Goal: Task Accomplishment & Management: Complete application form

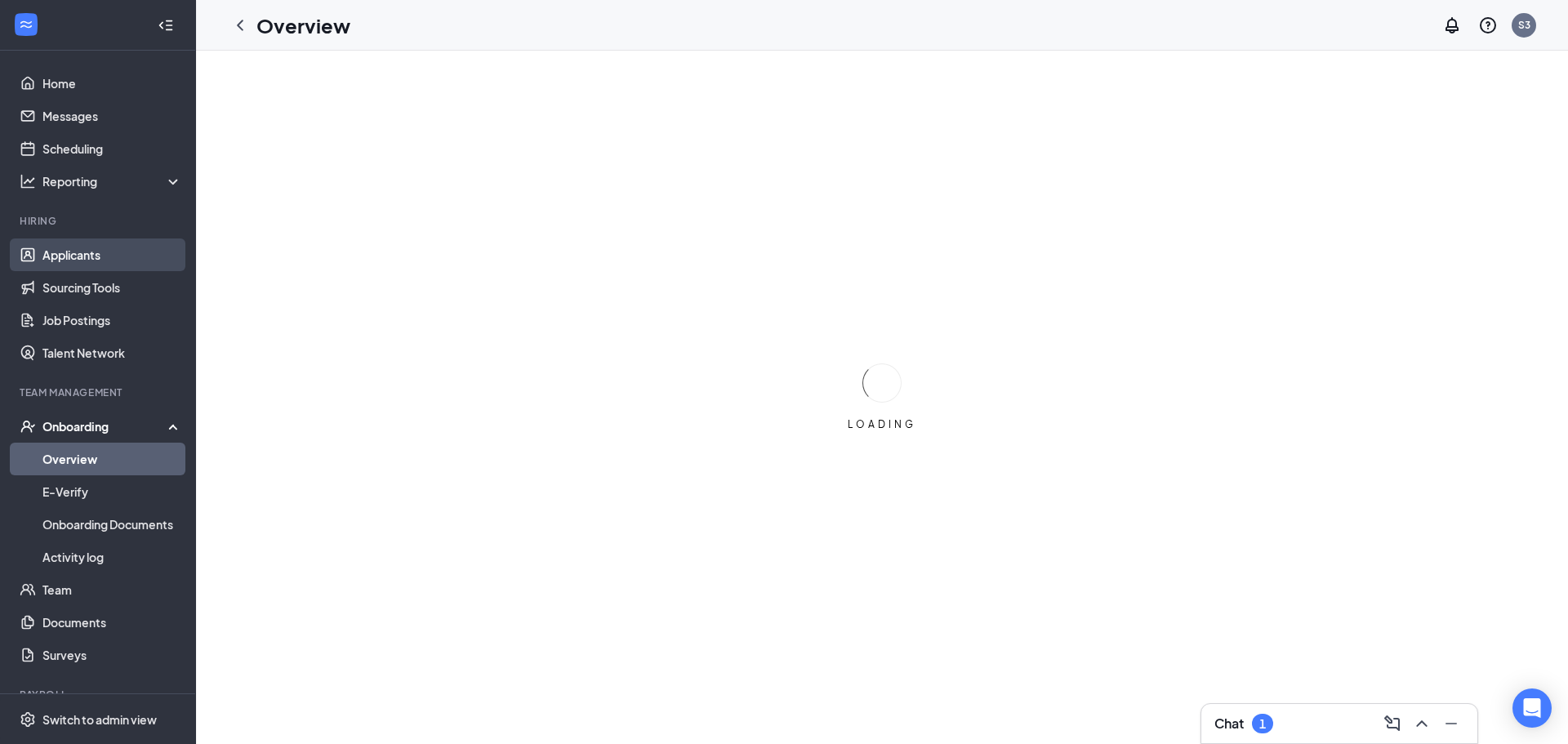
click at [109, 254] on link "Applicants" at bounding box center [112, 255] width 140 height 33
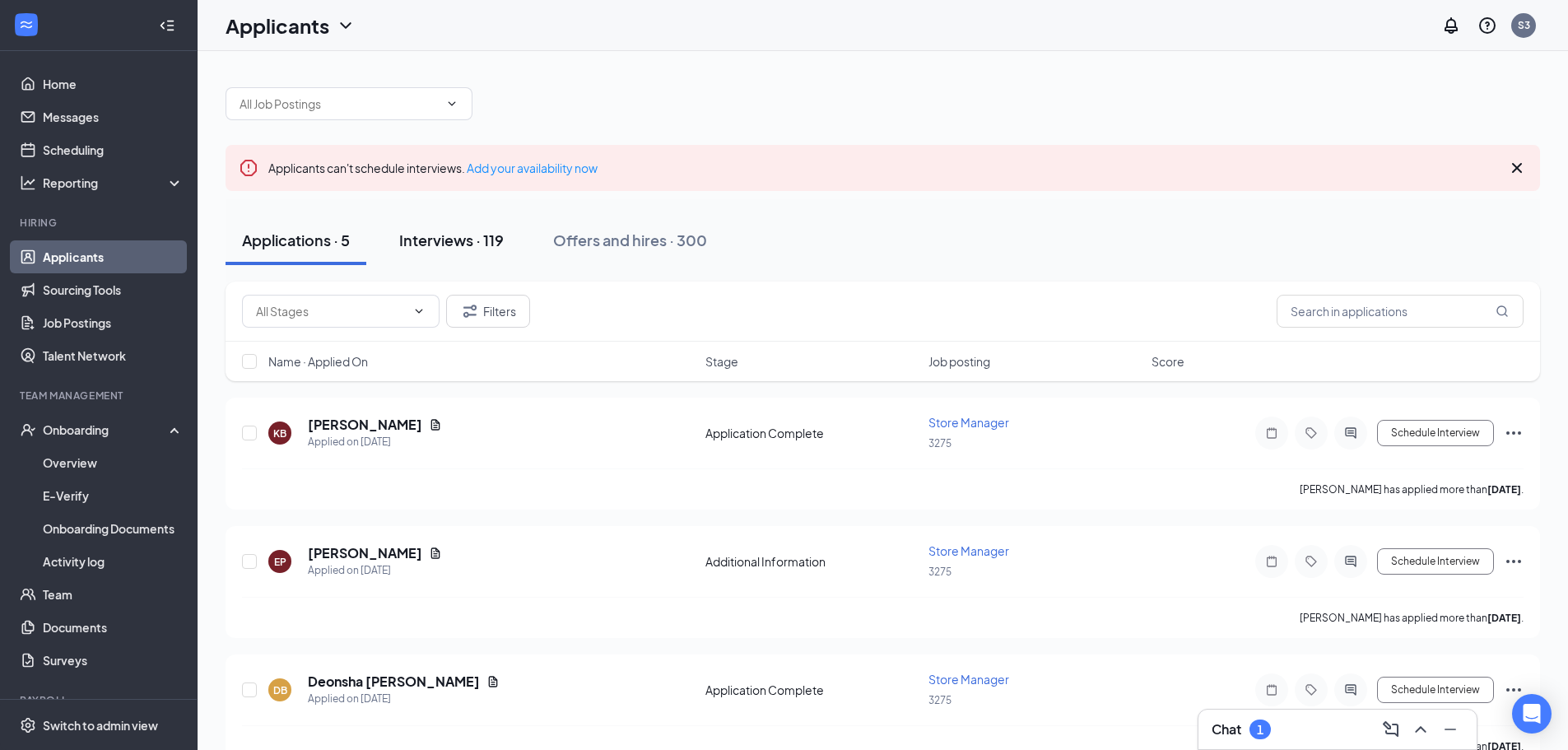
click at [457, 238] on div "Interviews · 119" at bounding box center [451, 240] width 104 height 20
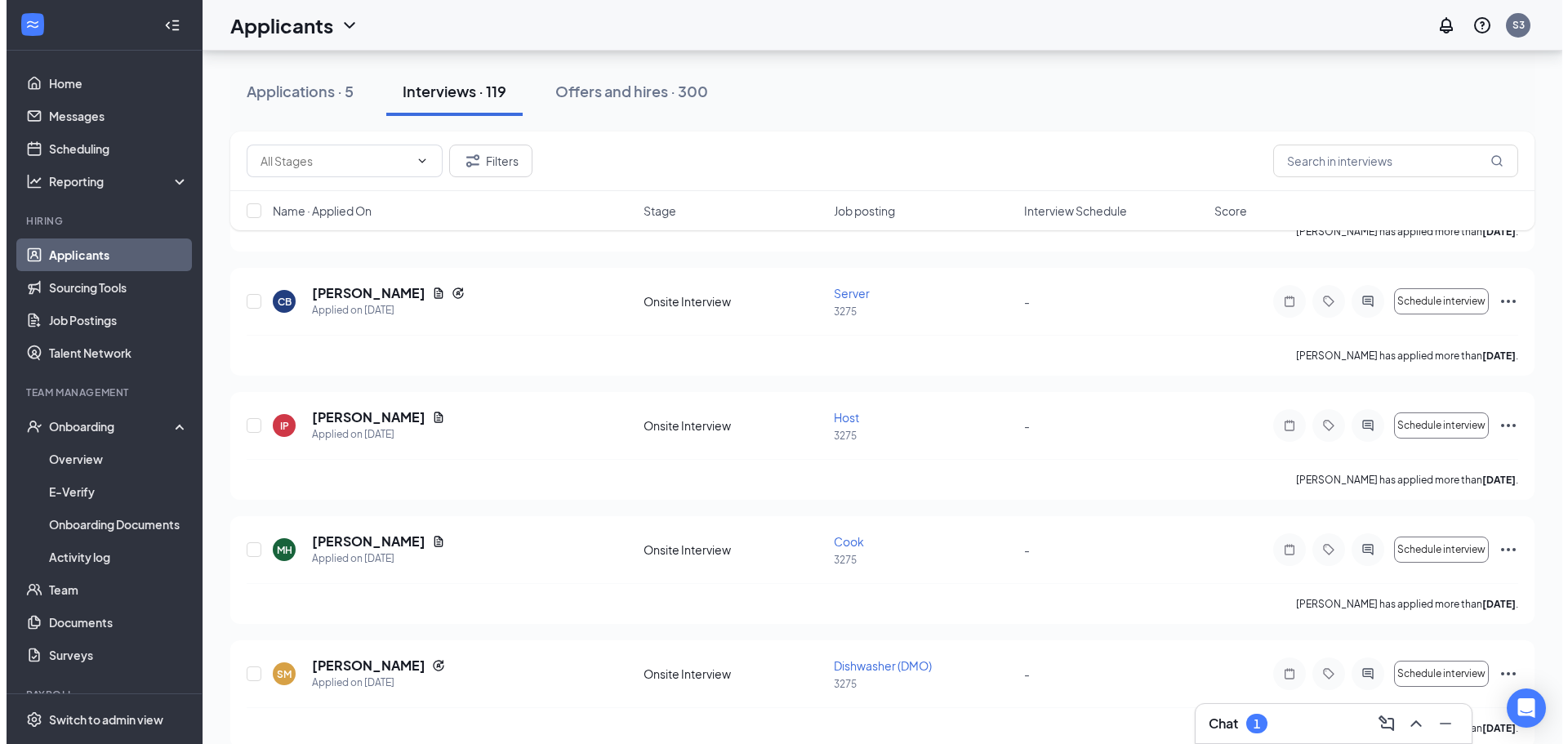
scroll to position [898, 0]
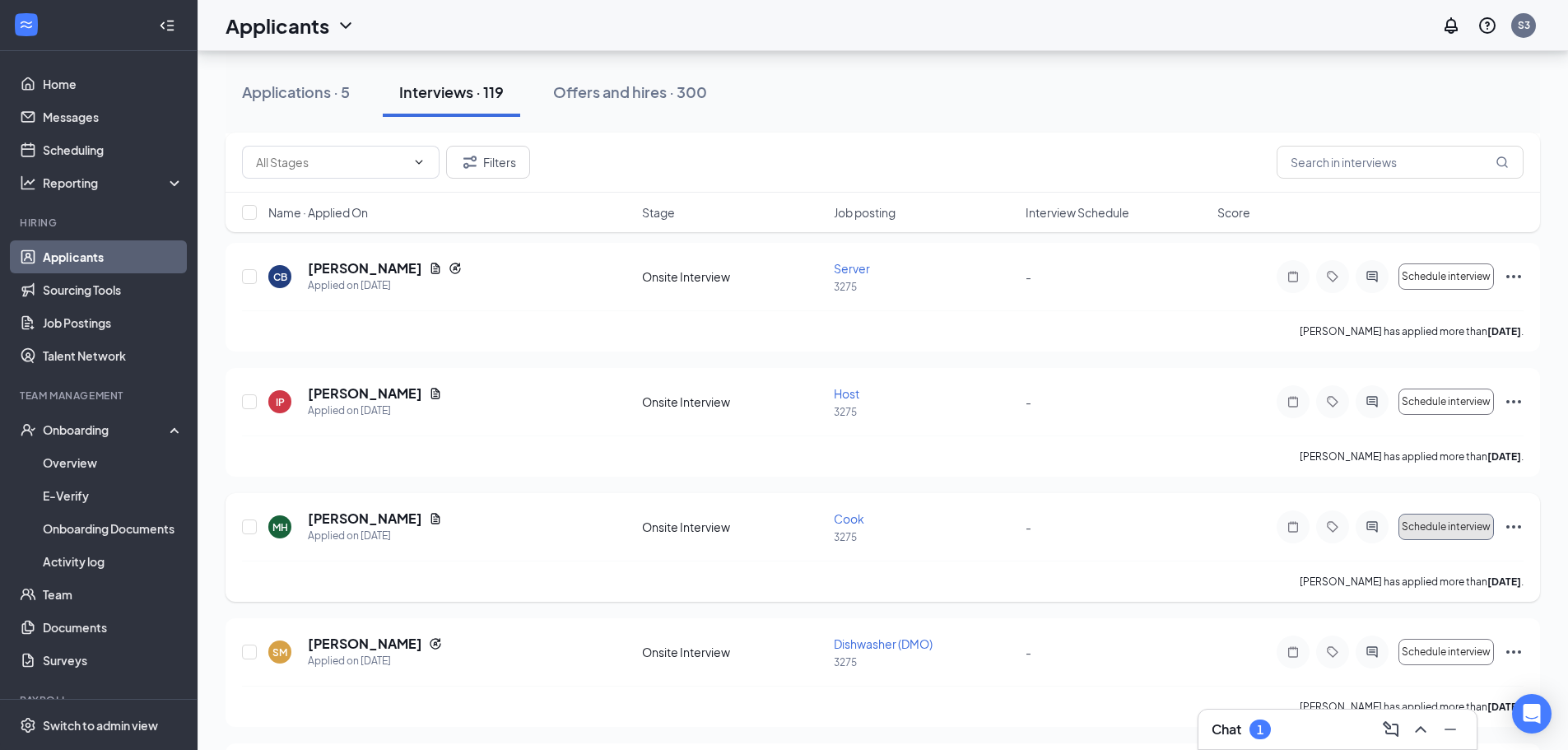
click at [1427, 525] on span "Schedule interview" at bounding box center [1445, 527] width 89 height 11
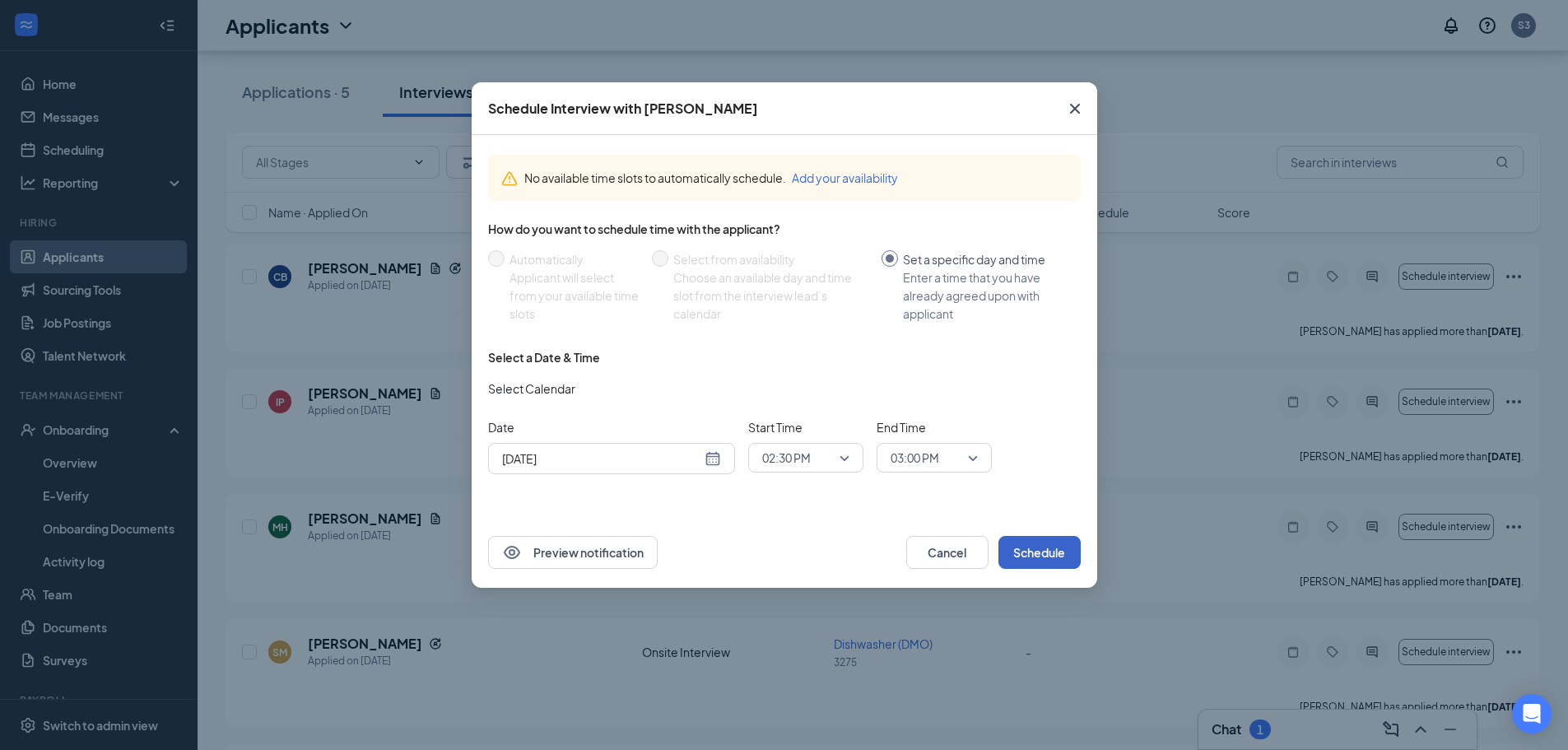
click at [1040, 538] on button "Schedule" at bounding box center [1039, 553] width 82 height 33
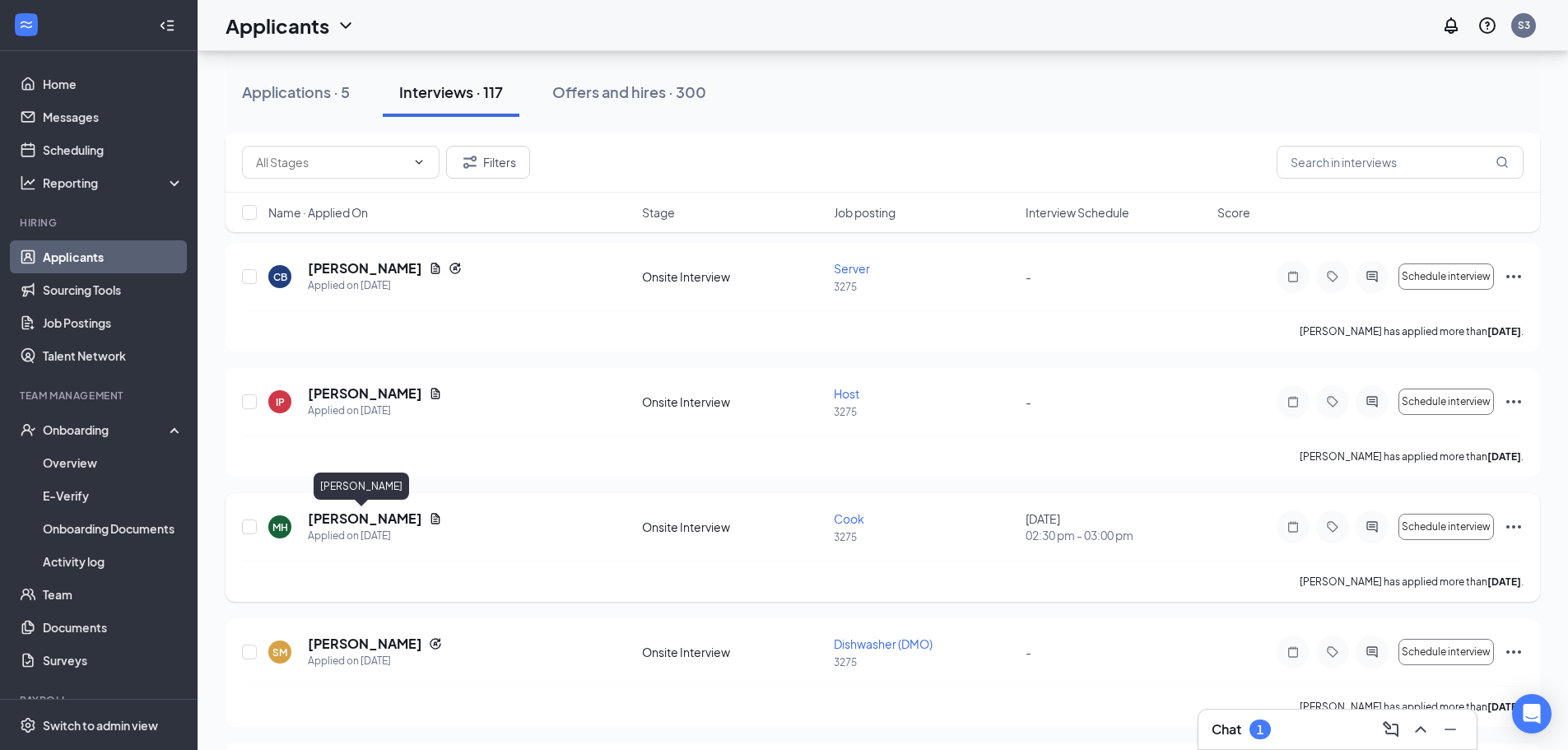
click at [373, 523] on h5 "[PERSON_NAME]" at bounding box center [365, 518] width 114 height 18
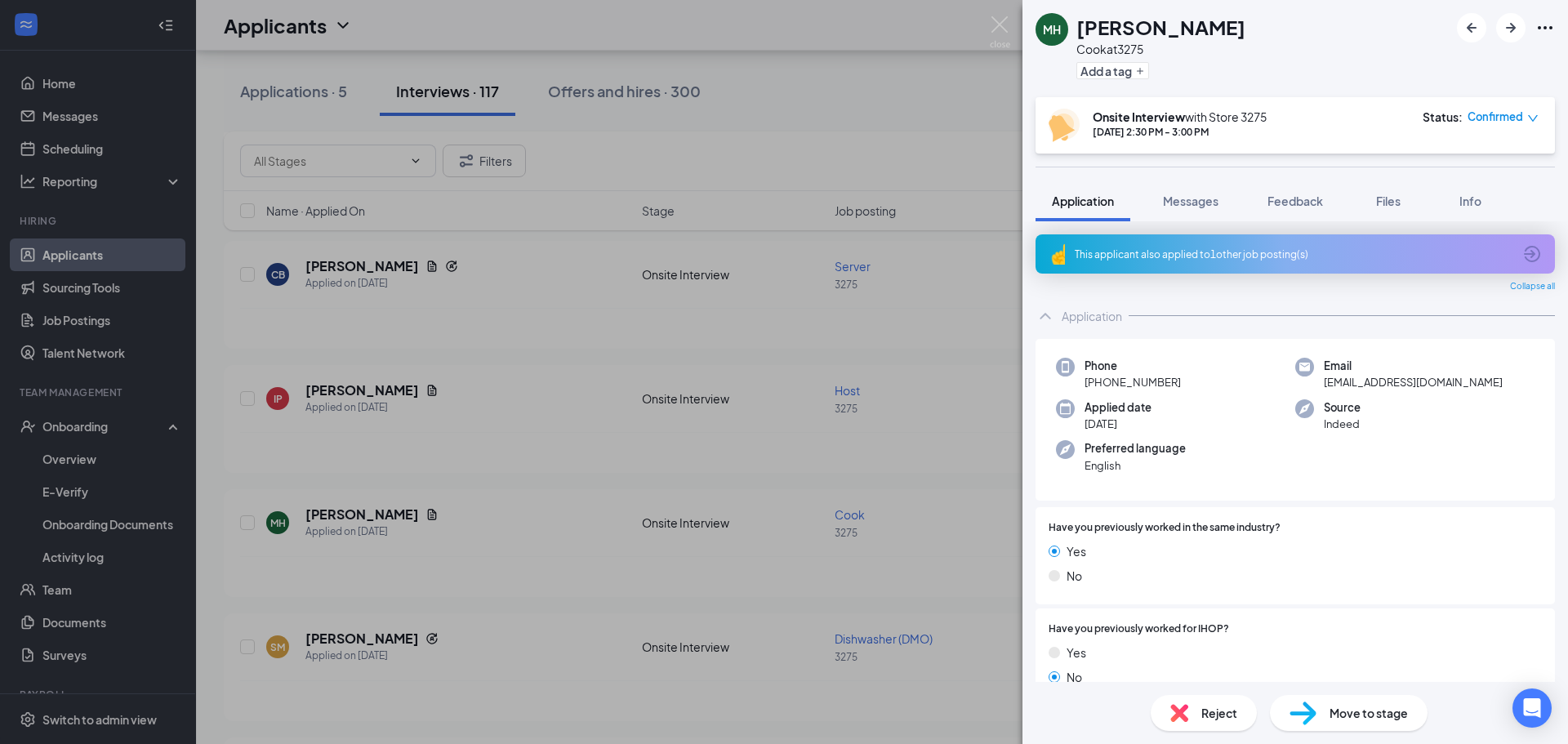
click at [1340, 719] on span "Move to stage" at bounding box center [1369, 713] width 79 height 18
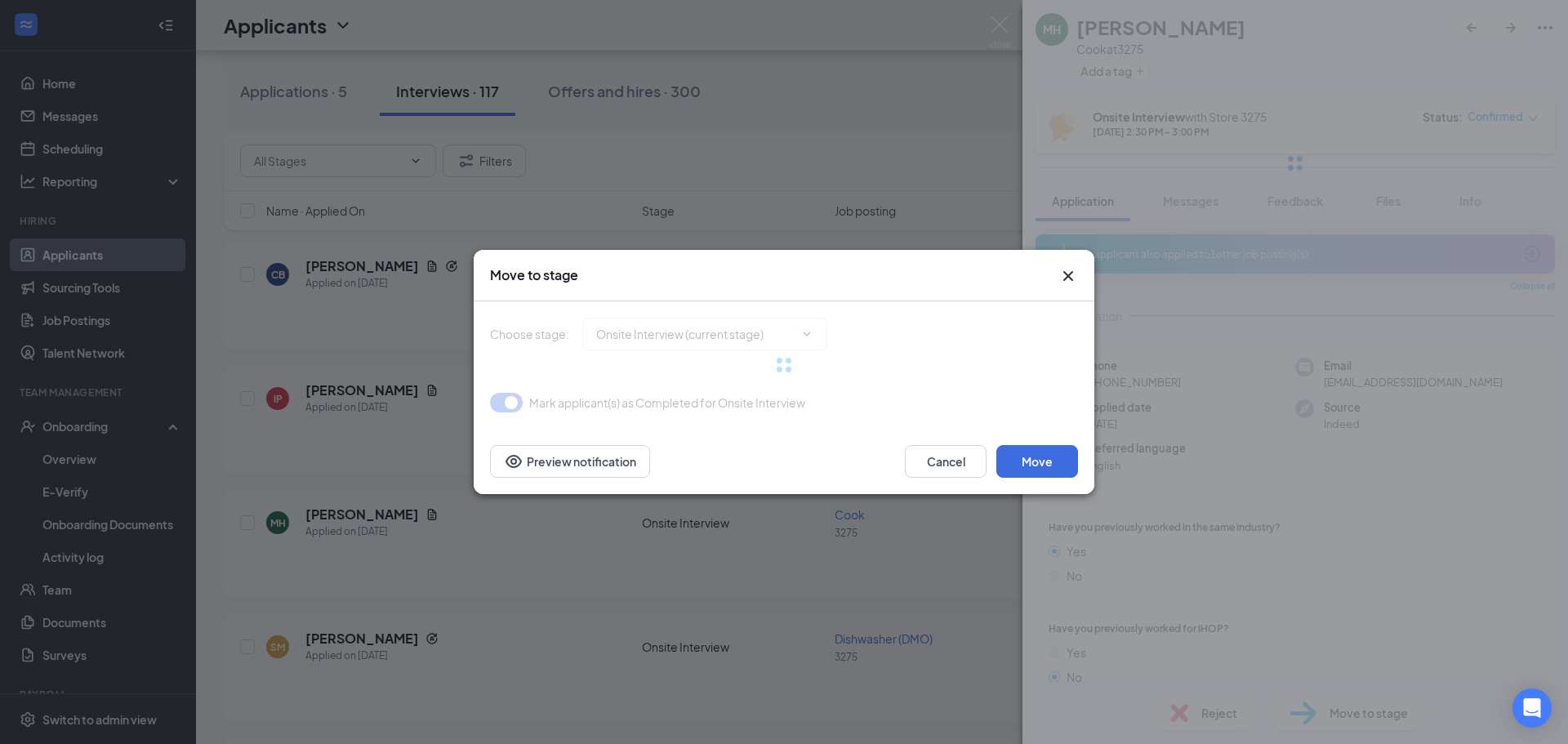
type input "Hiring Complete (final stage)"
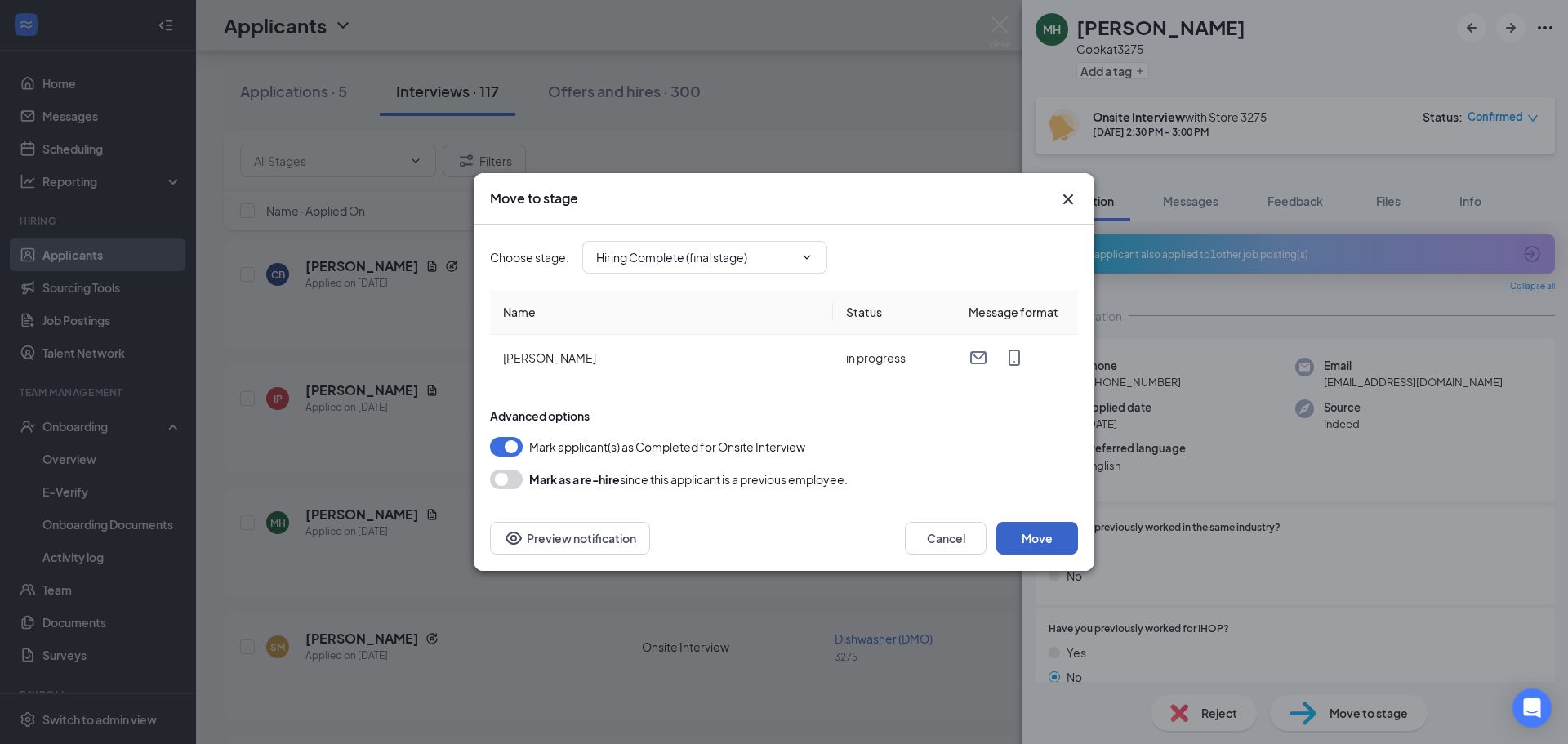
click at [1054, 543] on button "Move" at bounding box center [1037, 538] width 81 height 33
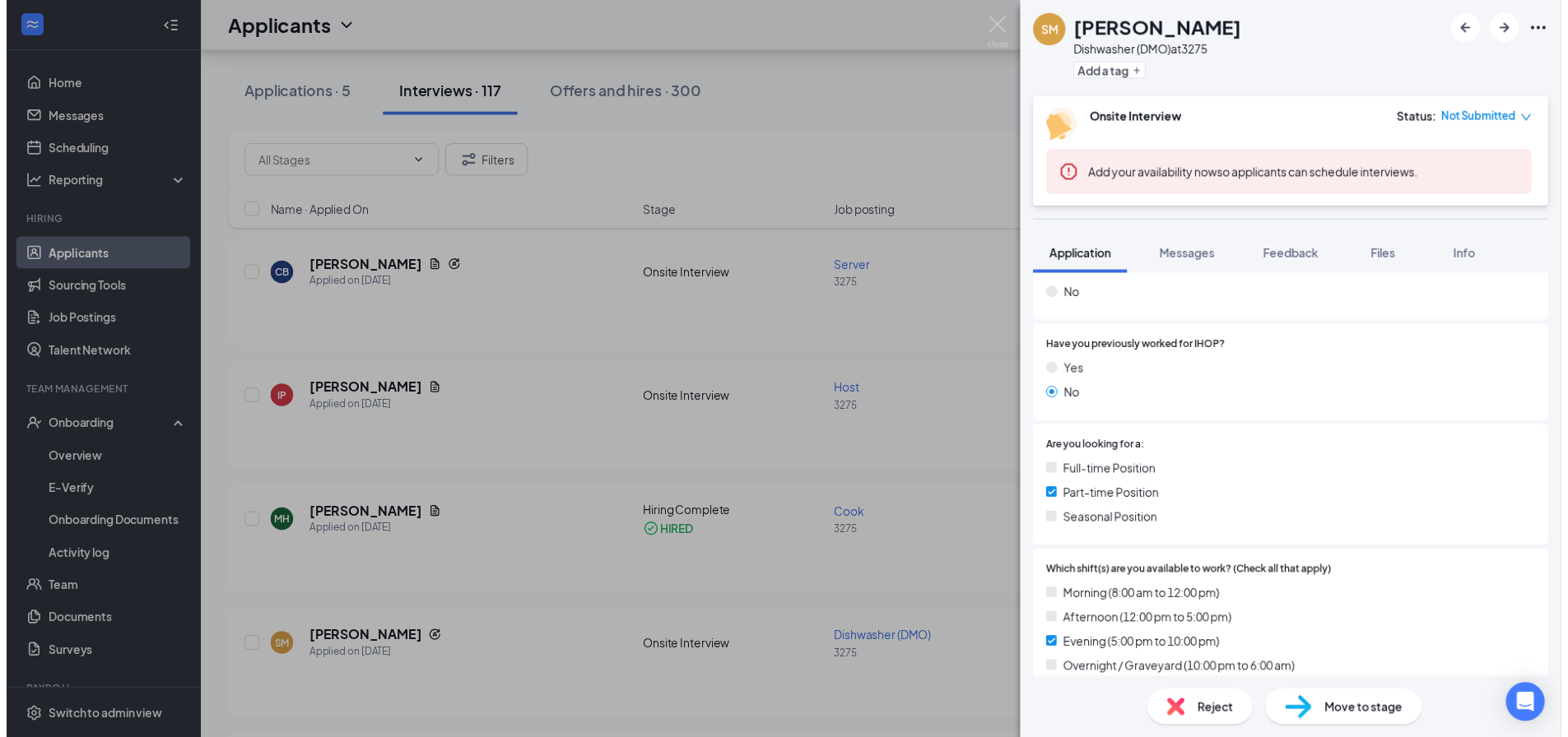
scroll to position [247, 0]
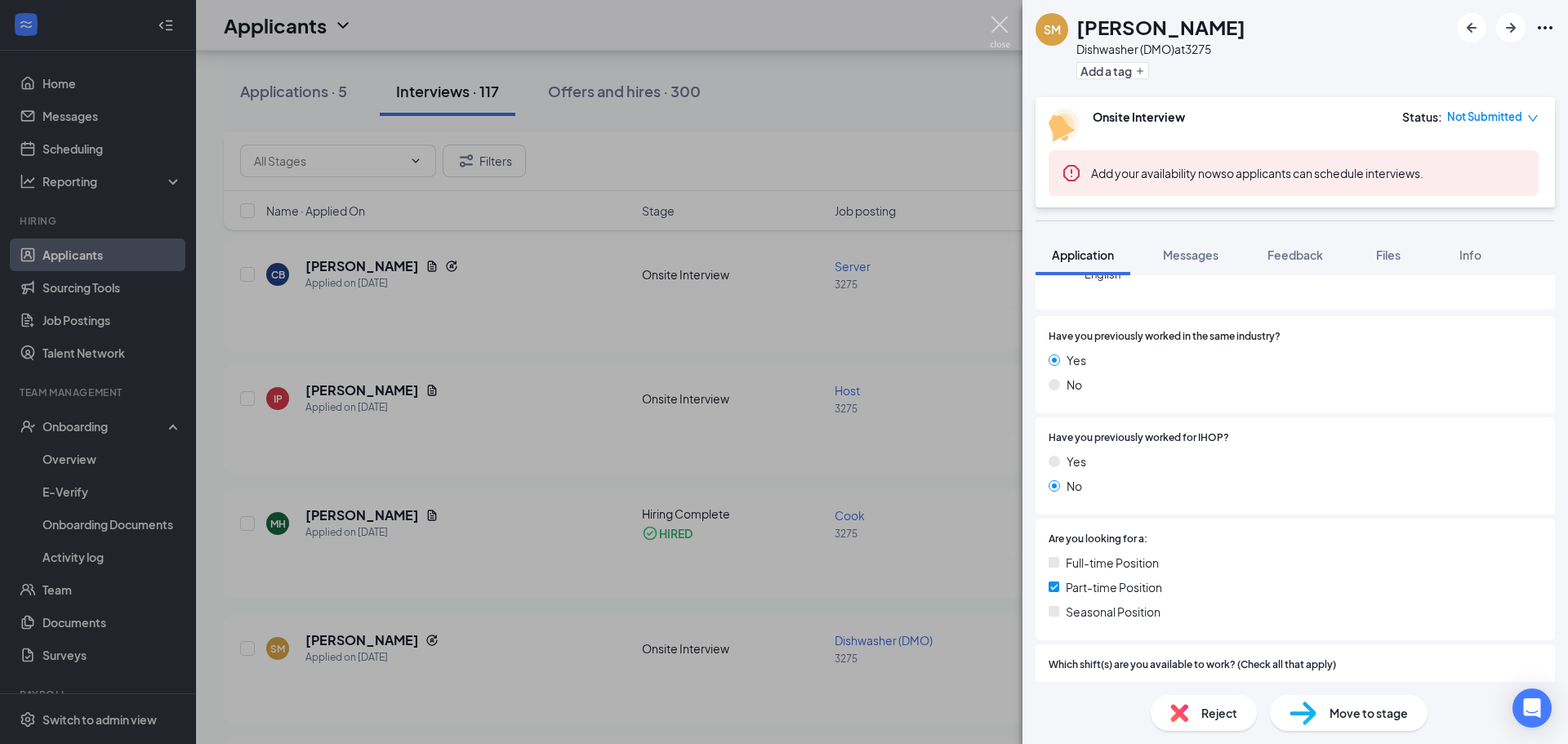
click at [1004, 30] on img at bounding box center [1000, 32] width 20 height 32
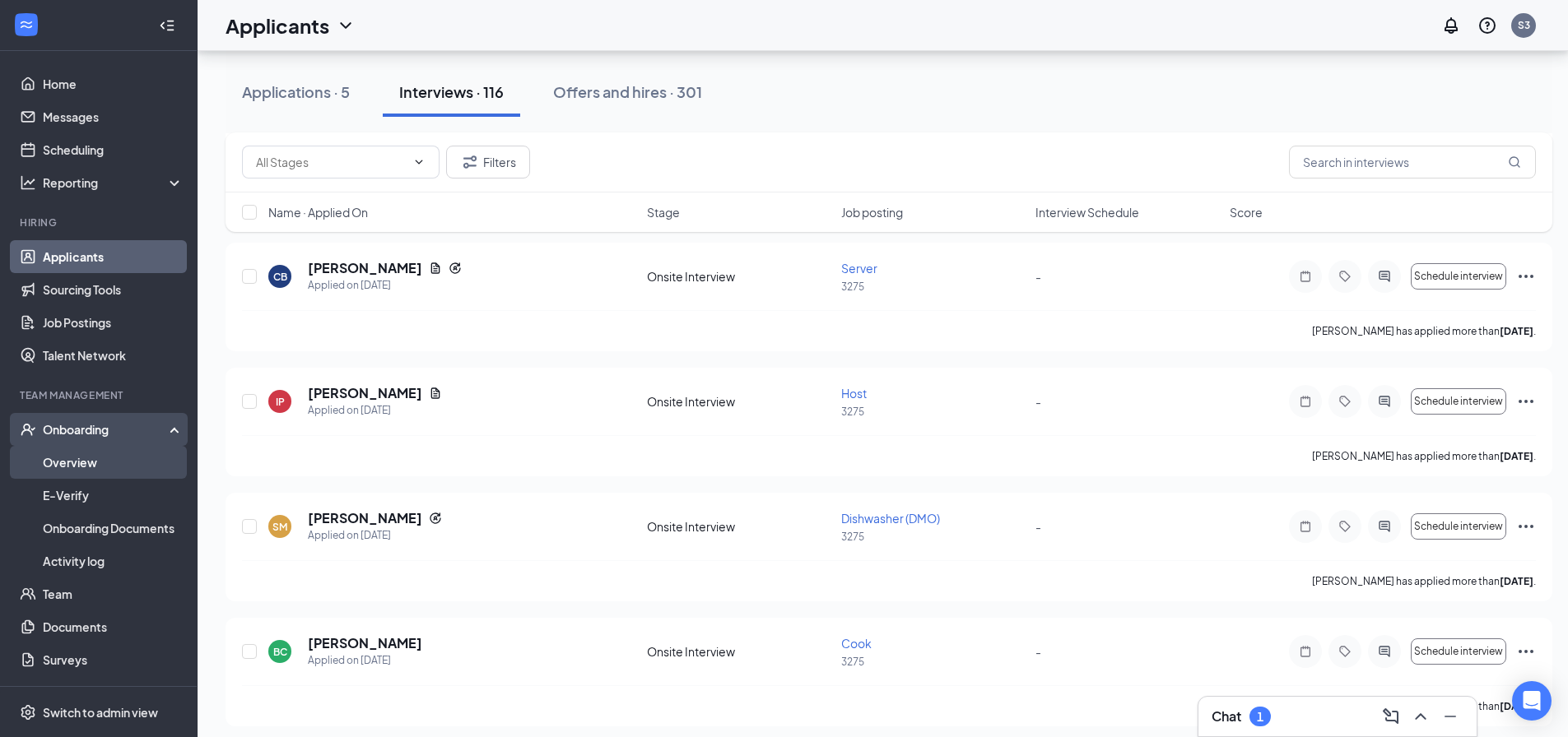
click at [112, 466] on link "Overview" at bounding box center [113, 463] width 141 height 33
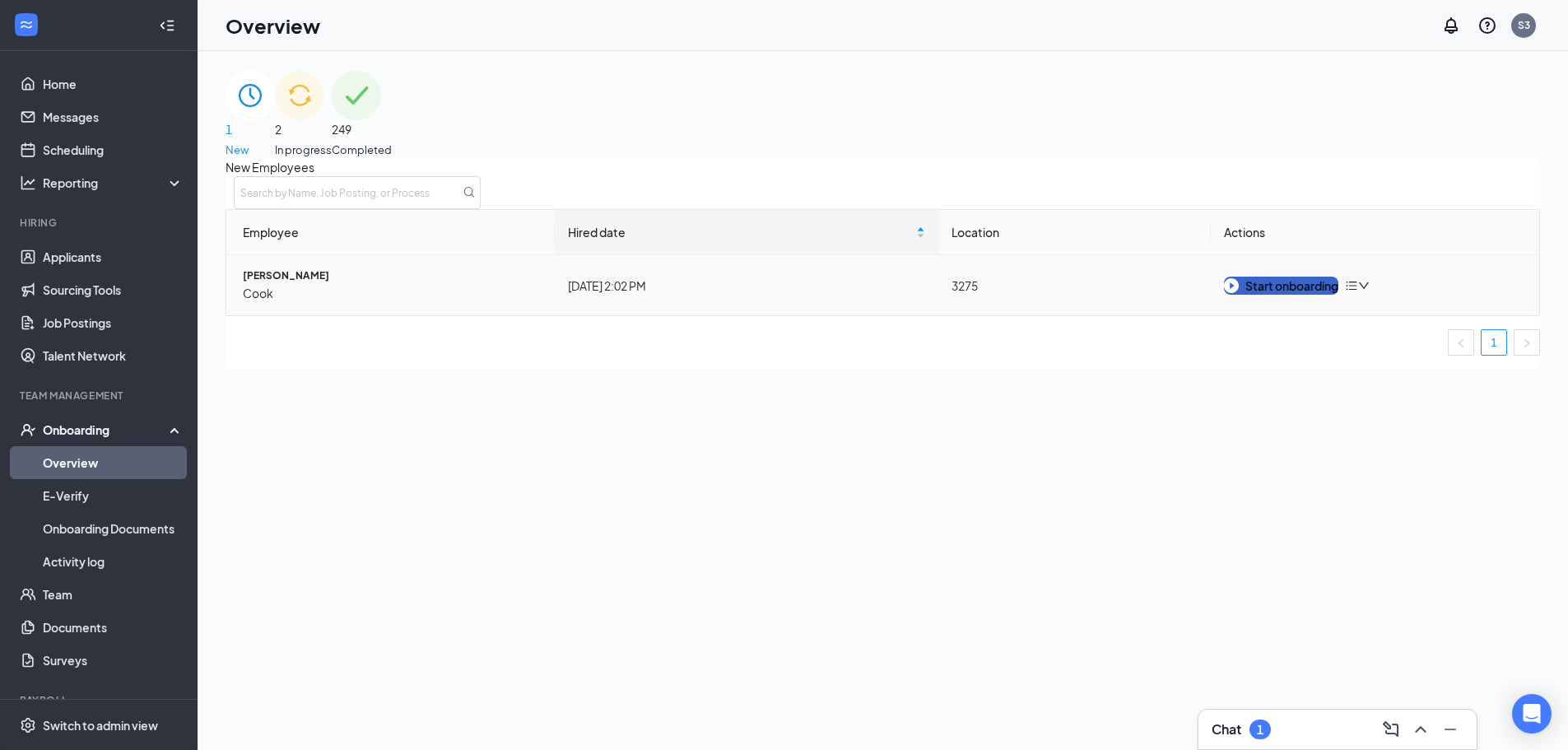
click at [1277, 294] on div "Start onboarding" at bounding box center [1281, 286] width 114 height 18
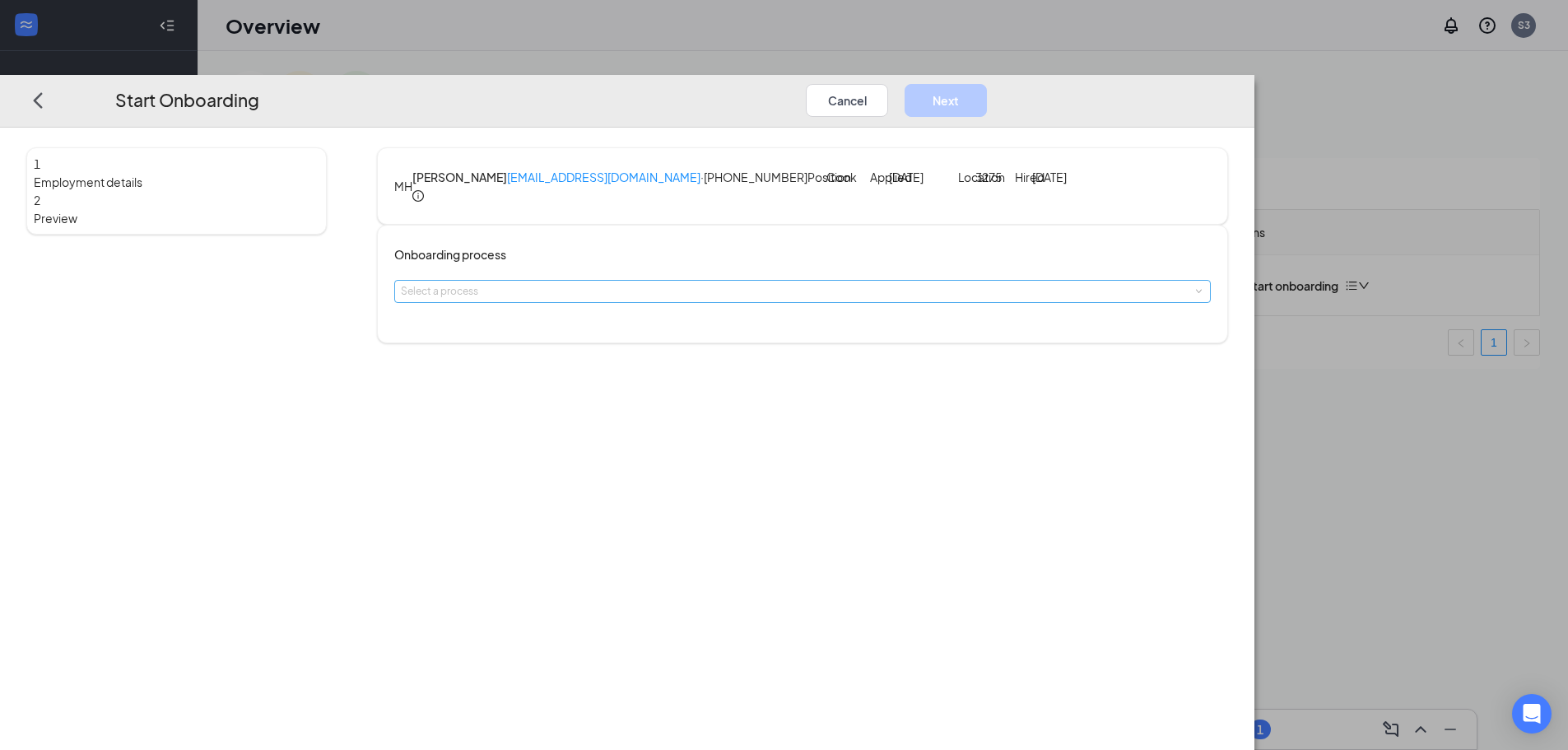
click at [770, 300] on div "Select a process" at bounding box center [799, 292] width 796 height 17
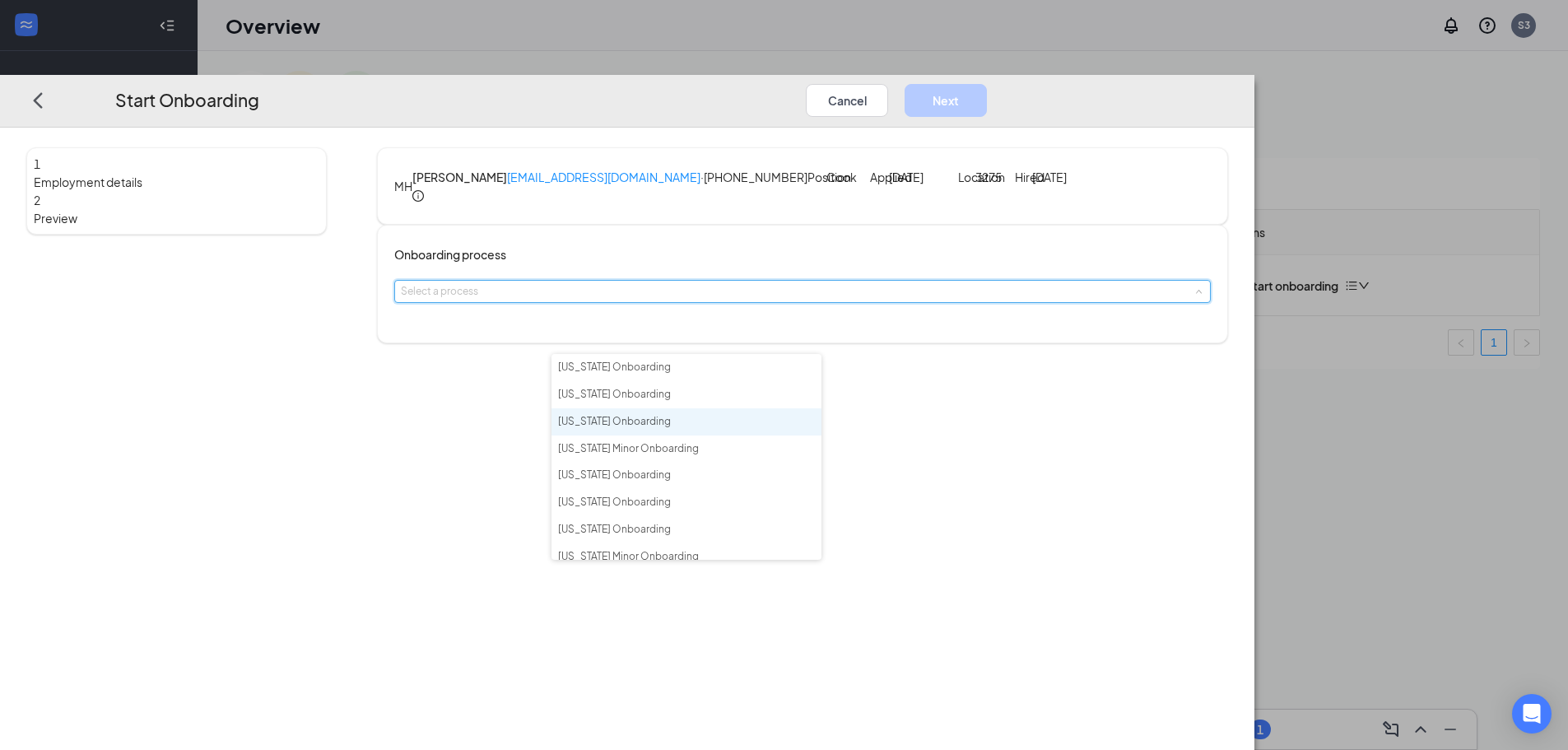
click at [671, 426] on li "[US_STATE] Onboarding" at bounding box center [686, 422] width 270 height 27
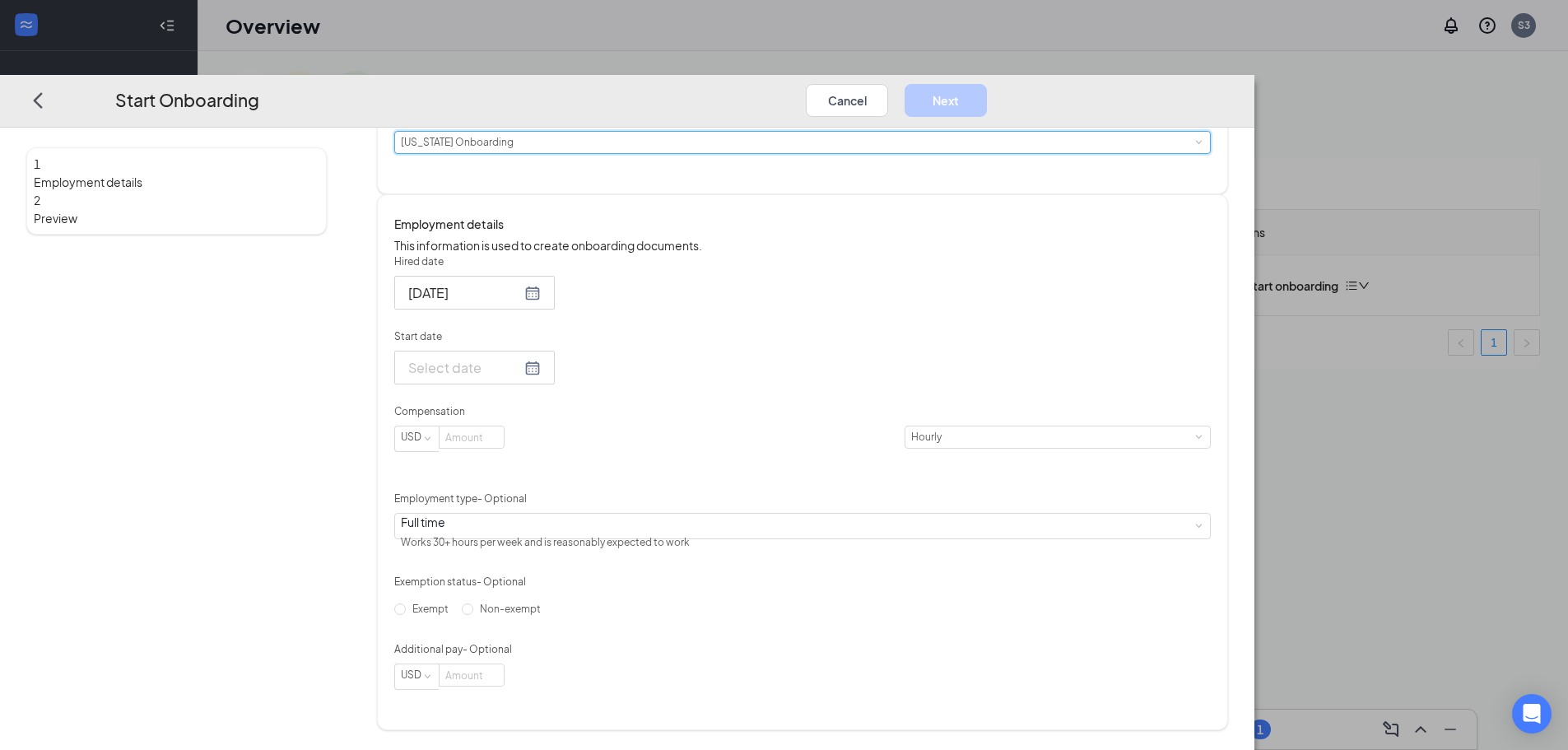
scroll to position [216, 0]
click at [521, 377] on input "Start date" at bounding box center [465, 367] width 113 height 20
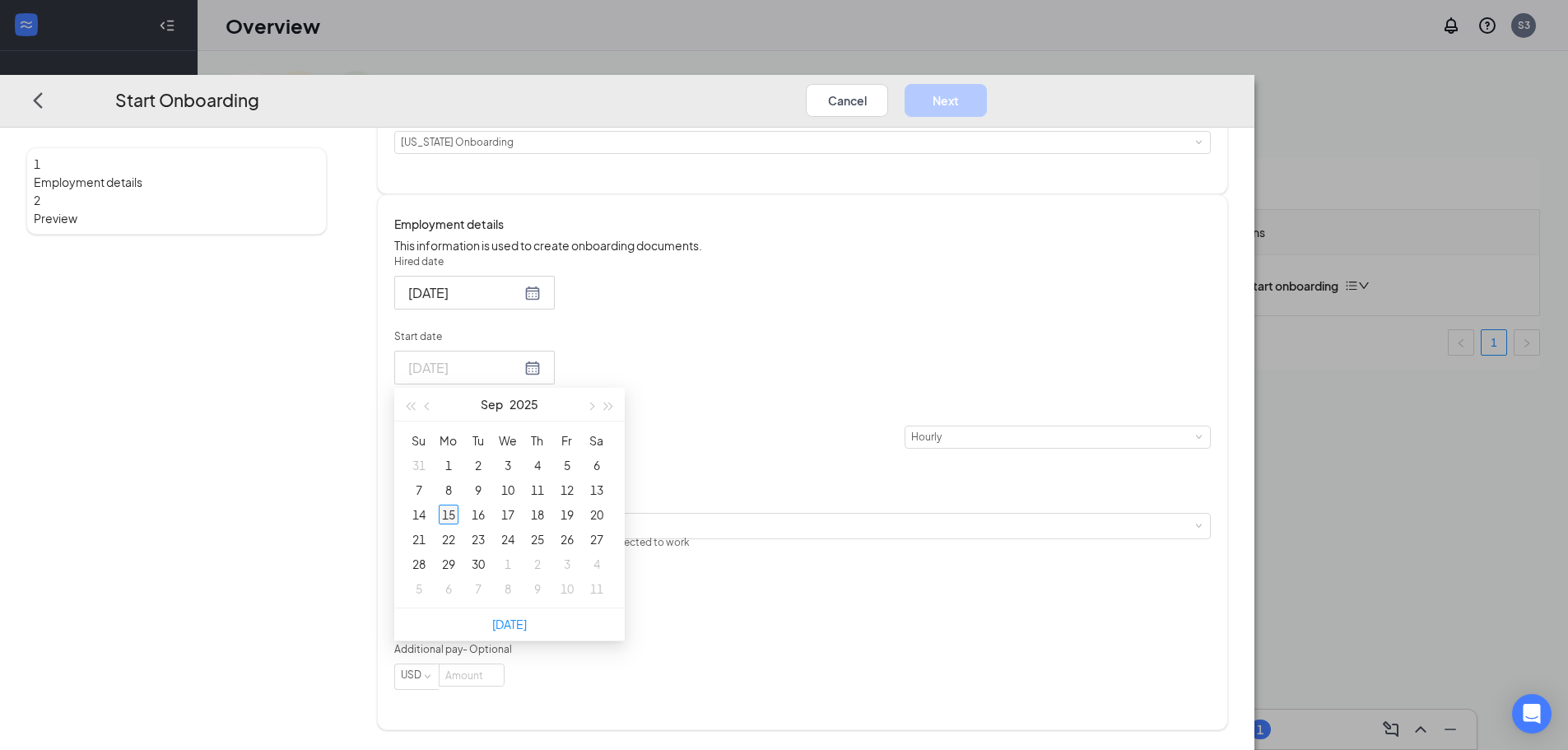
type input "[DATE]"
click at [458, 513] on div "15" at bounding box center [448, 514] width 19 height 19
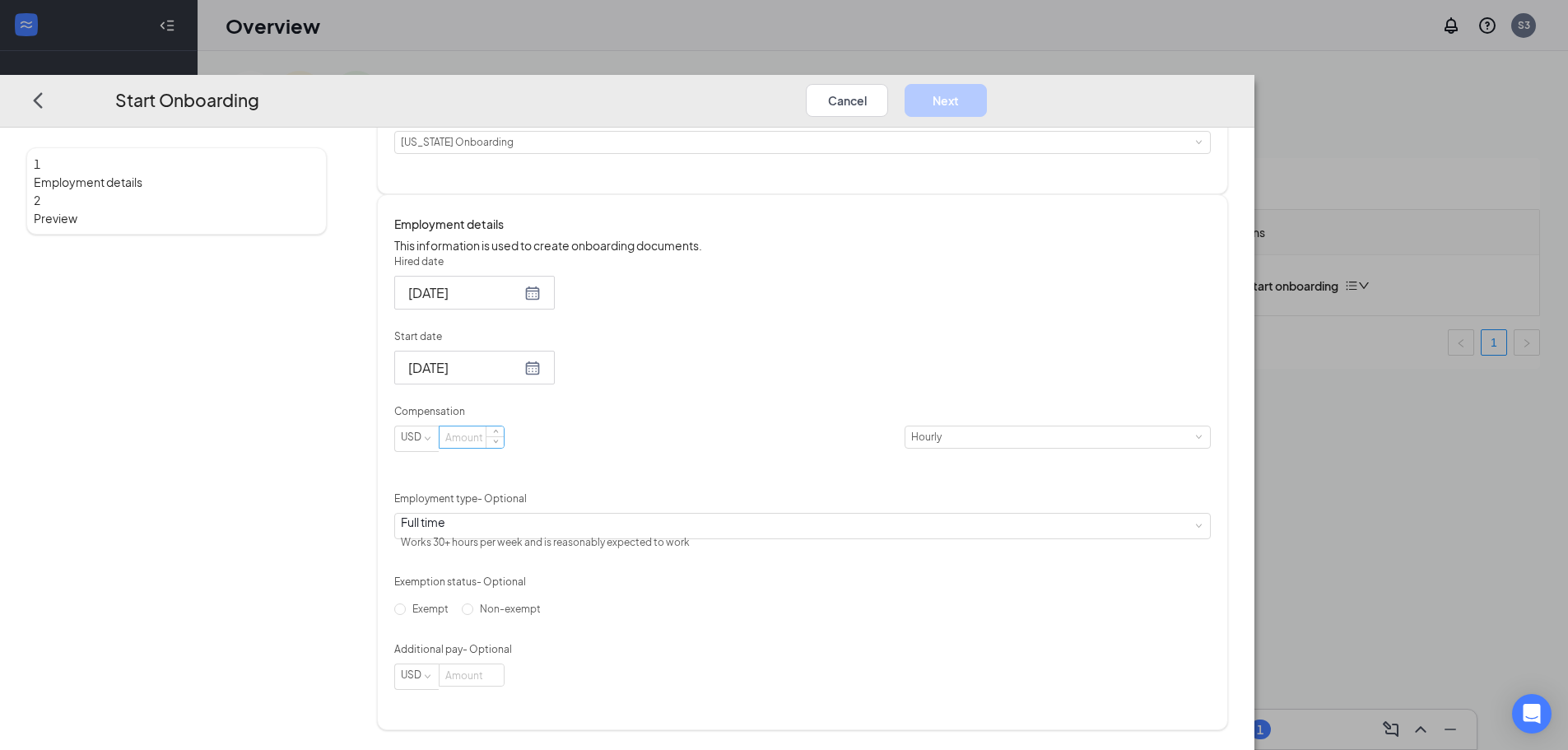
click at [504, 447] on input at bounding box center [471, 436] width 65 height 21
type input "17"
click at [547, 614] on span "Non-exempt" at bounding box center [510, 608] width 74 height 12
click at [473, 614] on input "Non-exempt" at bounding box center [468, 609] width 11 height 11
radio input "true"
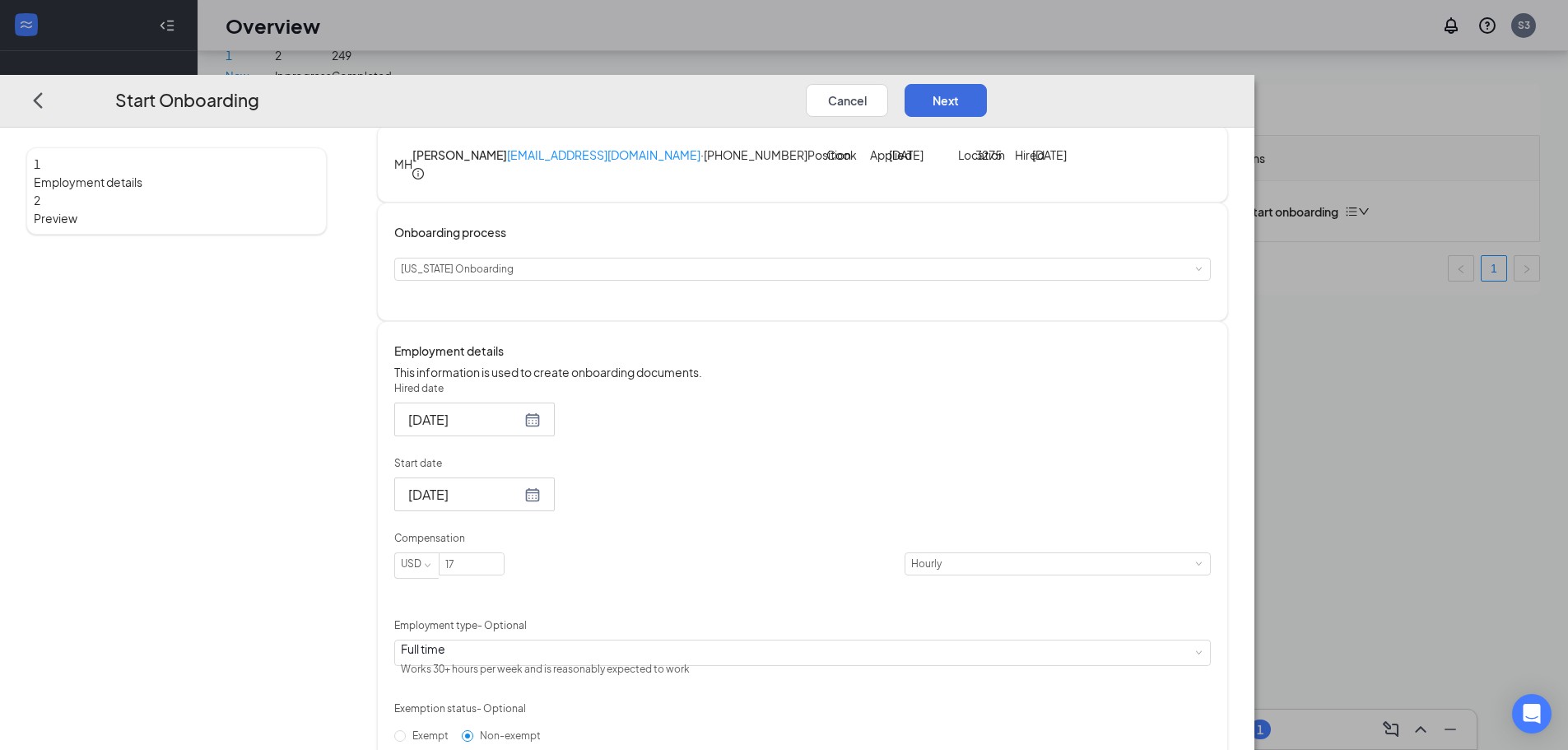
scroll to position [0, 0]
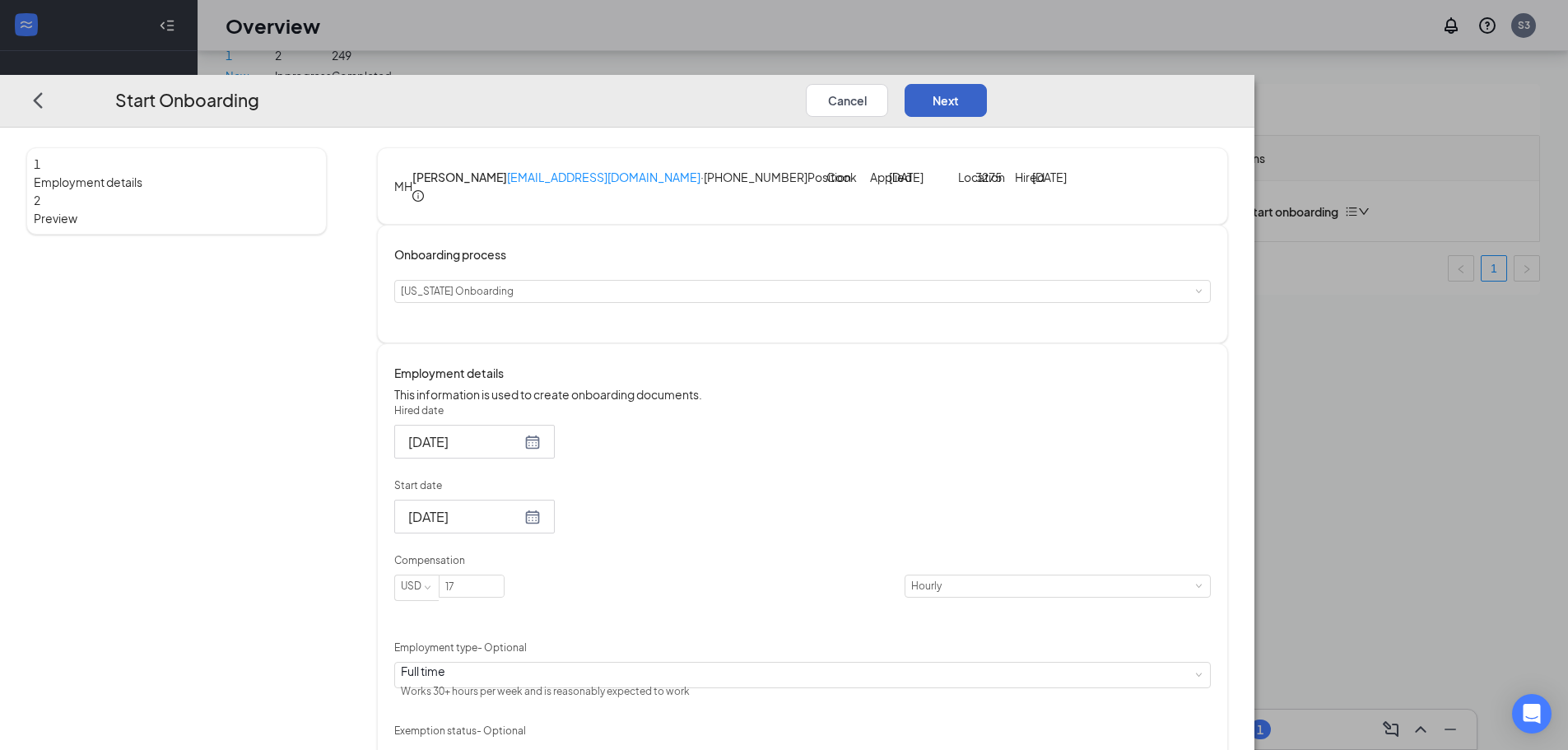
click at [987, 84] on button "Next" at bounding box center [945, 101] width 82 height 33
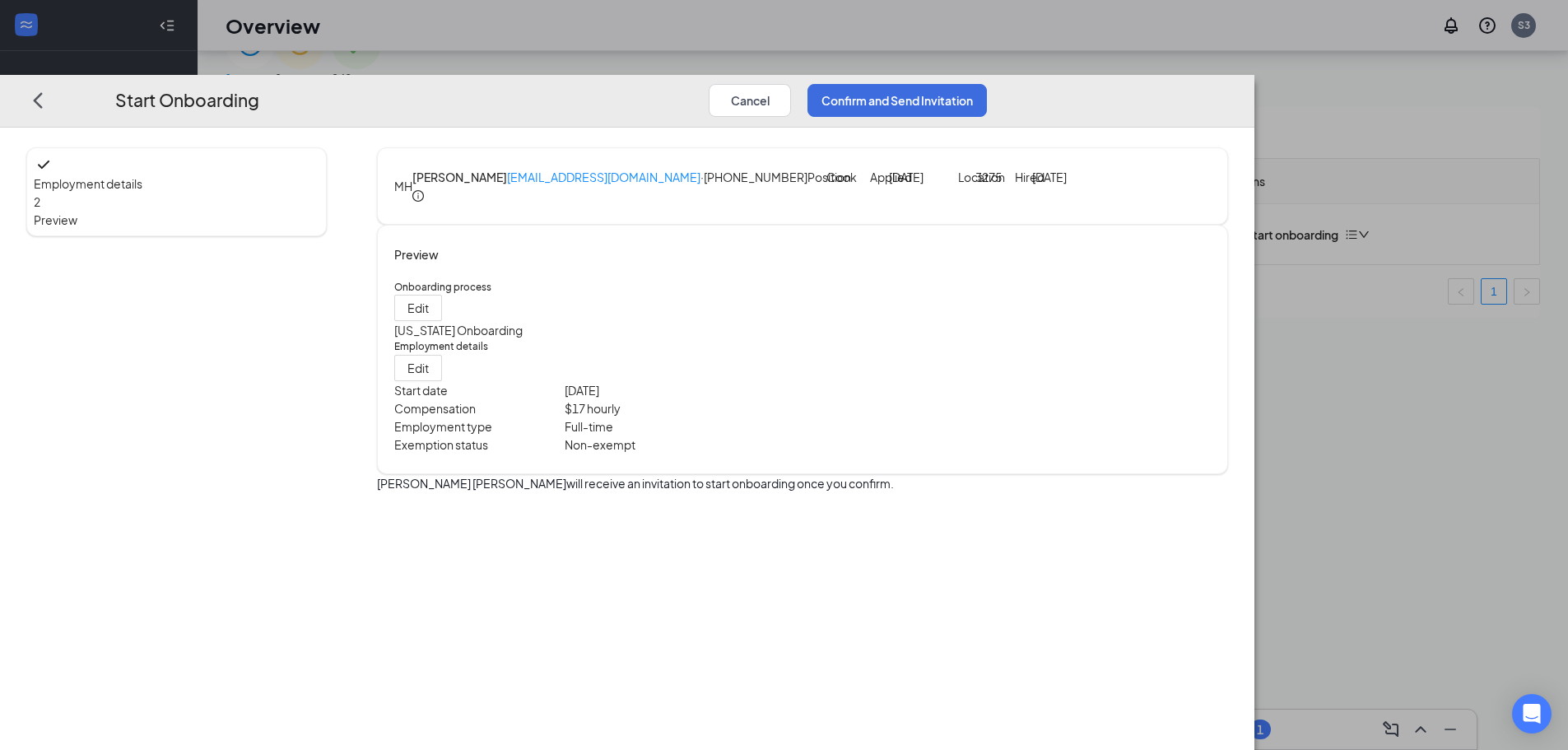
scroll to position [74, 0]
click at [429, 317] on span "Edit" at bounding box center [418, 308] width 21 height 18
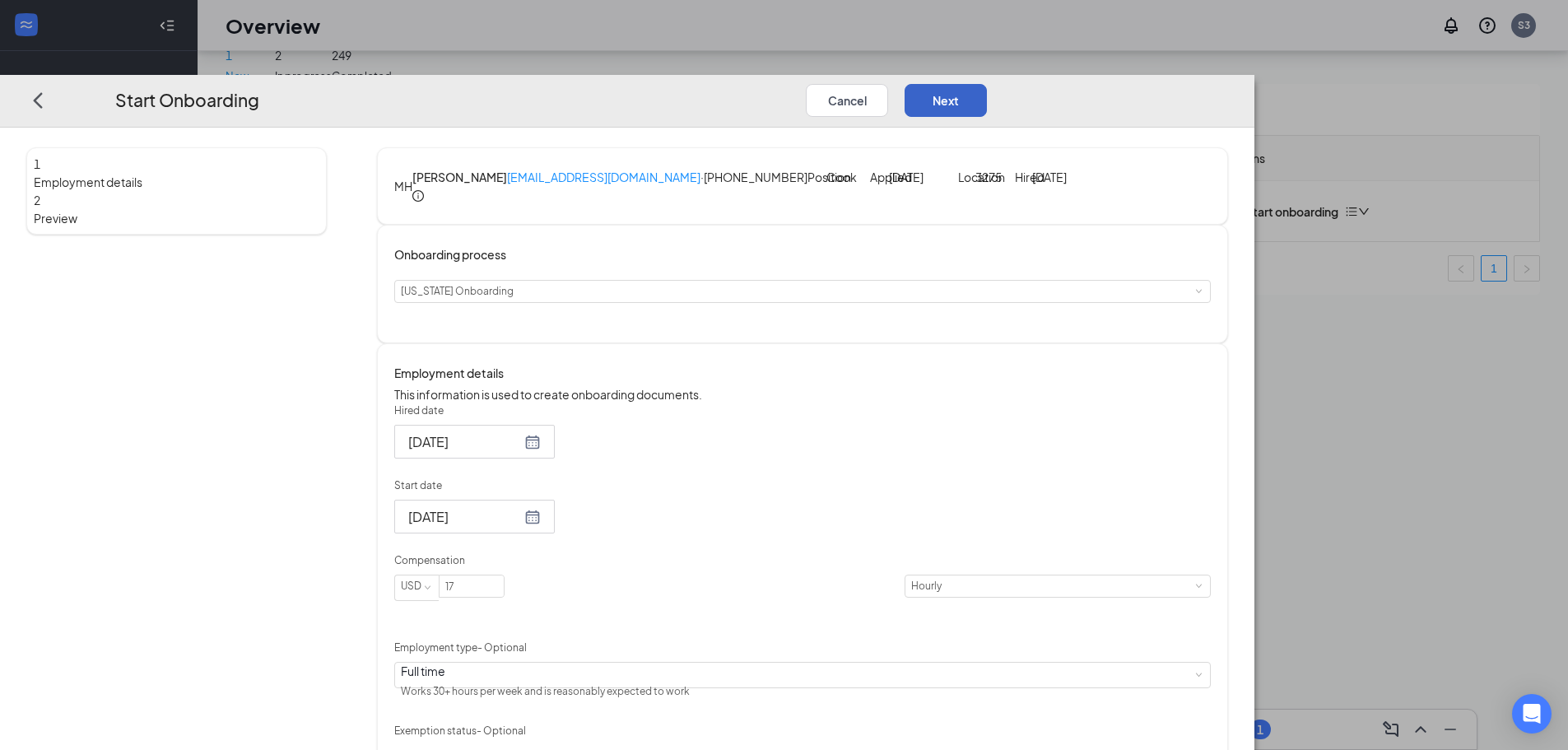
click at [987, 84] on button "Next" at bounding box center [945, 101] width 82 height 33
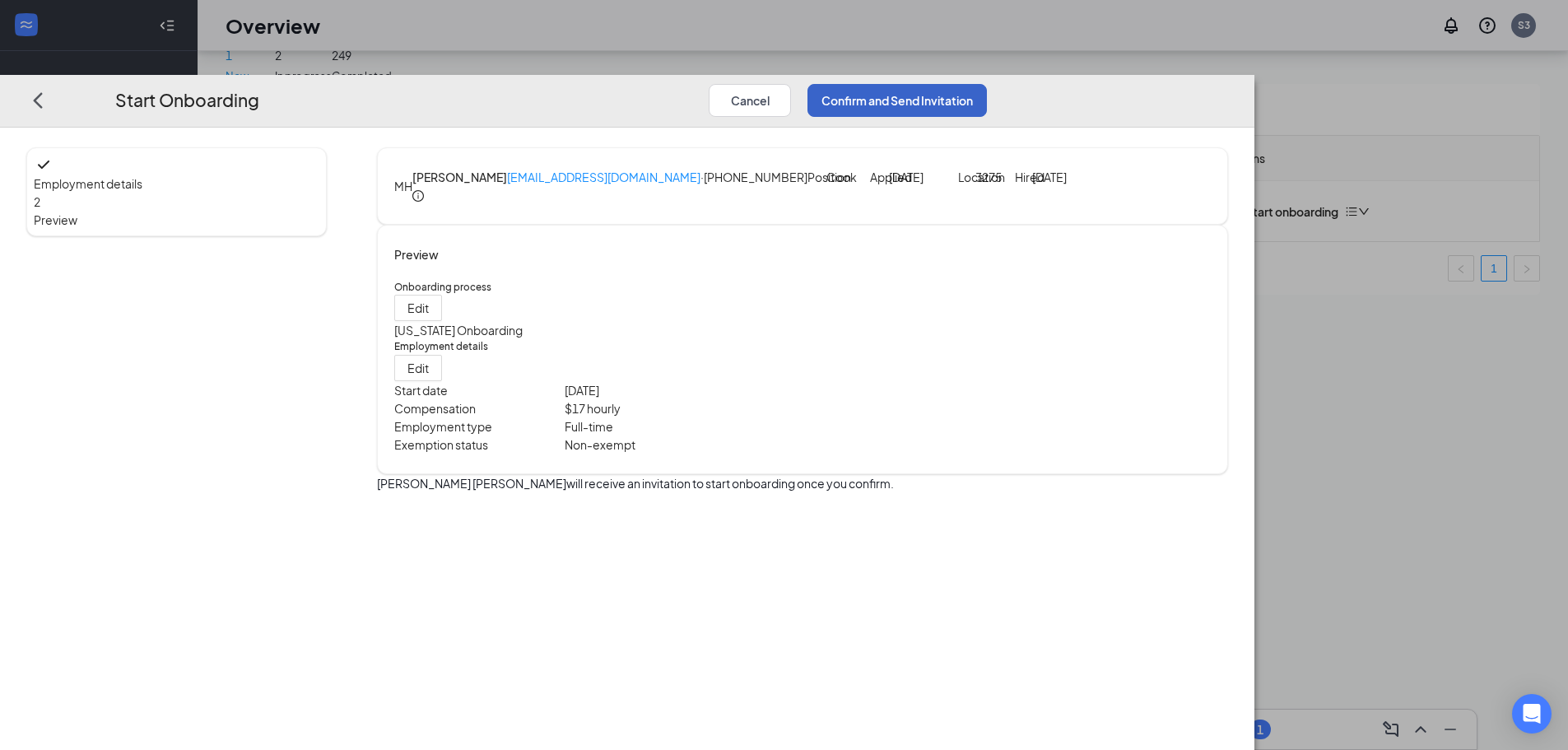
click at [987, 84] on button "Confirm and Send Invitation" at bounding box center [897, 101] width 180 height 33
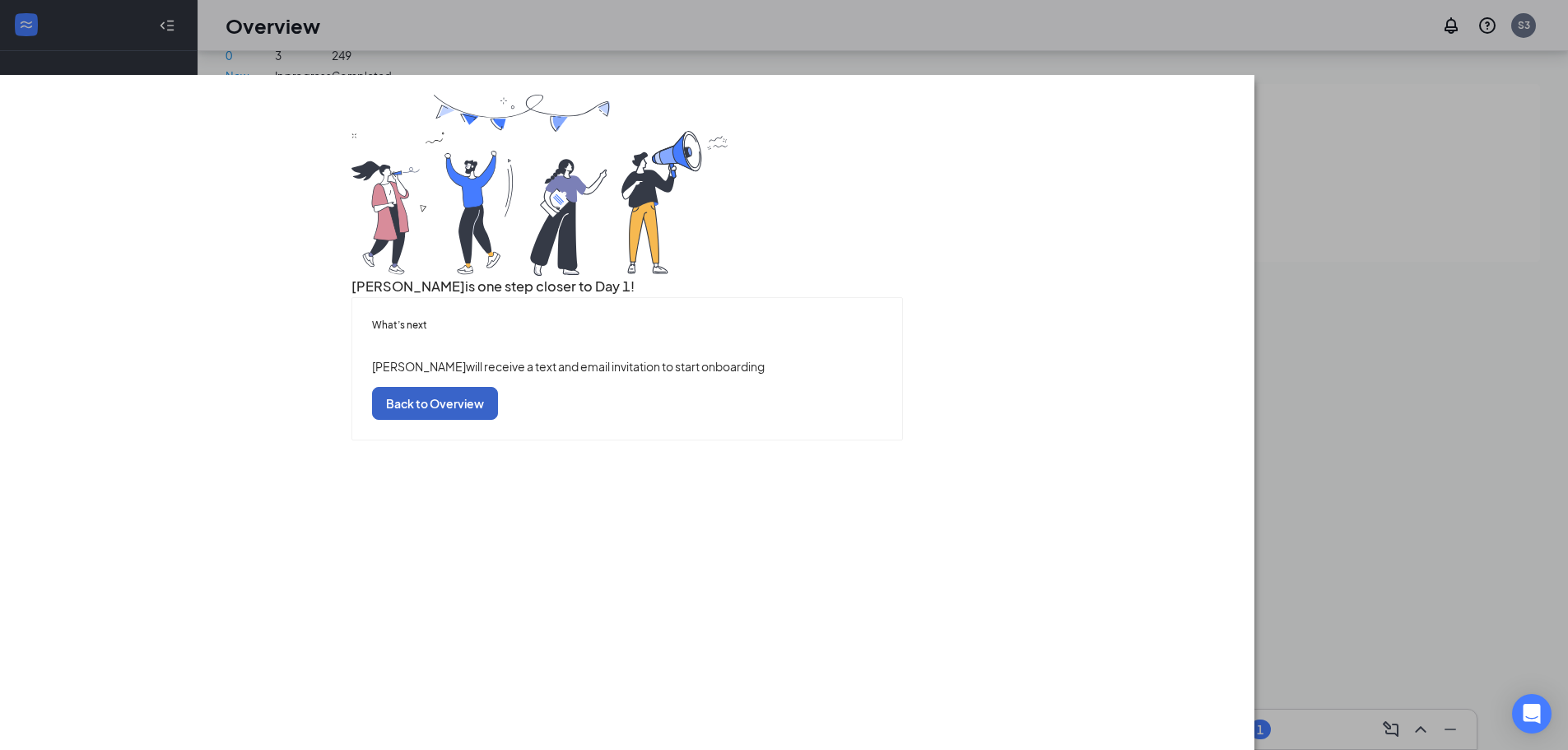
drag, startPoint x: 829, startPoint y: 561, endPoint x: 838, endPoint y: 573, distance: 15.0
click at [498, 420] on button "Back to Overview" at bounding box center [434, 403] width 126 height 33
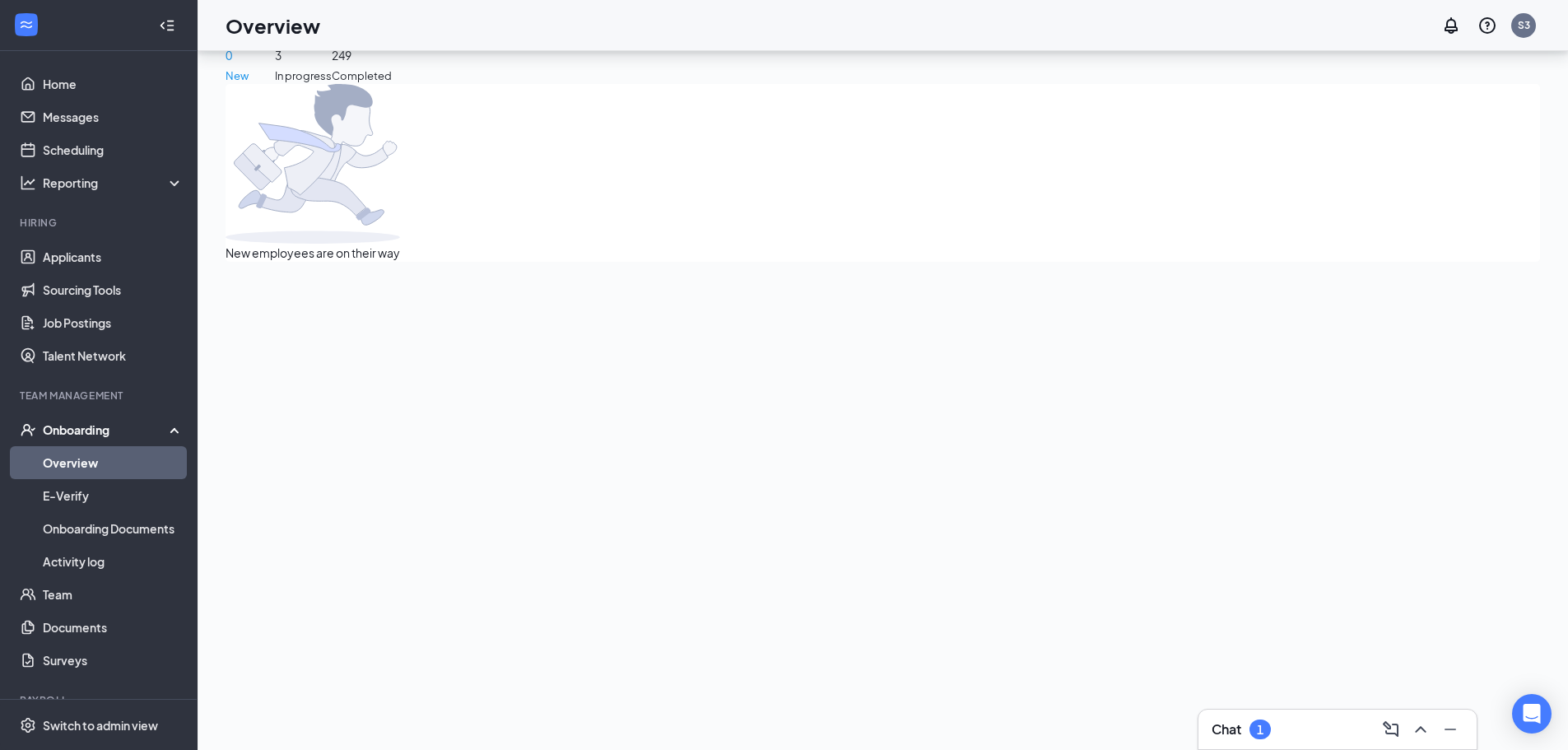
scroll to position [0, 0]
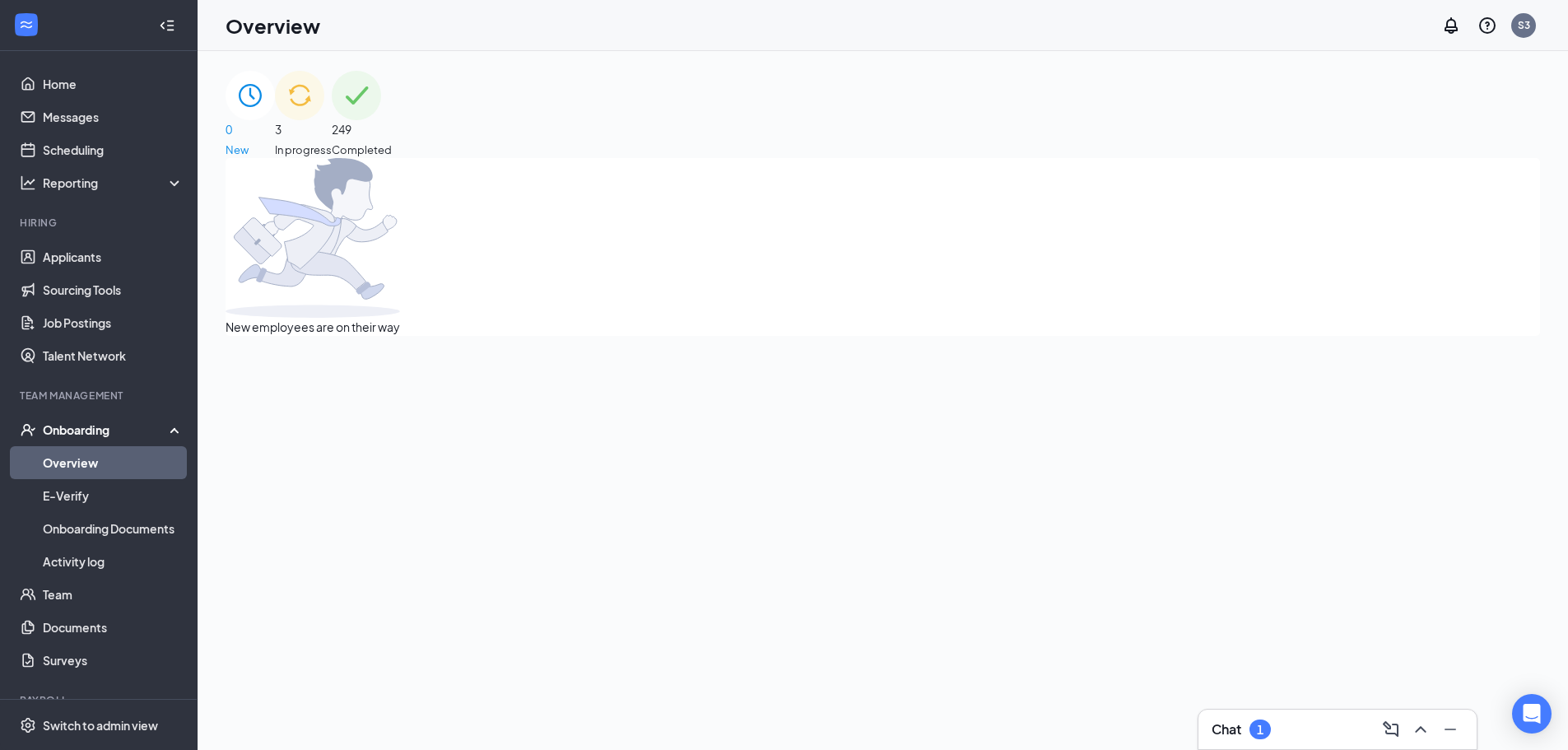
click at [332, 141] on span "In progress" at bounding box center [303, 149] width 57 height 17
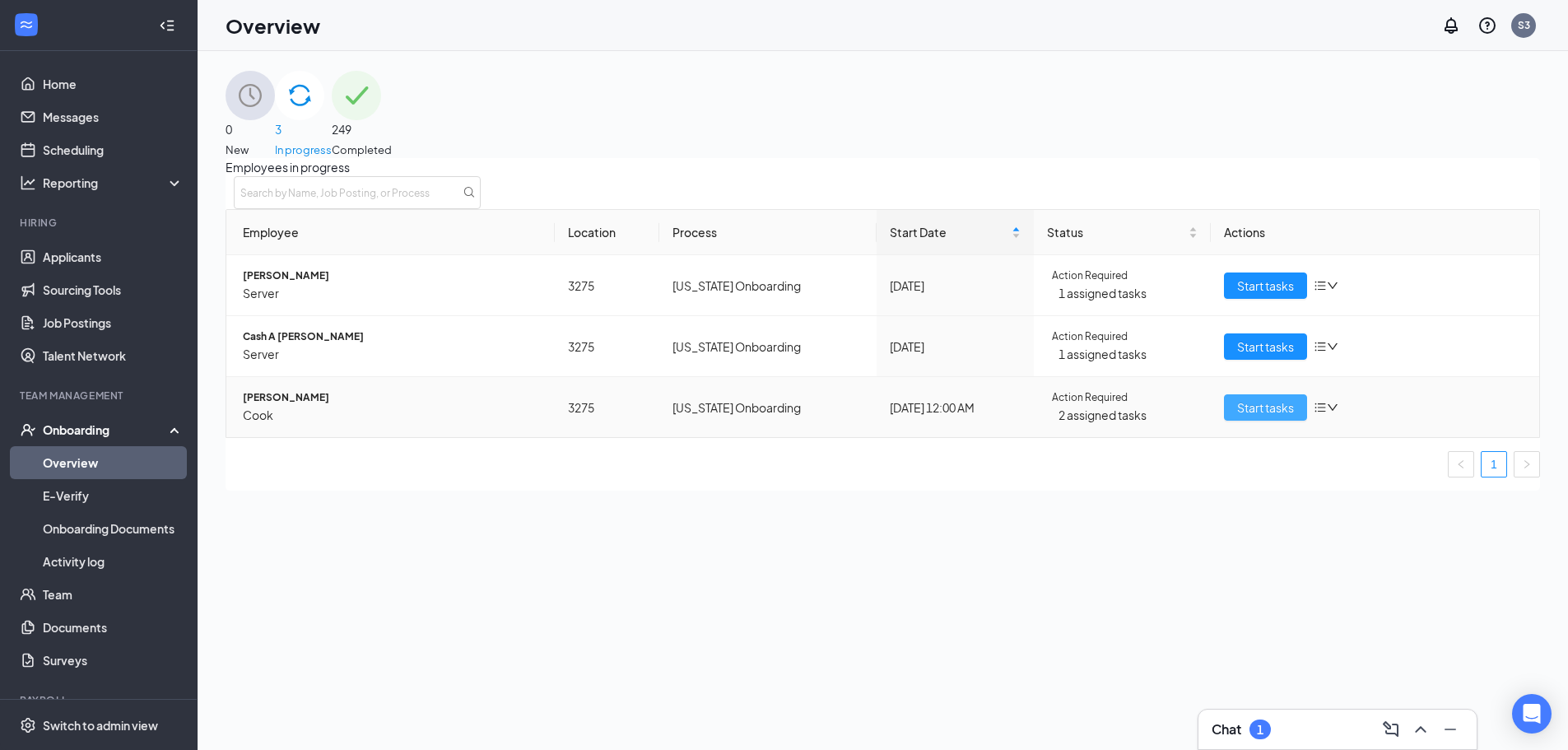
click at [1293, 421] on button "Start tasks" at bounding box center [1265, 407] width 83 height 27
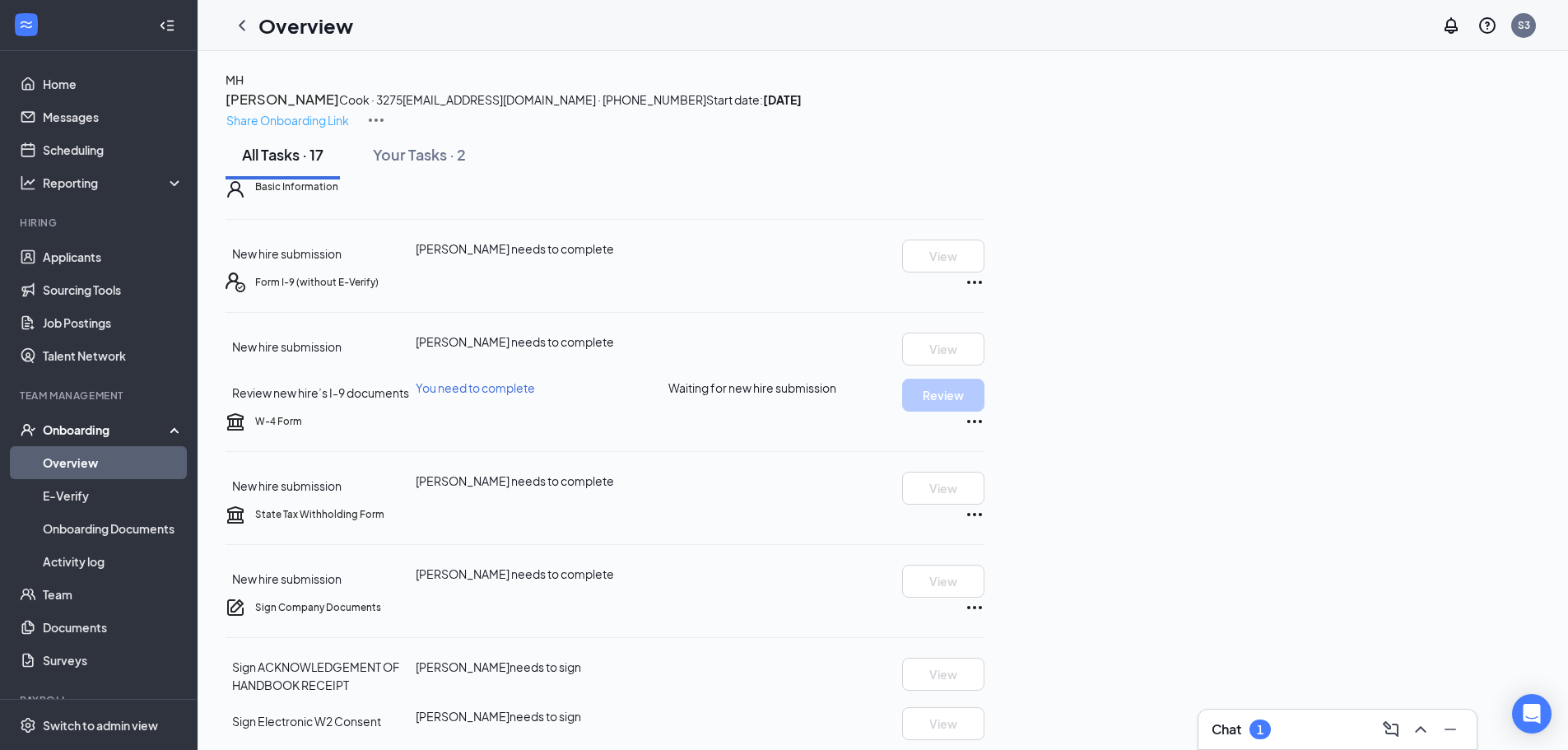
click at [349, 111] on p "Share Onboarding Link" at bounding box center [287, 120] width 123 height 18
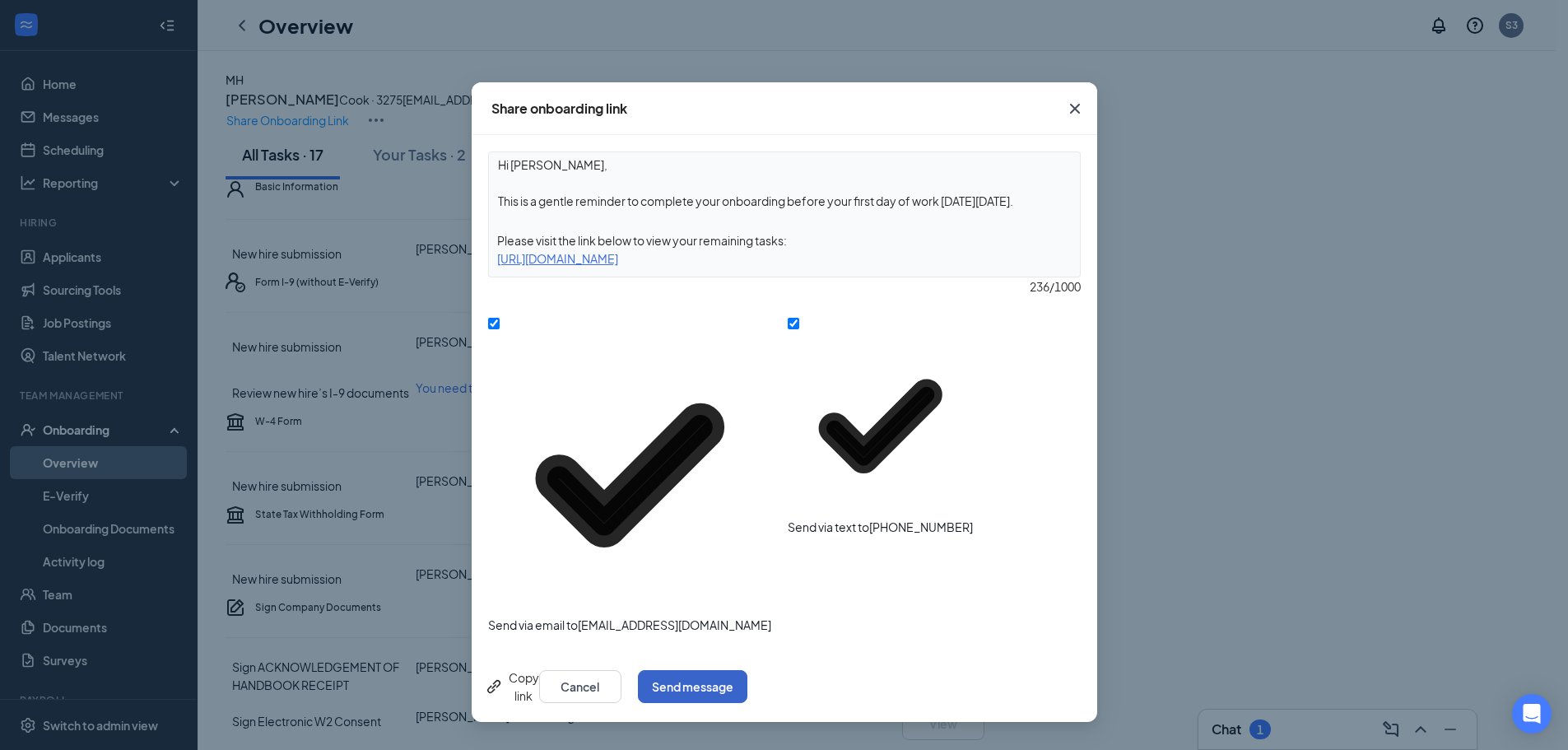
click at [747, 670] on button "Send message" at bounding box center [692, 686] width 110 height 33
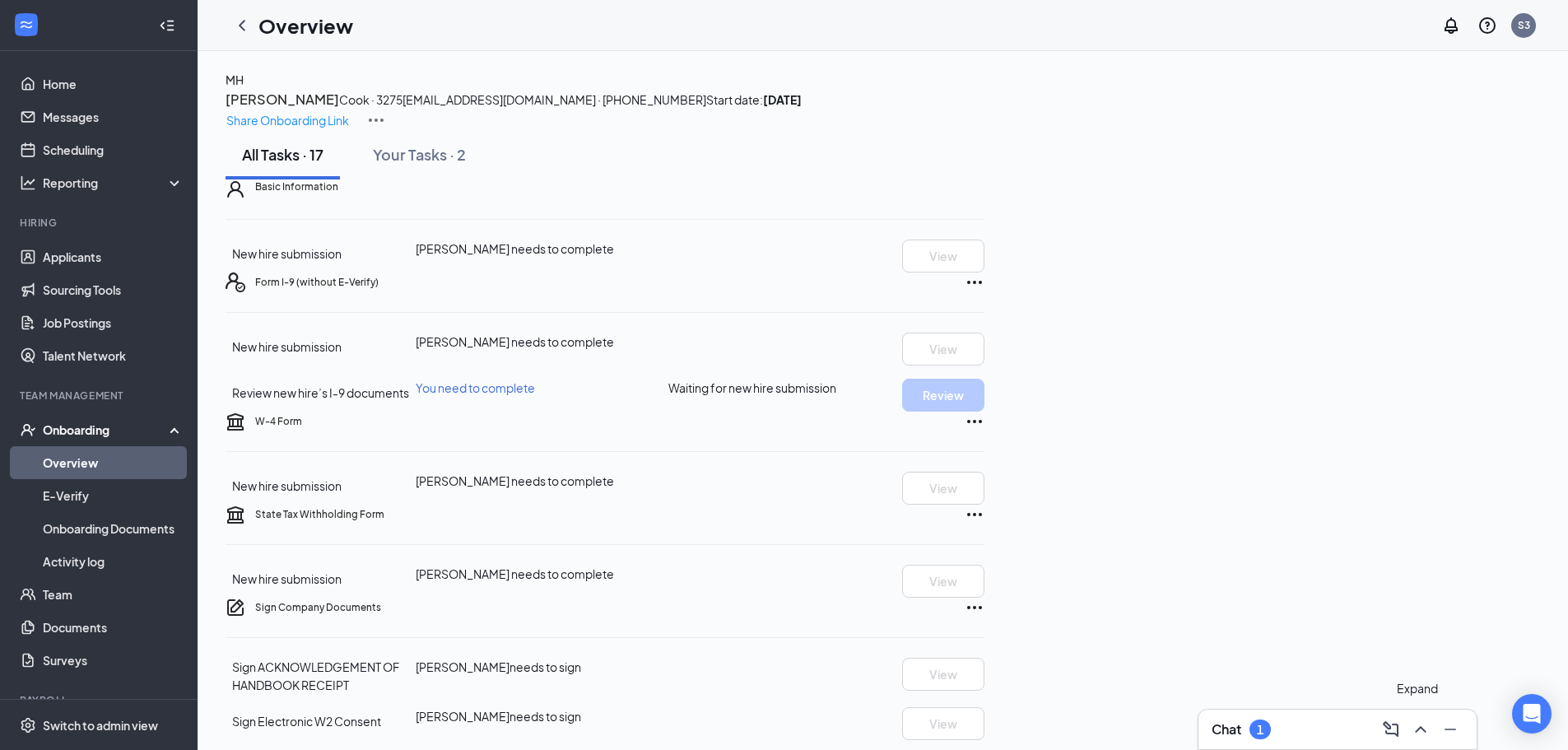
click at [1417, 731] on icon "ChevronUp" at bounding box center [1420, 729] width 19 height 19
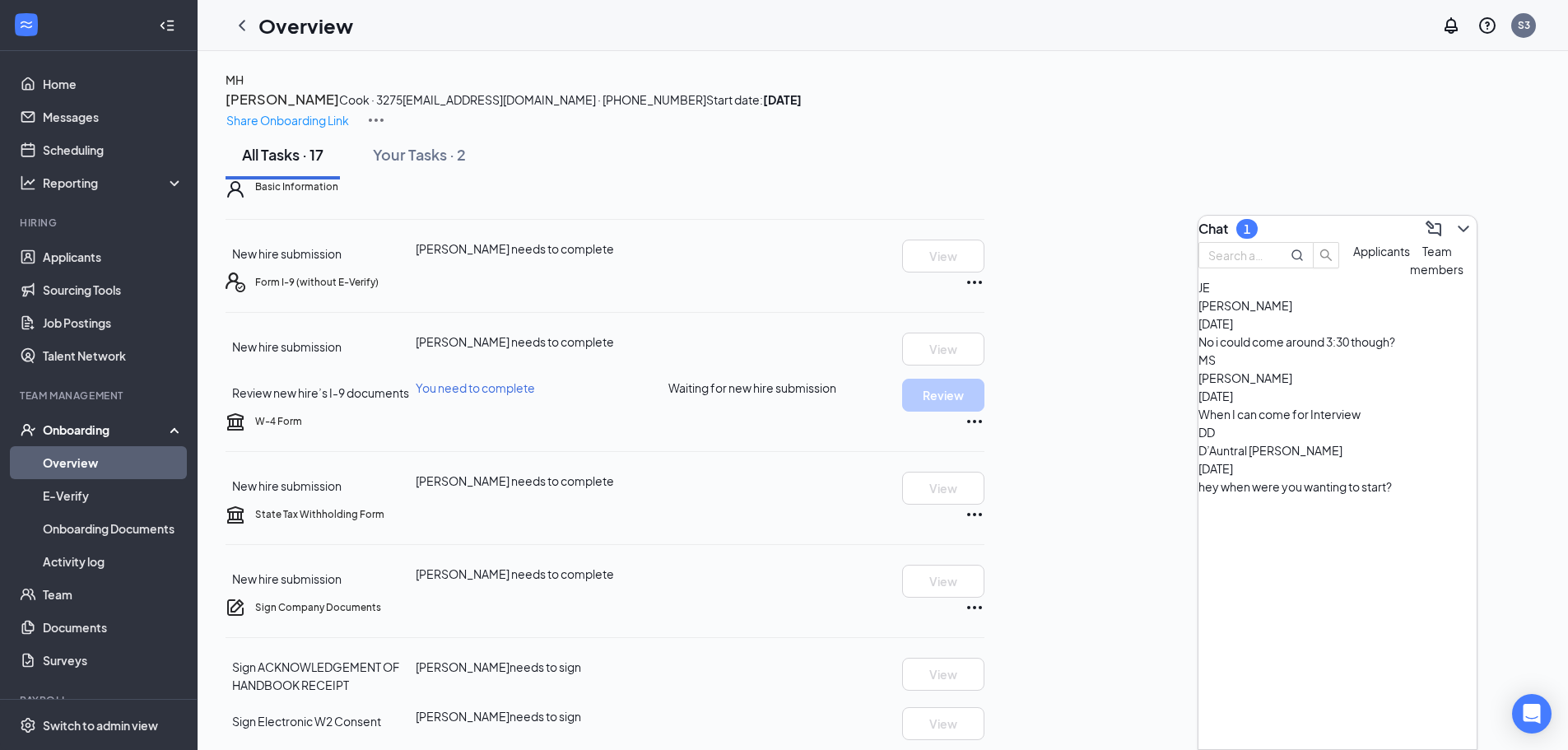
click at [1332, 351] on div "[PERSON_NAME] [DATE] No i could come around 3:30 though?" at bounding box center [1337, 323] width 279 height 54
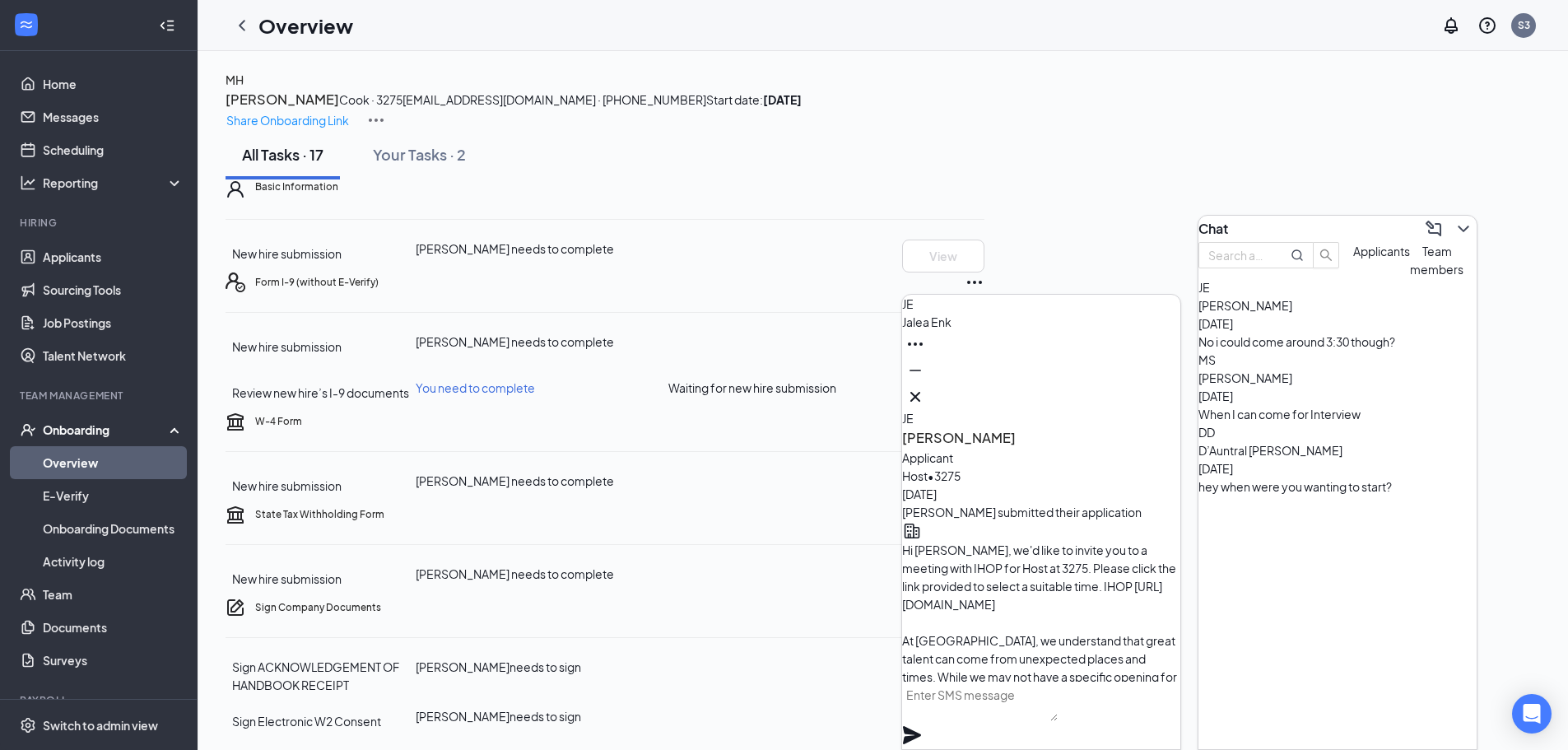
scroll to position [-671, 0]
click at [925, 387] on icon "Cross" at bounding box center [914, 396] width 19 height 19
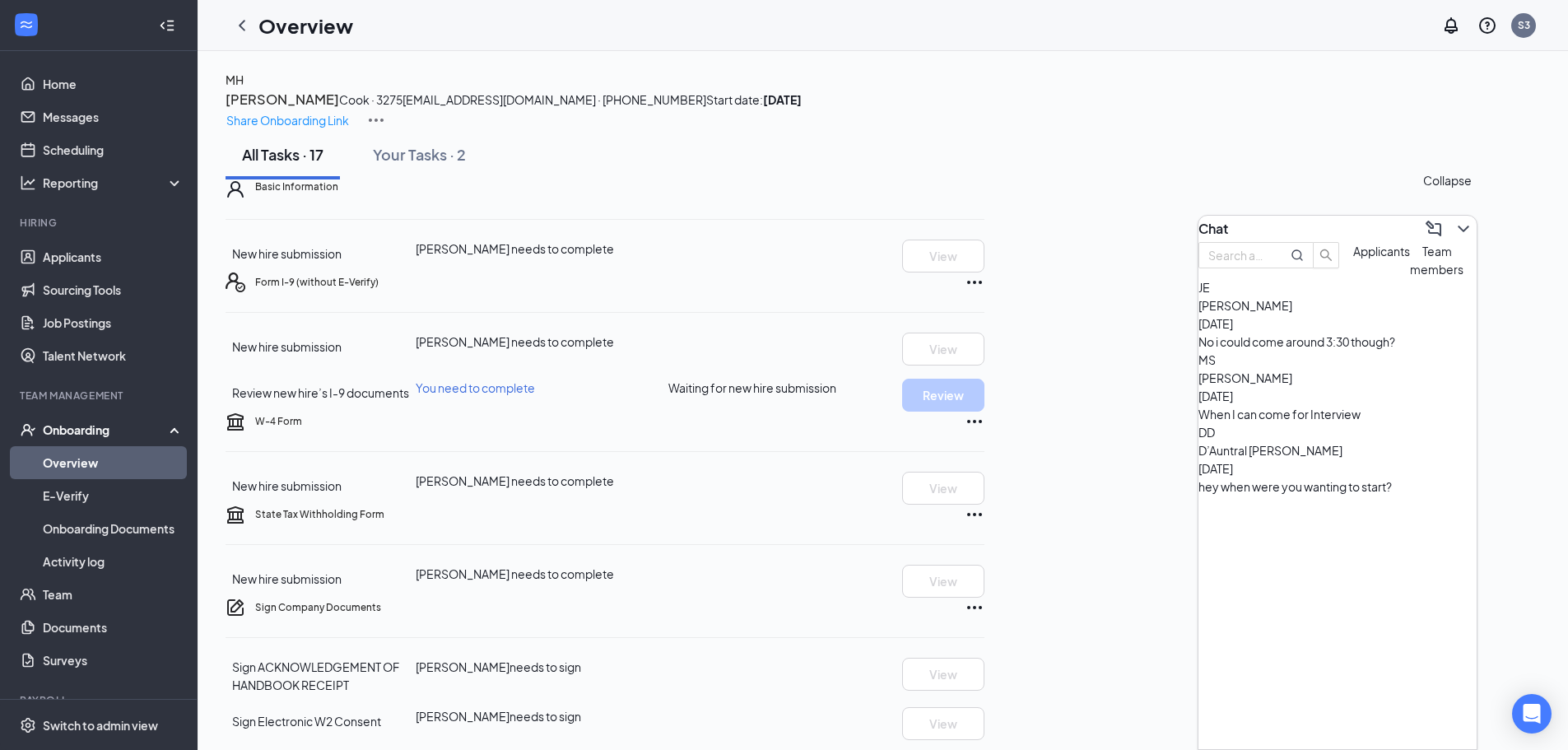
click at [1454, 225] on icon "ChevronDown" at bounding box center [1463, 228] width 19 height 19
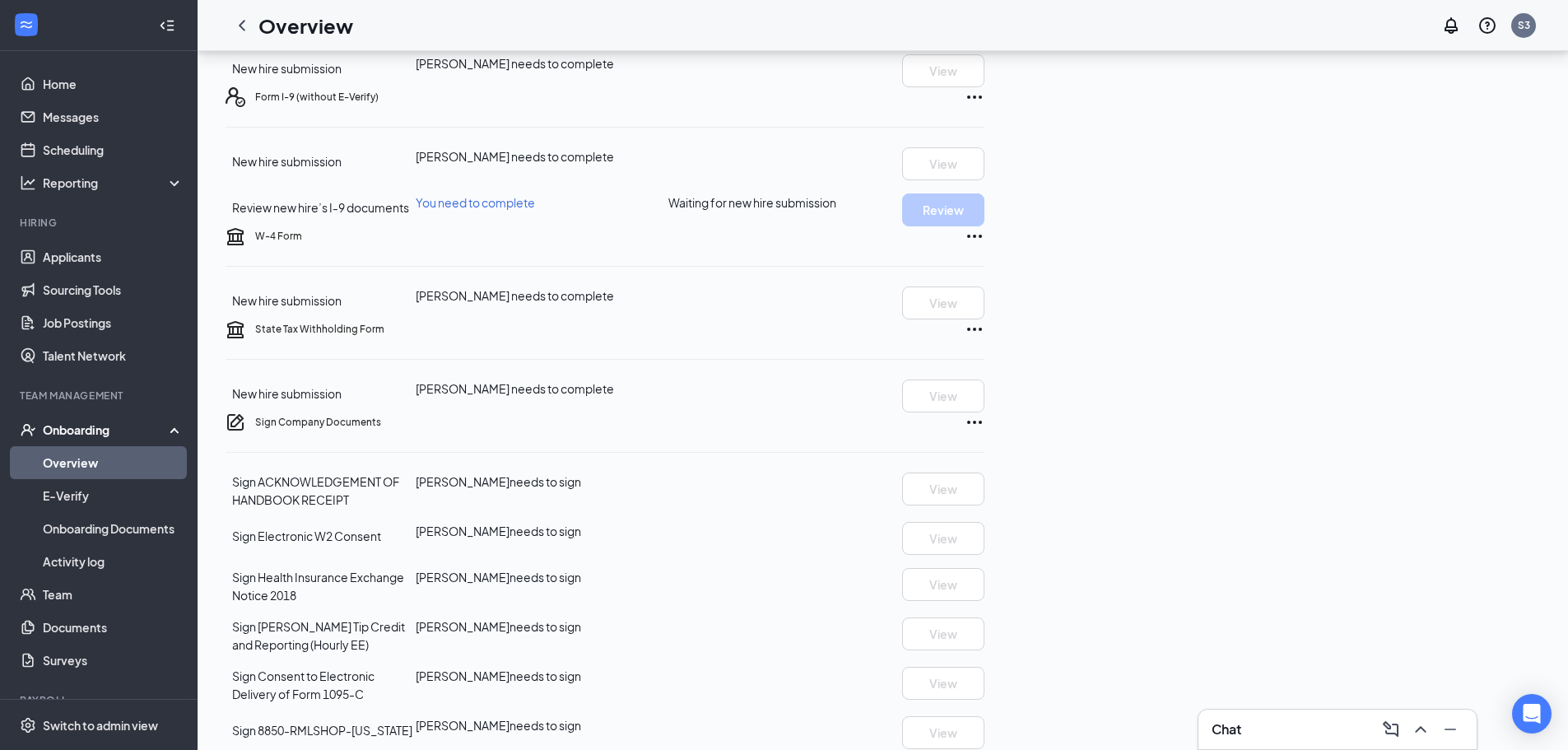
scroll to position [0, 0]
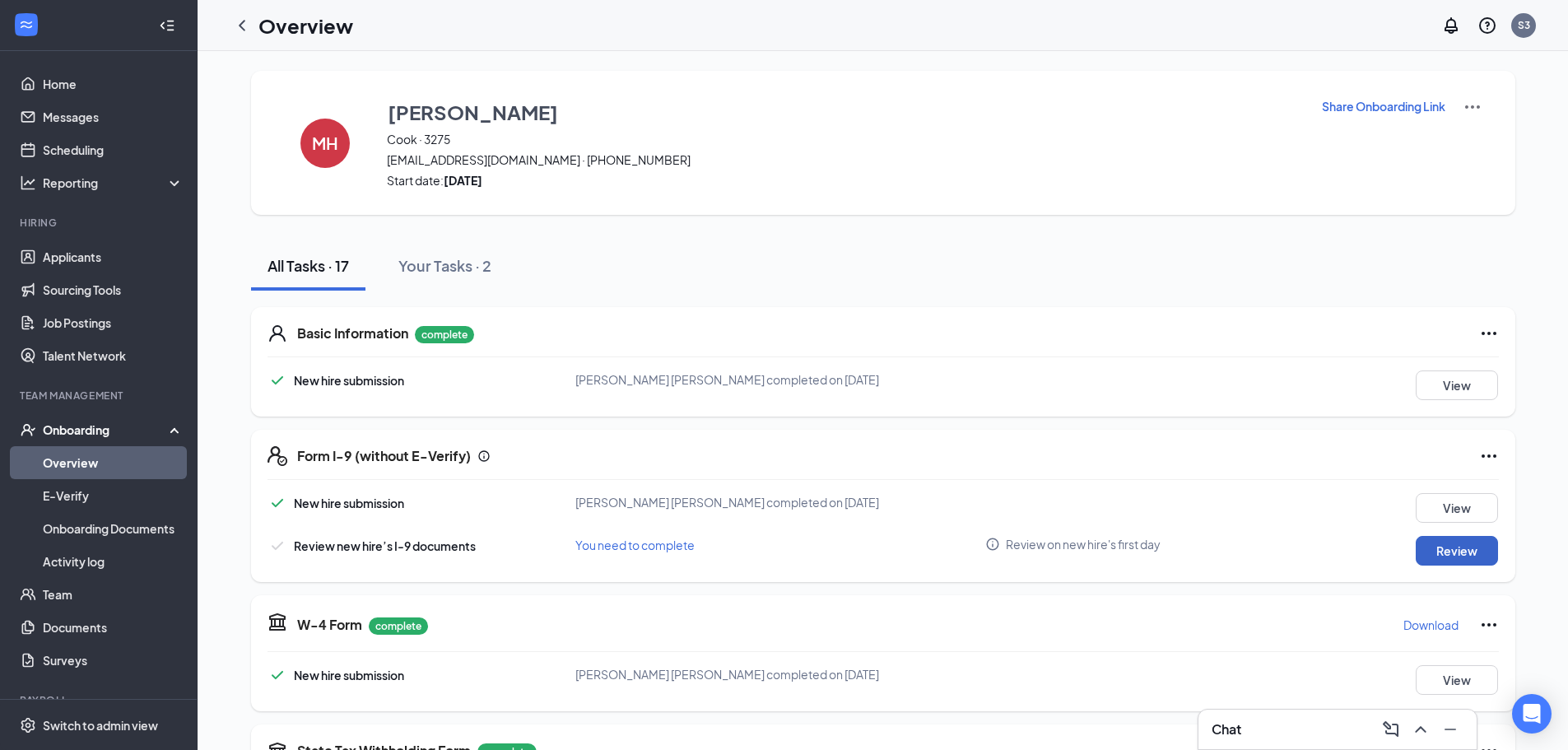
click at [1494, 560] on button "Review" at bounding box center [1456, 551] width 82 height 30
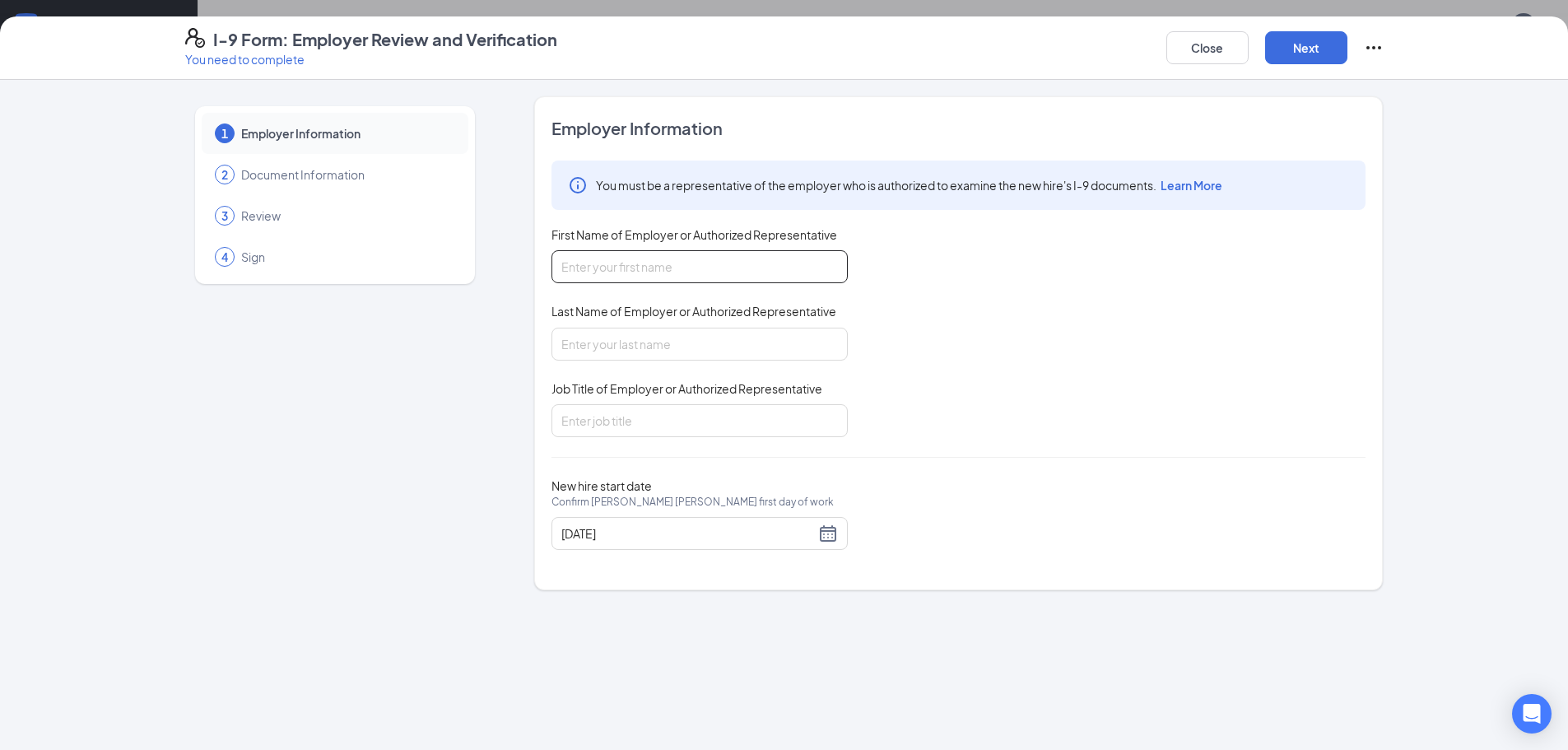
click at [637, 264] on input "First Name of Employer or Authorized Representative" at bounding box center [699, 267] width 296 height 33
type input "Renee"
type input "Rickard"
type input "GM"
click at [1301, 39] on button "Next" at bounding box center [1305, 48] width 82 height 33
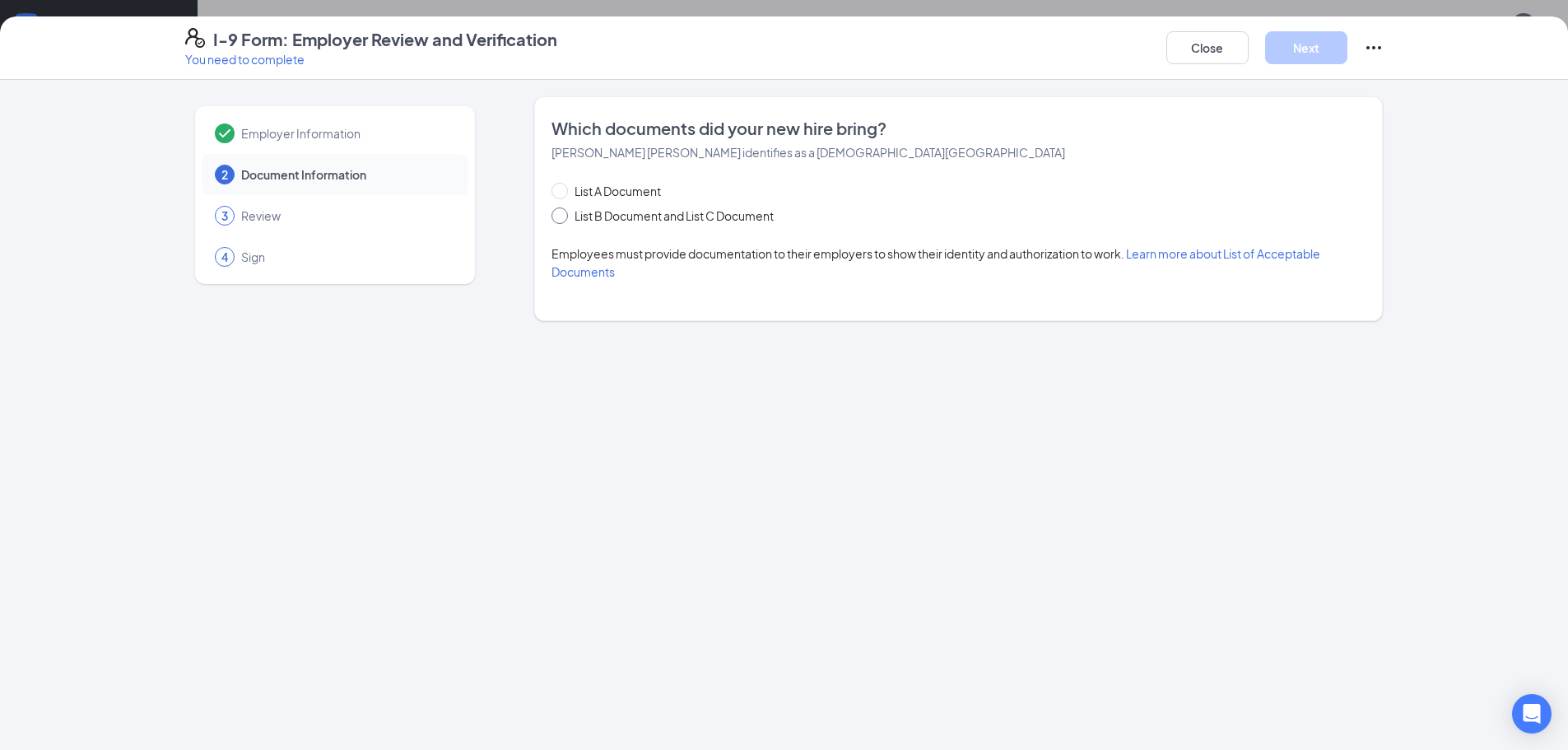
click at [695, 216] on span "List B Document and List C Document" at bounding box center [674, 216] width 212 height 18
click at [563, 216] on input "List B Document and List C Document" at bounding box center [557, 213] width 11 height 11
radio input "true"
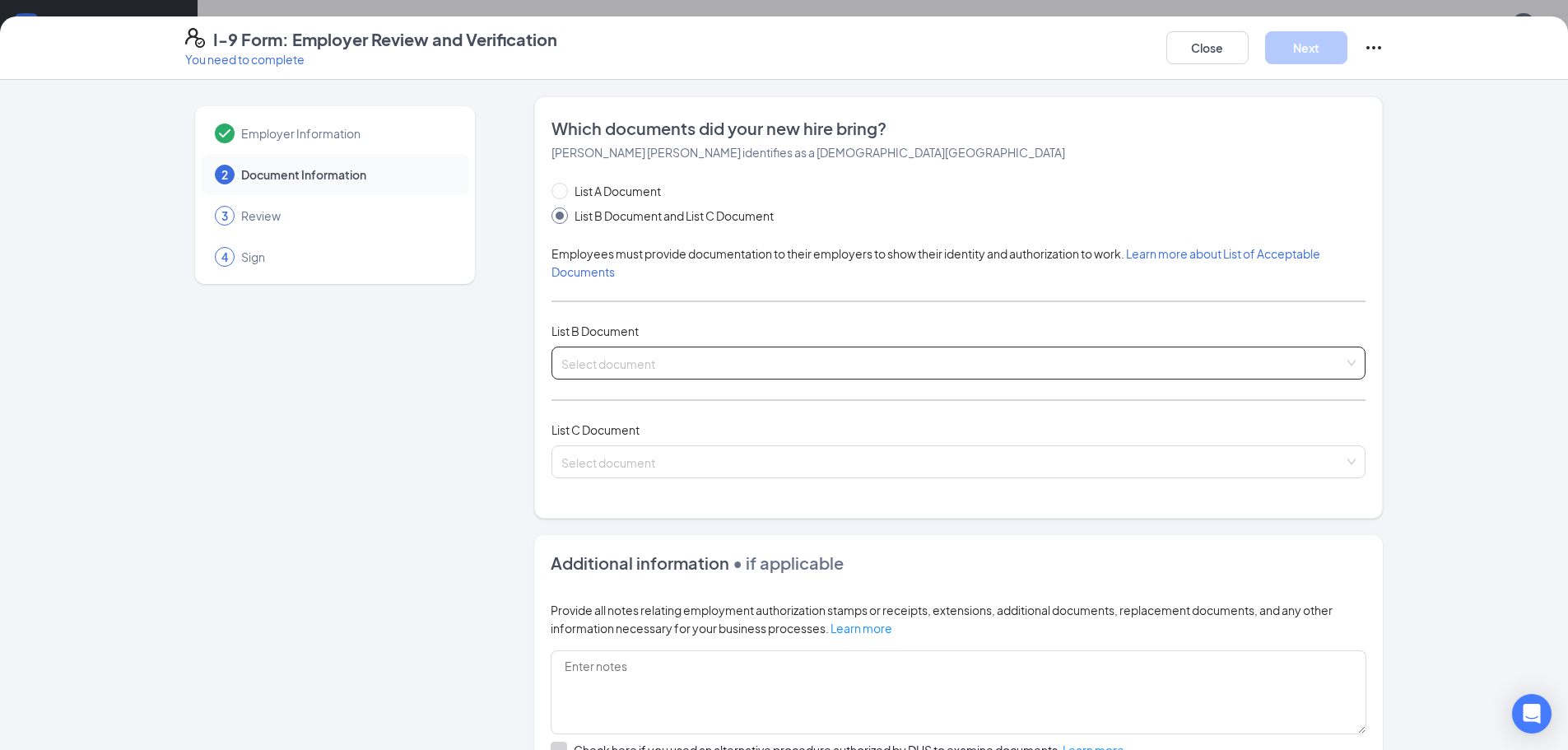
click at [637, 358] on input "search" at bounding box center [952, 360] width 783 height 25
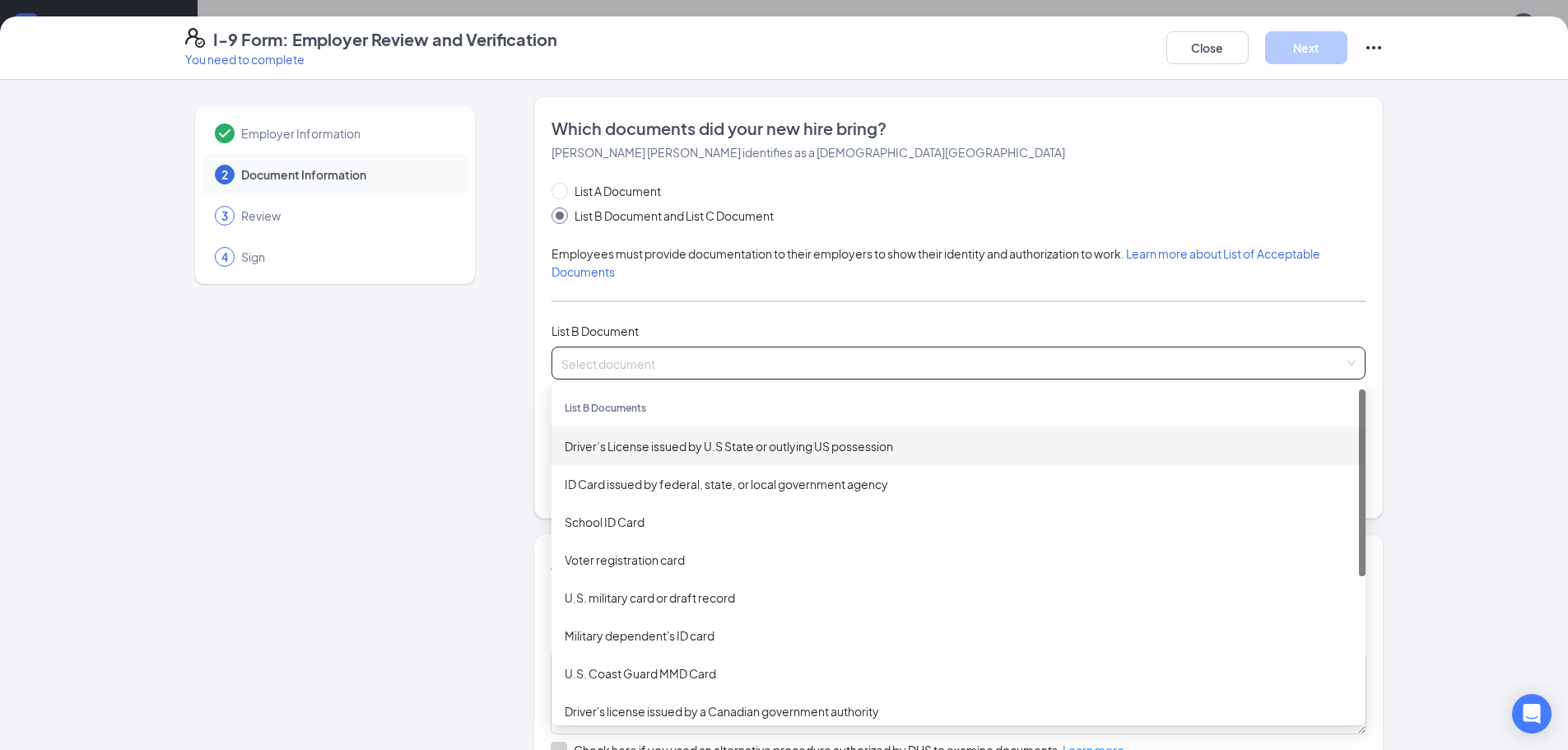
click at [652, 439] on div "Driver’s License issued by U.S State or outlying US possession" at bounding box center [958, 446] width 788 height 18
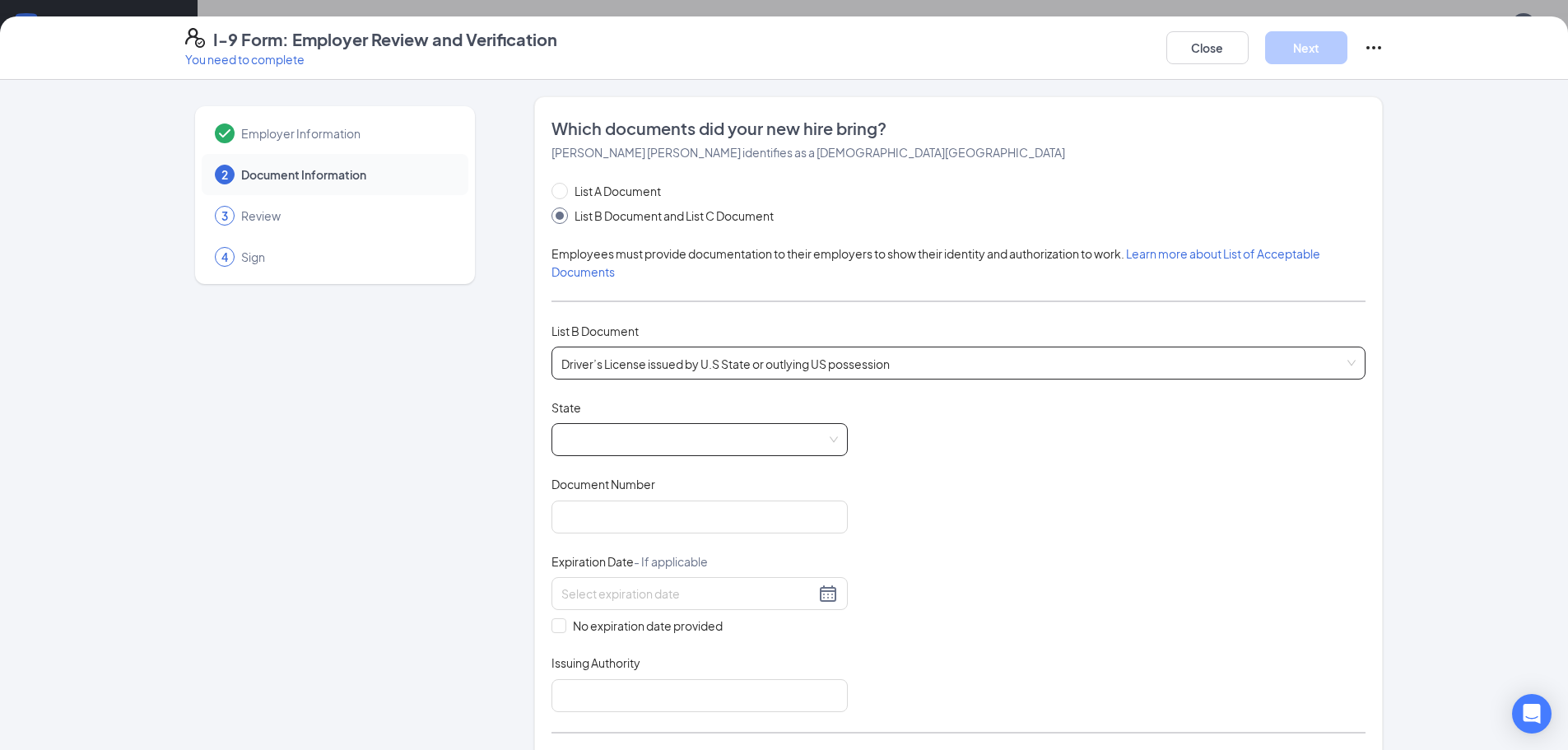
click at [648, 438] on span at bounding box center [699, 439] width 277 height 31
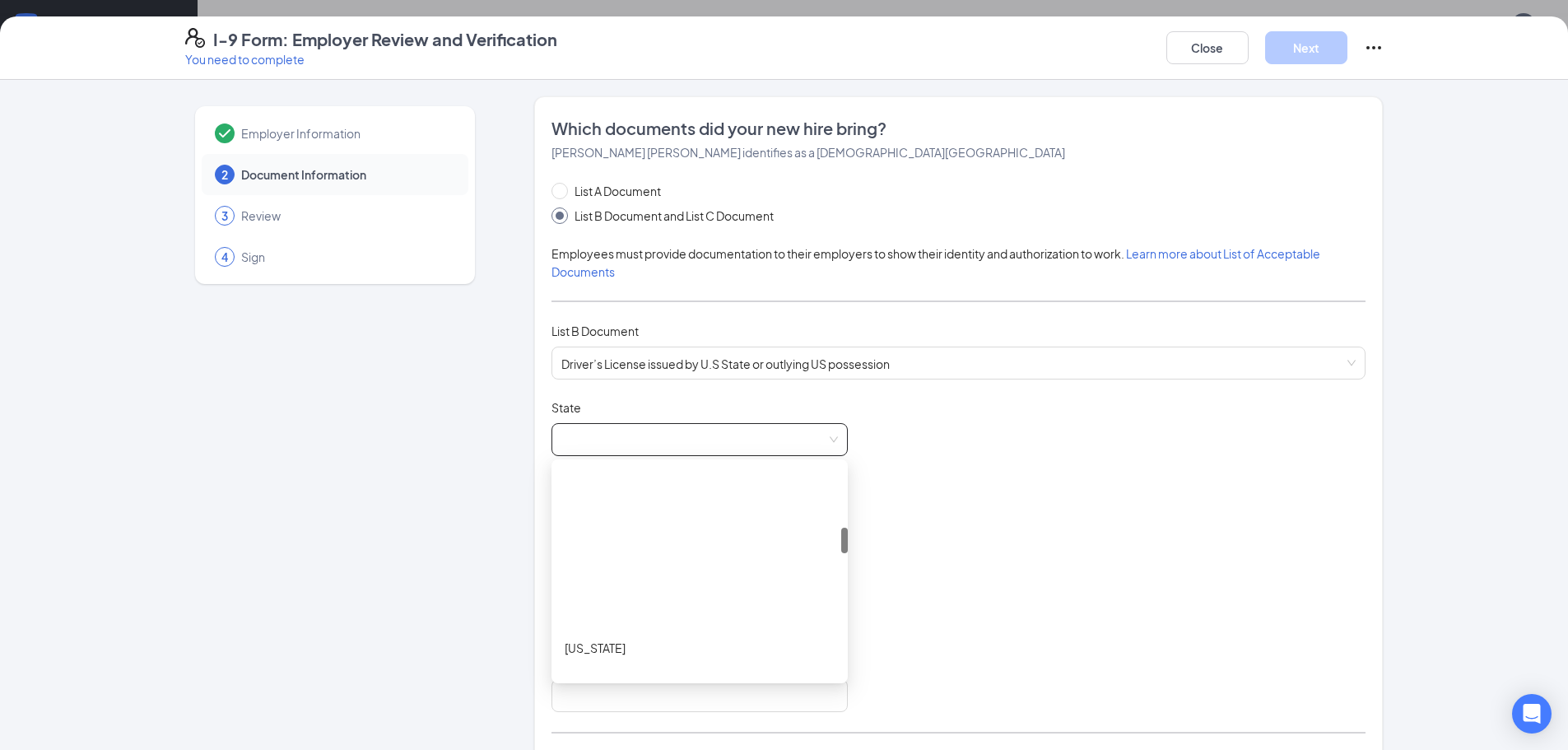
scroll to position [494, 0]
click at [585, 558] on div "Illinois" at bounding box center [699, 559] width 270 height 18
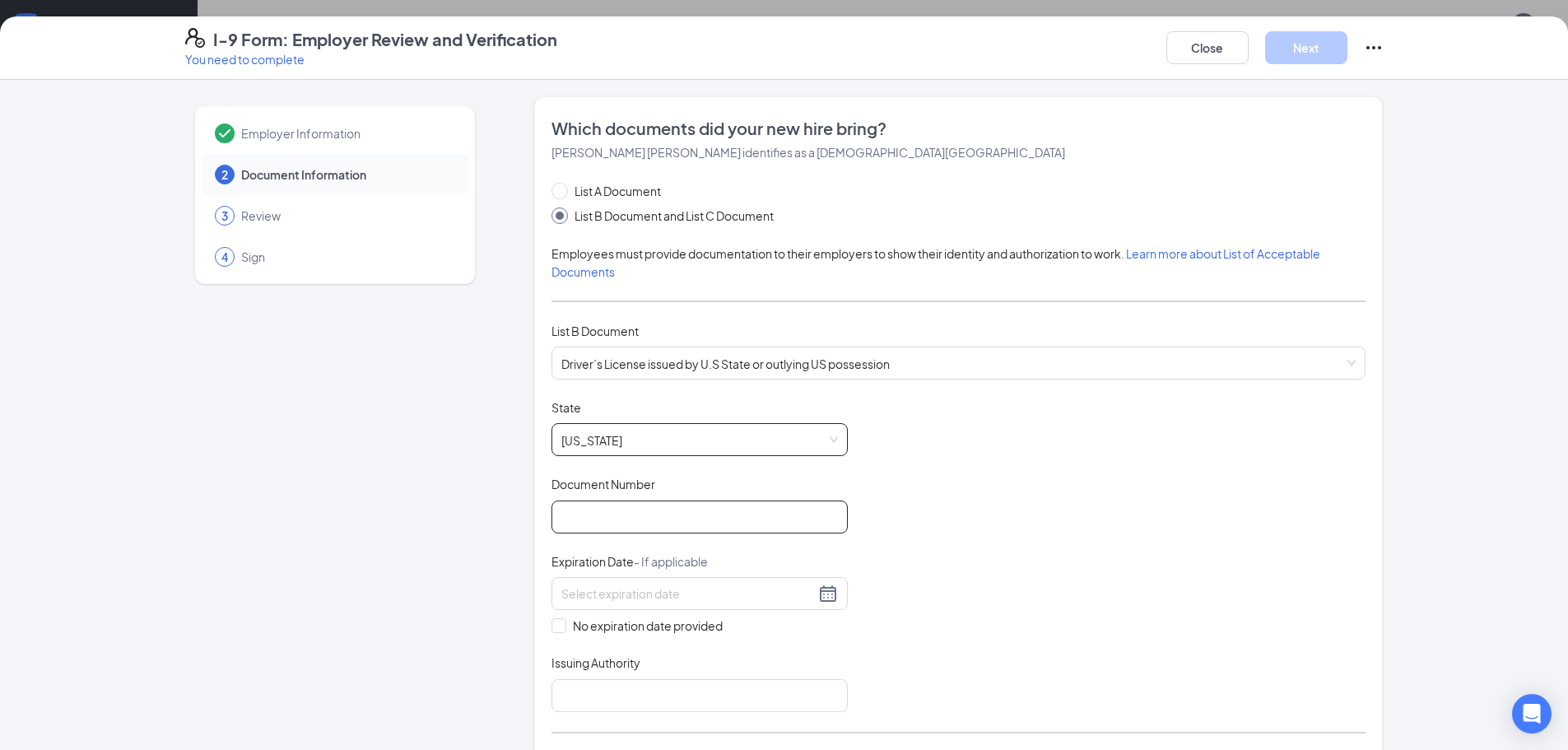
click at [600, 523] on input "Document Number" at bounding box center [699, 517] width 296 height 33
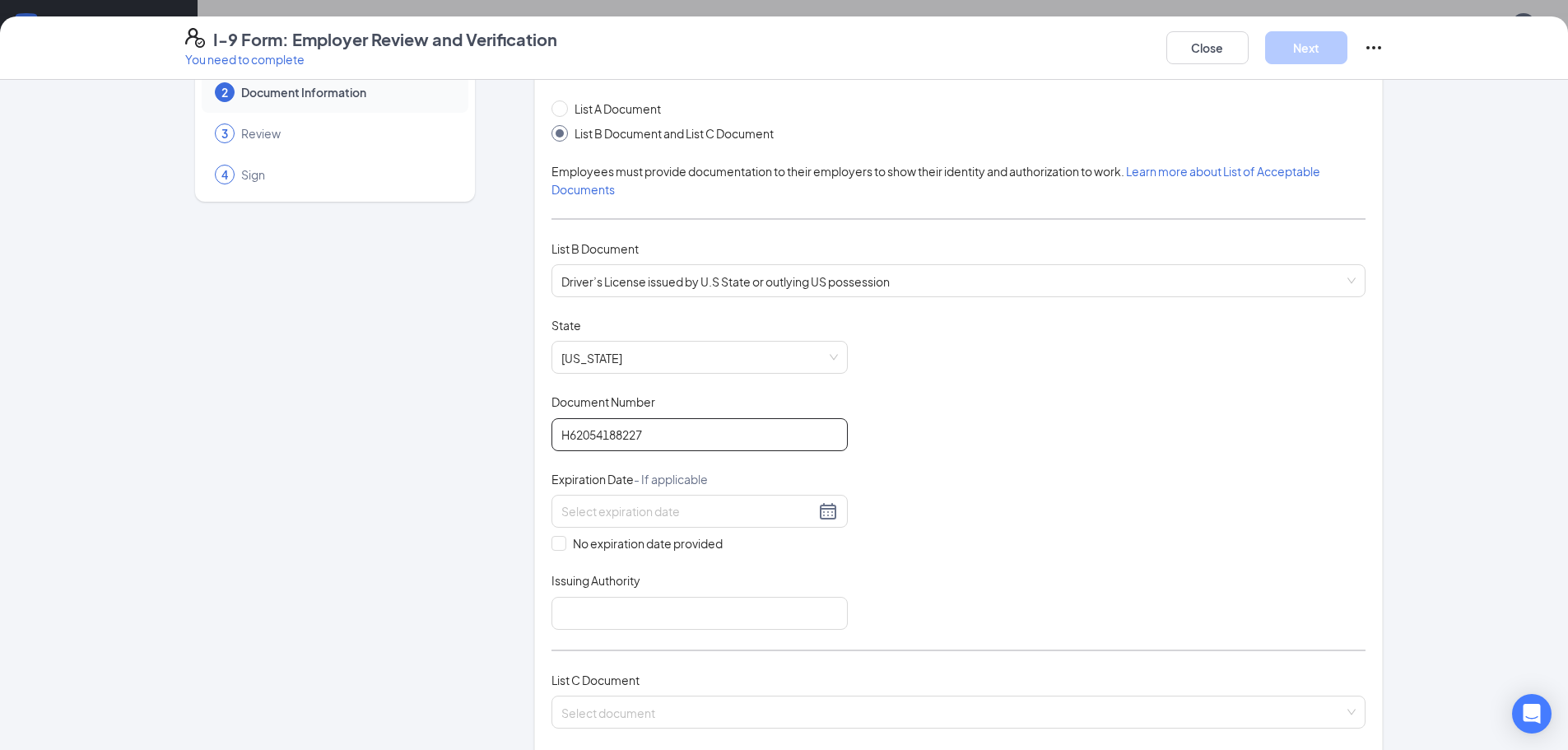
type input "H62054188227"
click at [602, 523] on div at bounding box center [699, 511] width 296 height 33
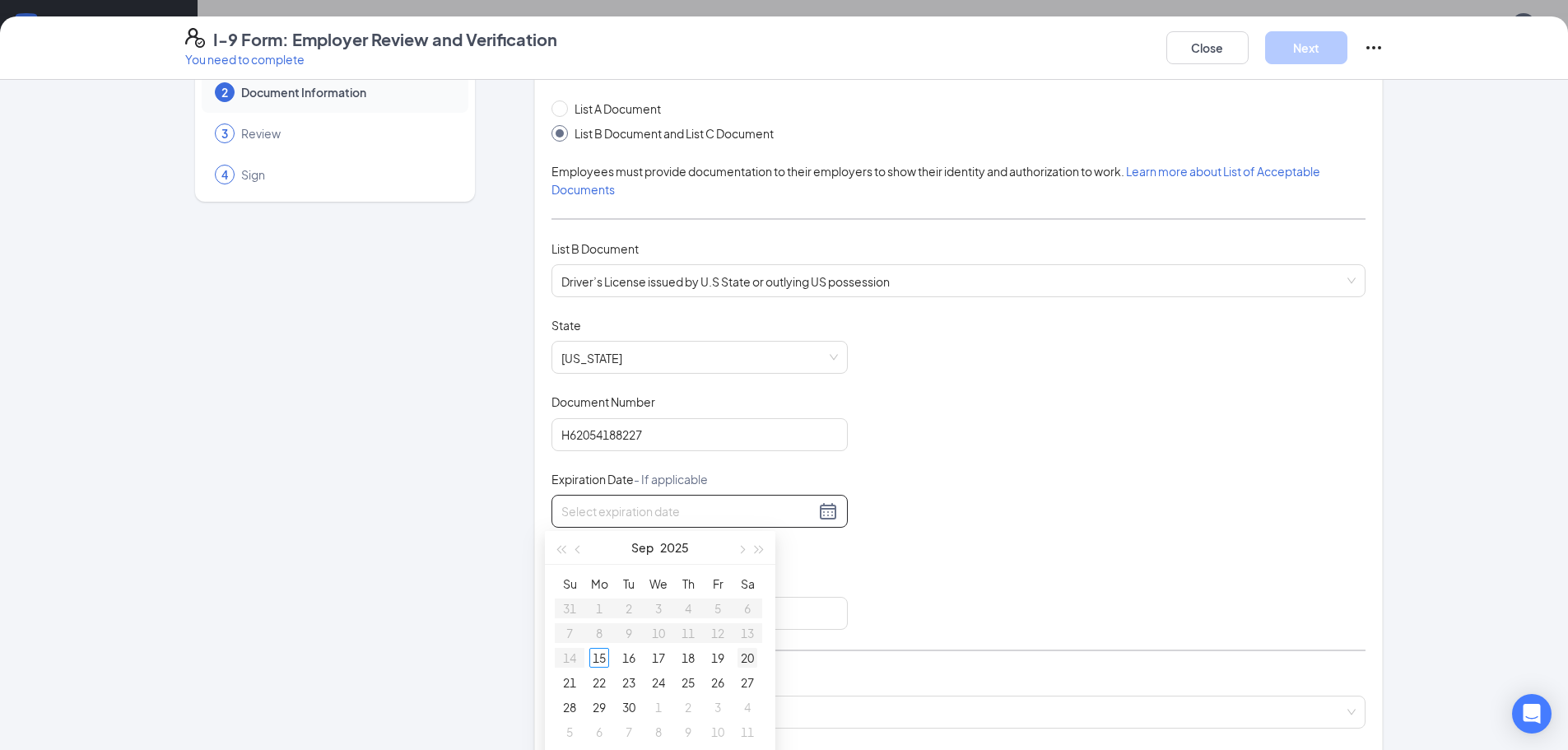
type input "09/20/2025"
type input "09/18/2025"
click at [755, 547] on span "button" at bounding box center [759, 550] width 8 height 8
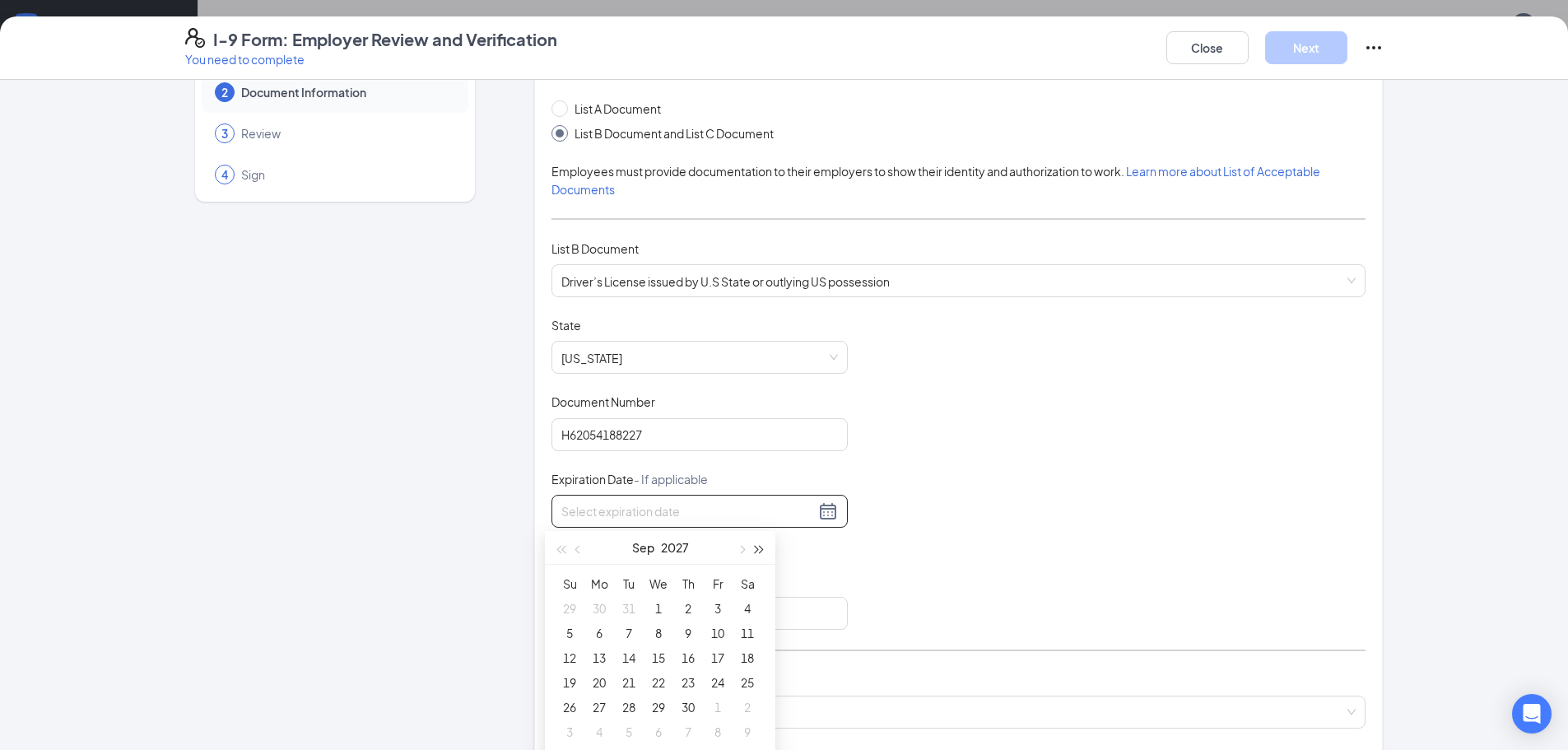
click at [755, 547] on span "button" at bounding box center [759, 550] width 8 height 8
click at [567, 545] on button "button" at bounding box center [561, 547] width 18 height 33
click at [685, 632] on div "10" at bounding box center [687, 632] width 19 height 19
type input "08/10/2028"
click at [758, 615] on input "Issuing Authority" at bounding box center [699, 613] width 296 height 33
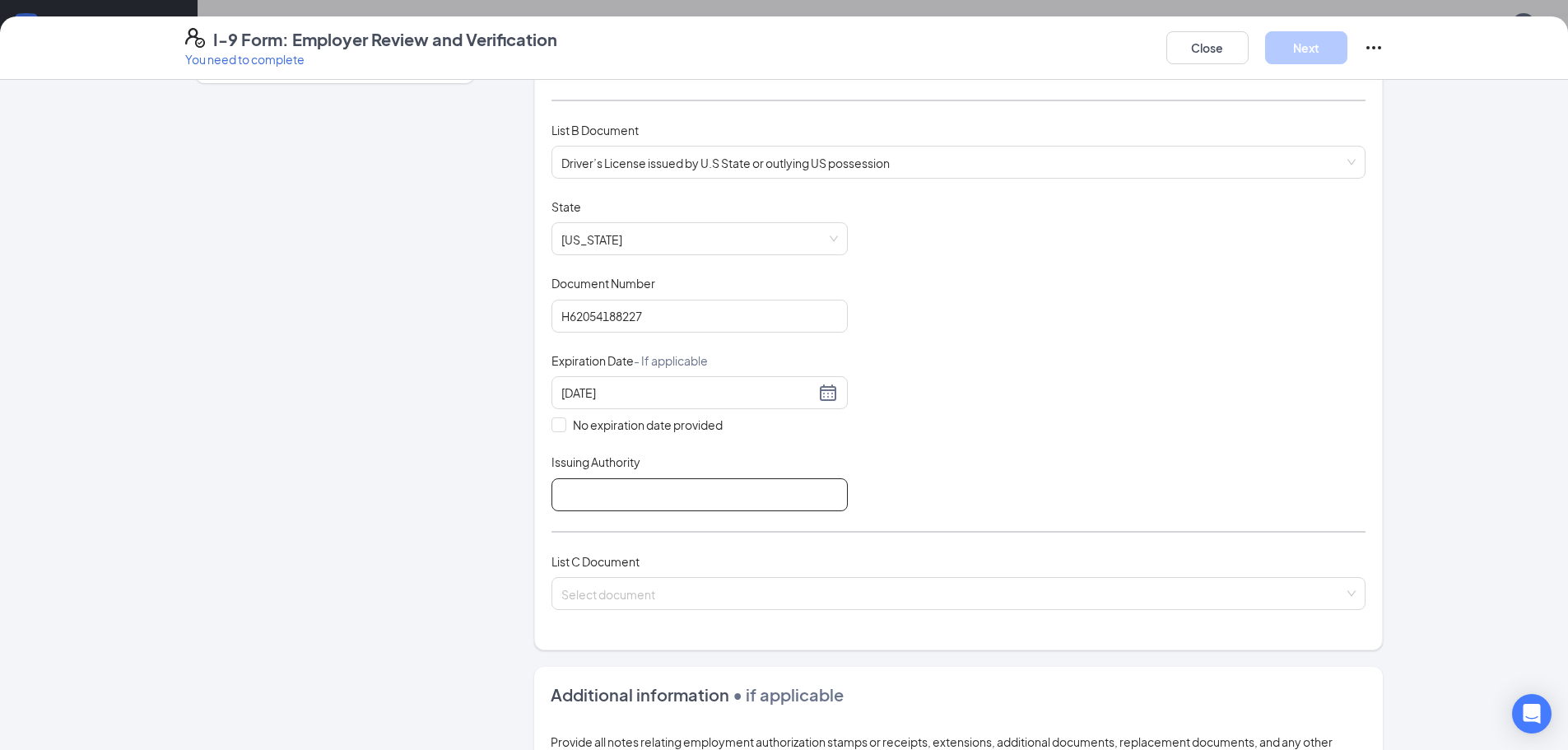
scroll to position [164, 0]
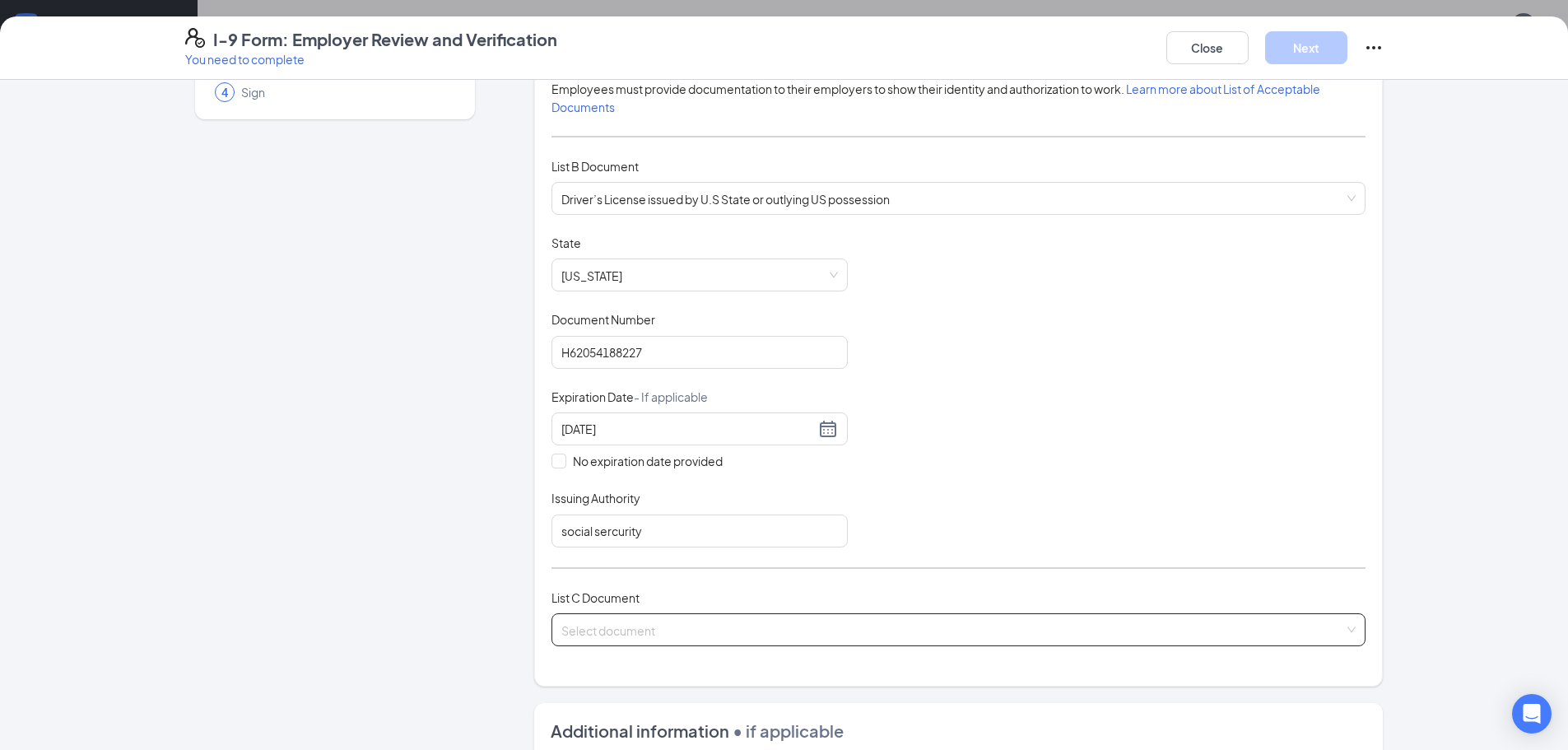
click at [677, 628] on input "search" at bounding box center [952, 626] width 783 height 25
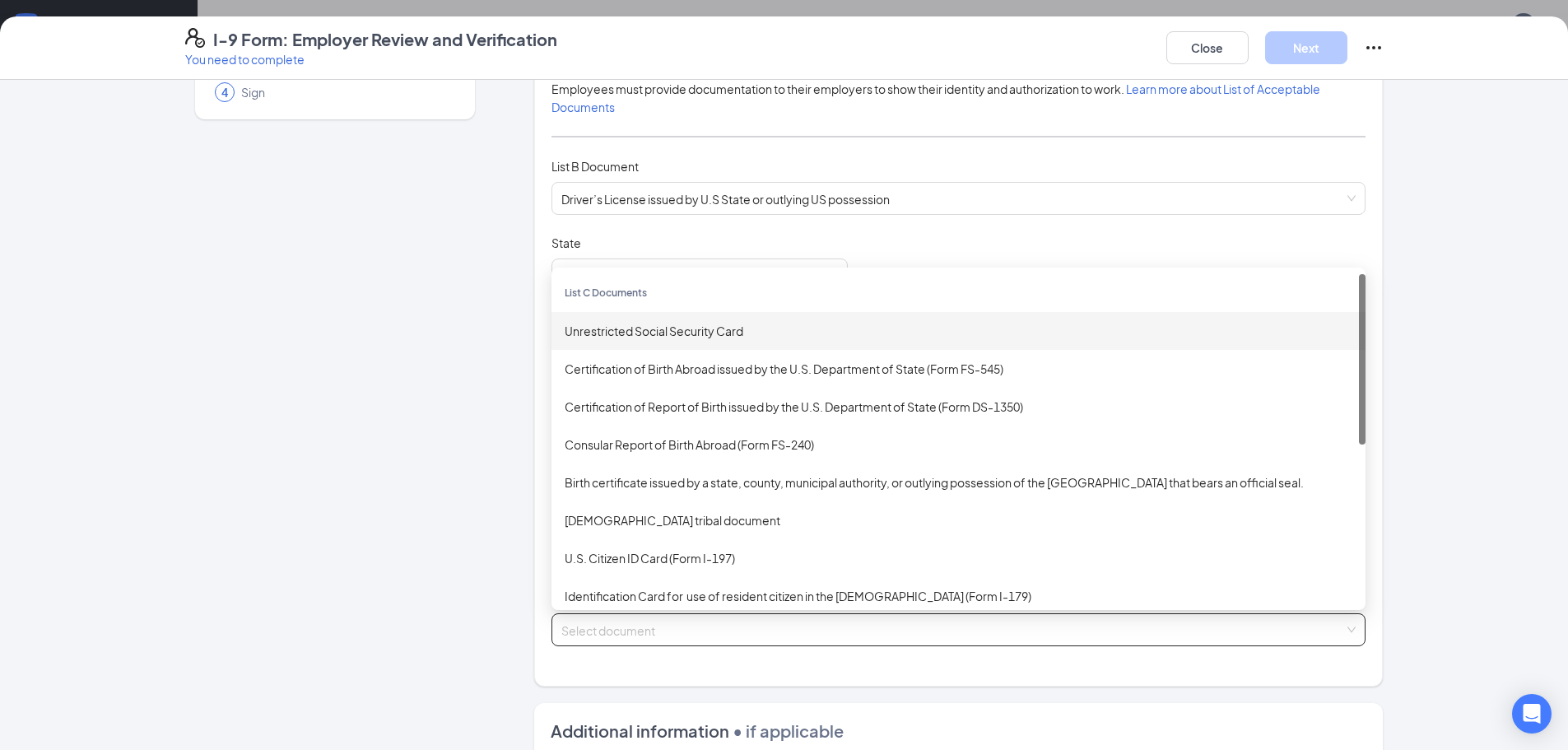
click at [726, 338] on div "Unrestricted Social Security Card" at bounding box center [958, 331] width 788 height 18
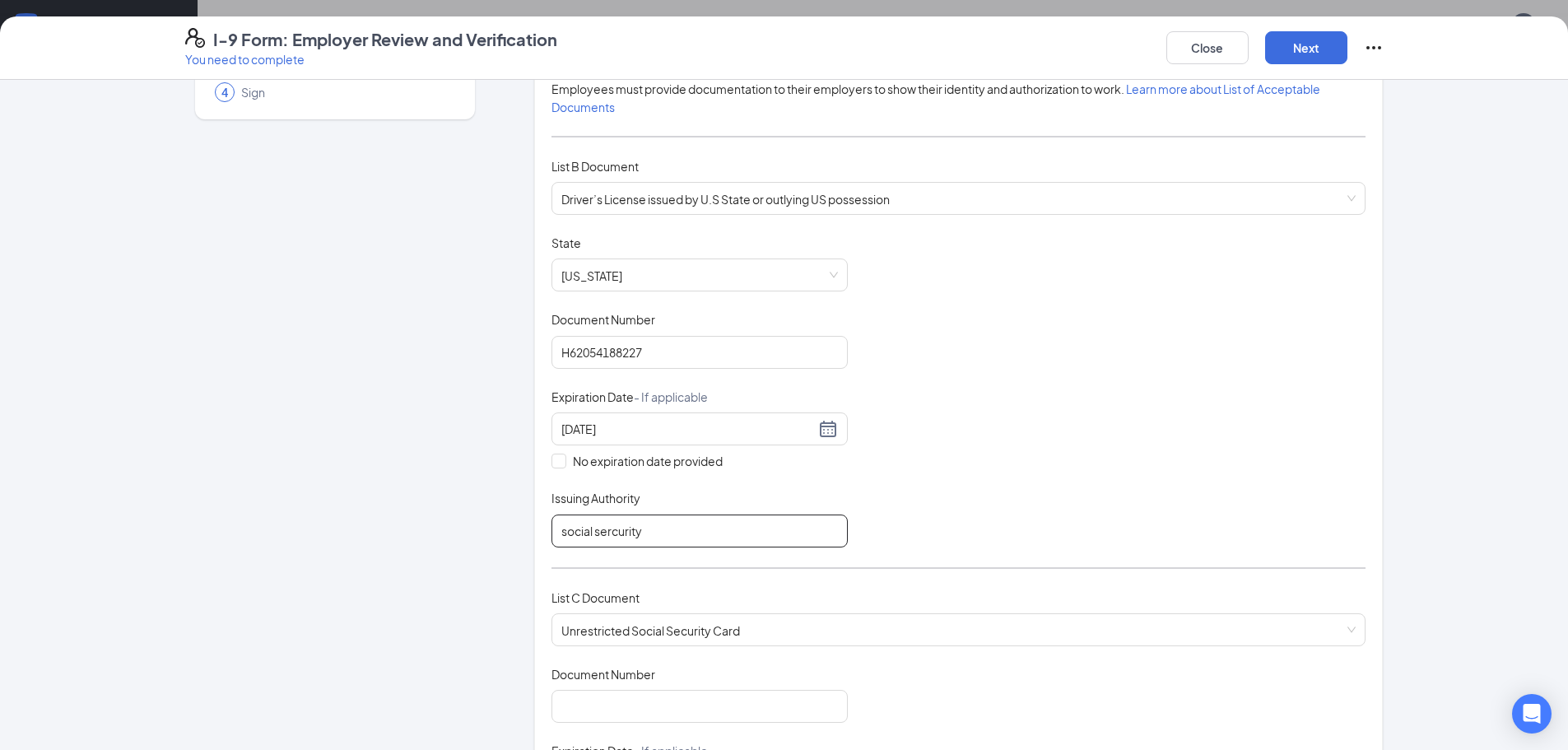
click at [674, 523] on input "social sercurity" at bounding box center [699, 531] width 296 height 33
type input "s"
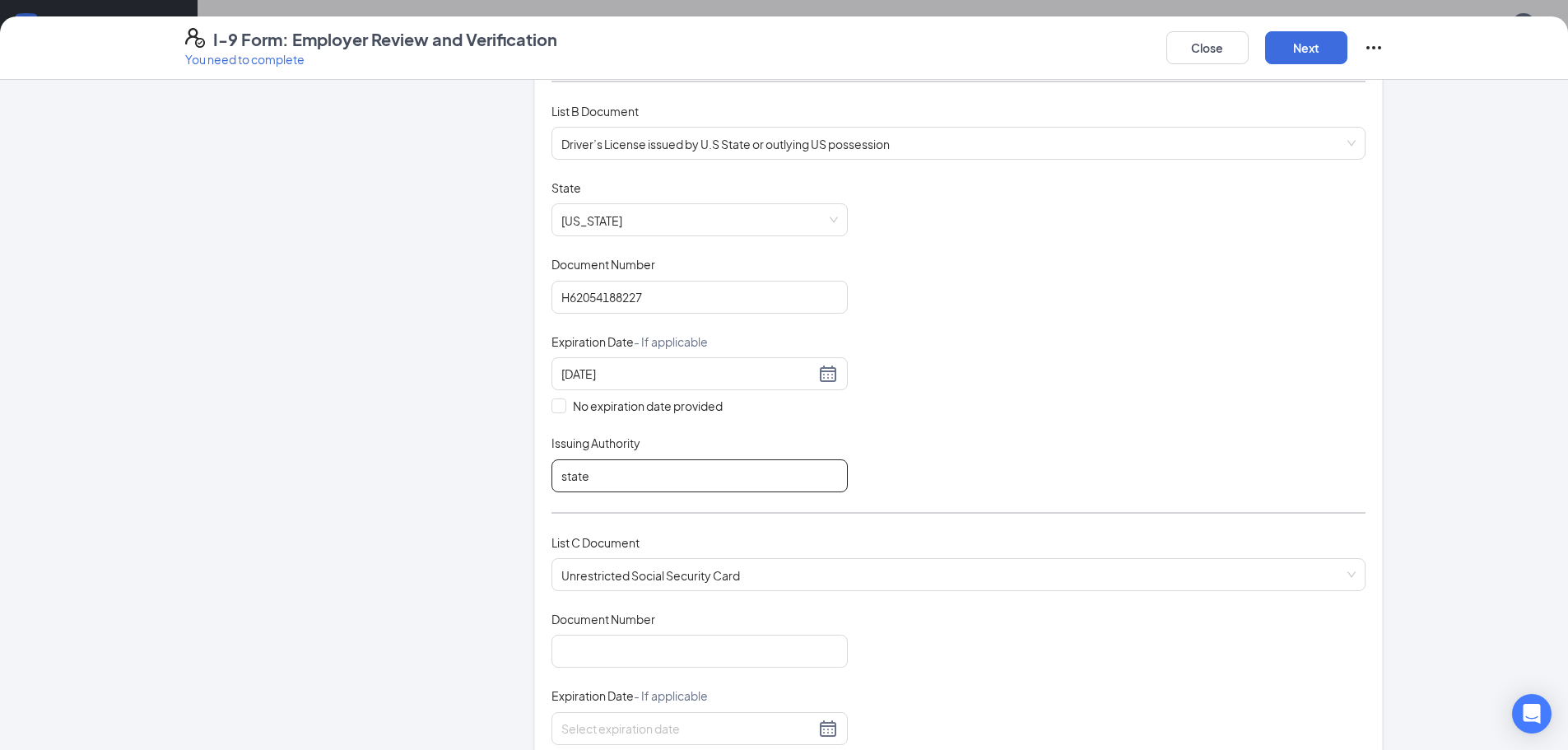
scroll to position [247, 0]
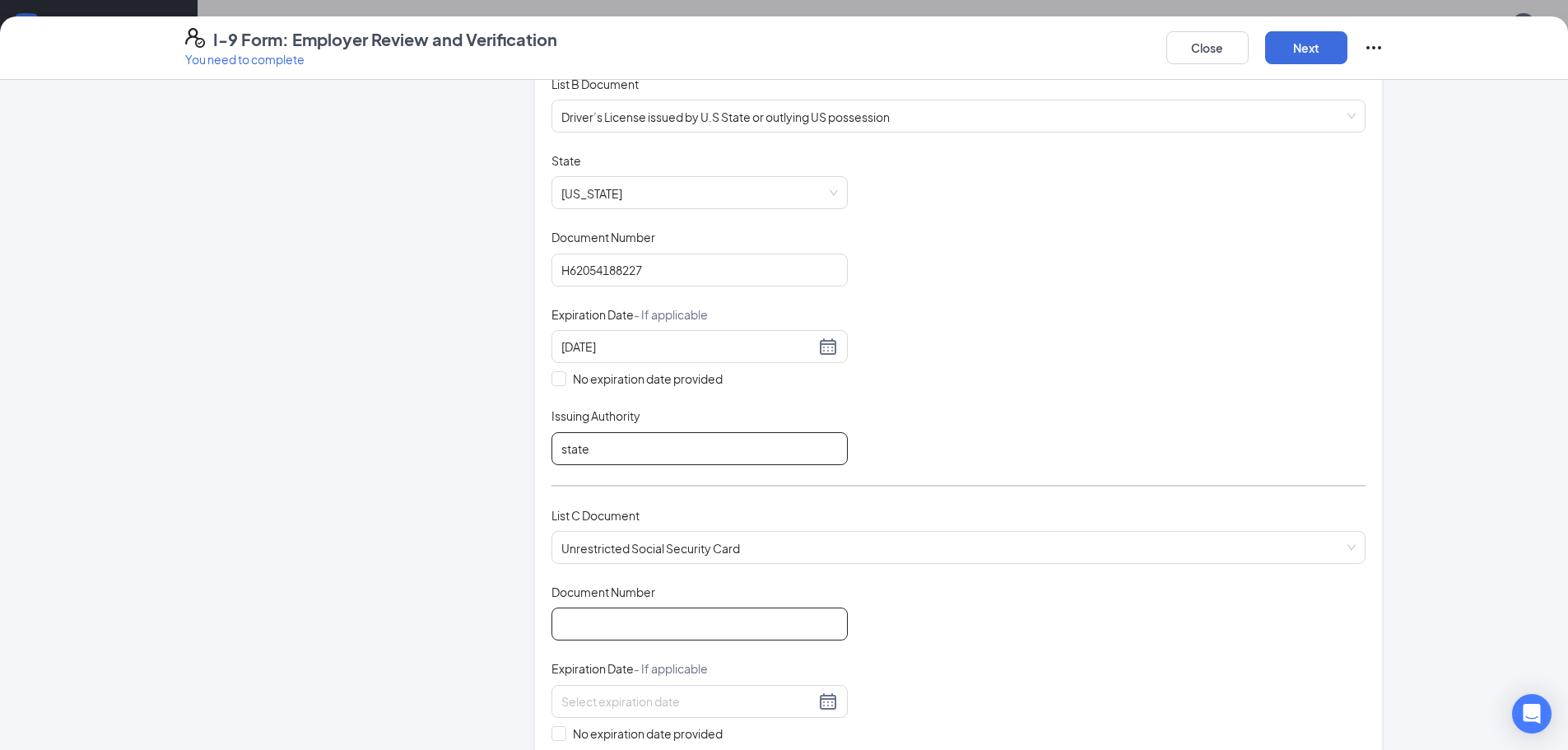
type input "state"
click at [751, 634] on input "Document Number" at bounding box center [699, 624] width 296 height 33
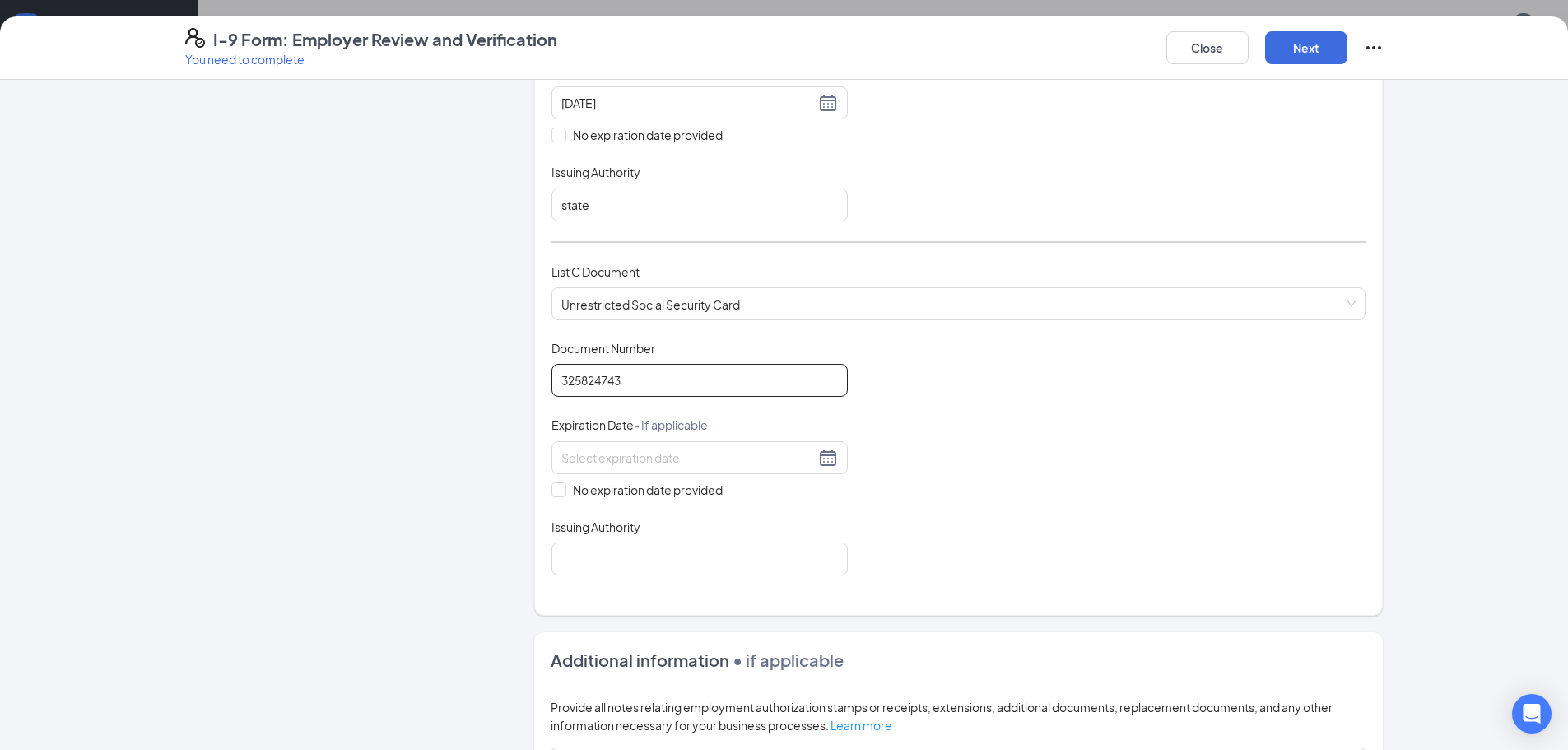
scroll to position [494, 0]
type input "325824743"
click at [557, 491] on span at bounding box center [559, 486] width 15 height 15
click at [557, 491] on input "No expiration date provided" at bounding box center [557, 484] width 11 height 11
checkbox input "true"
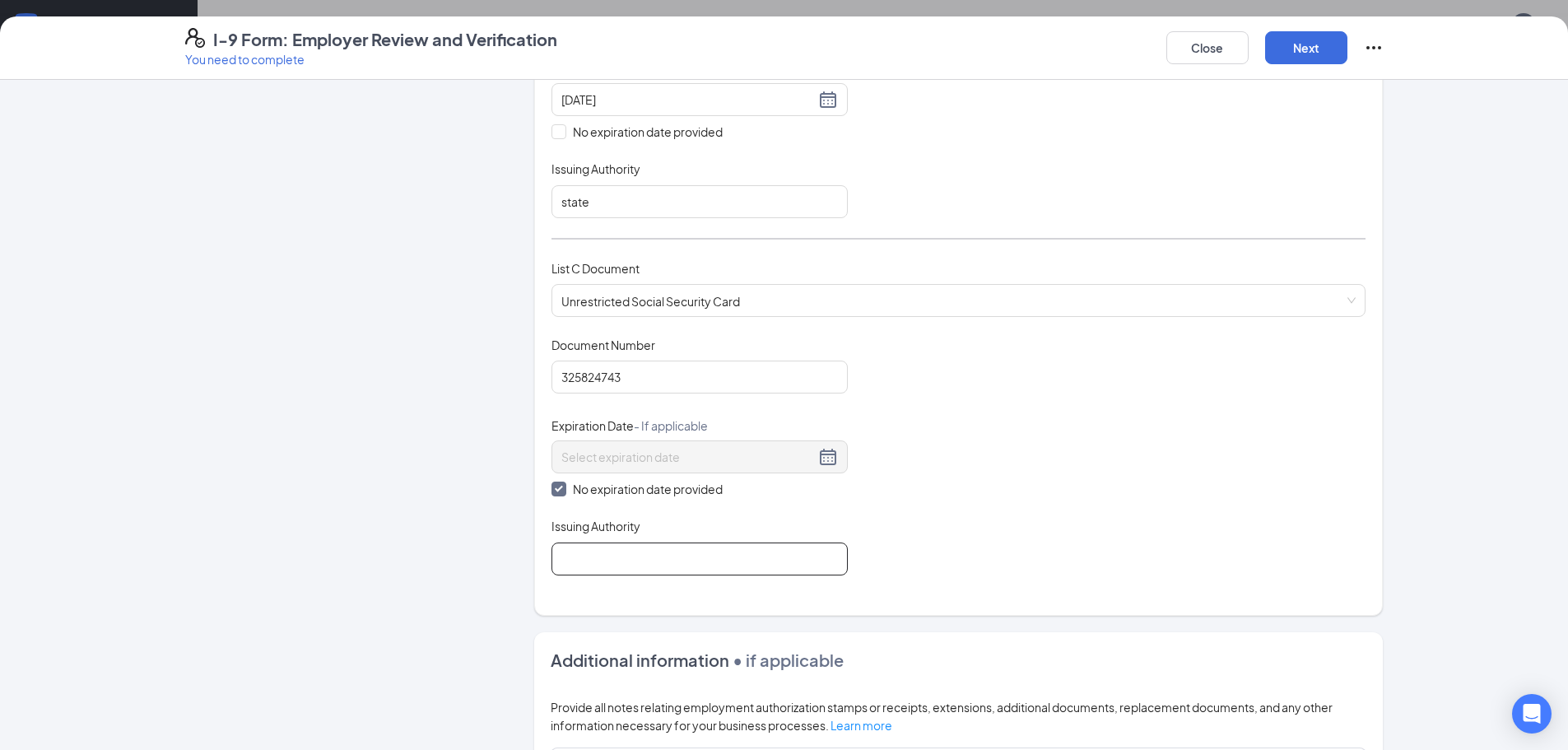
click at [642, 572] on input "Issuing Authority" at bounding box center [699, 559] width 296 height 33
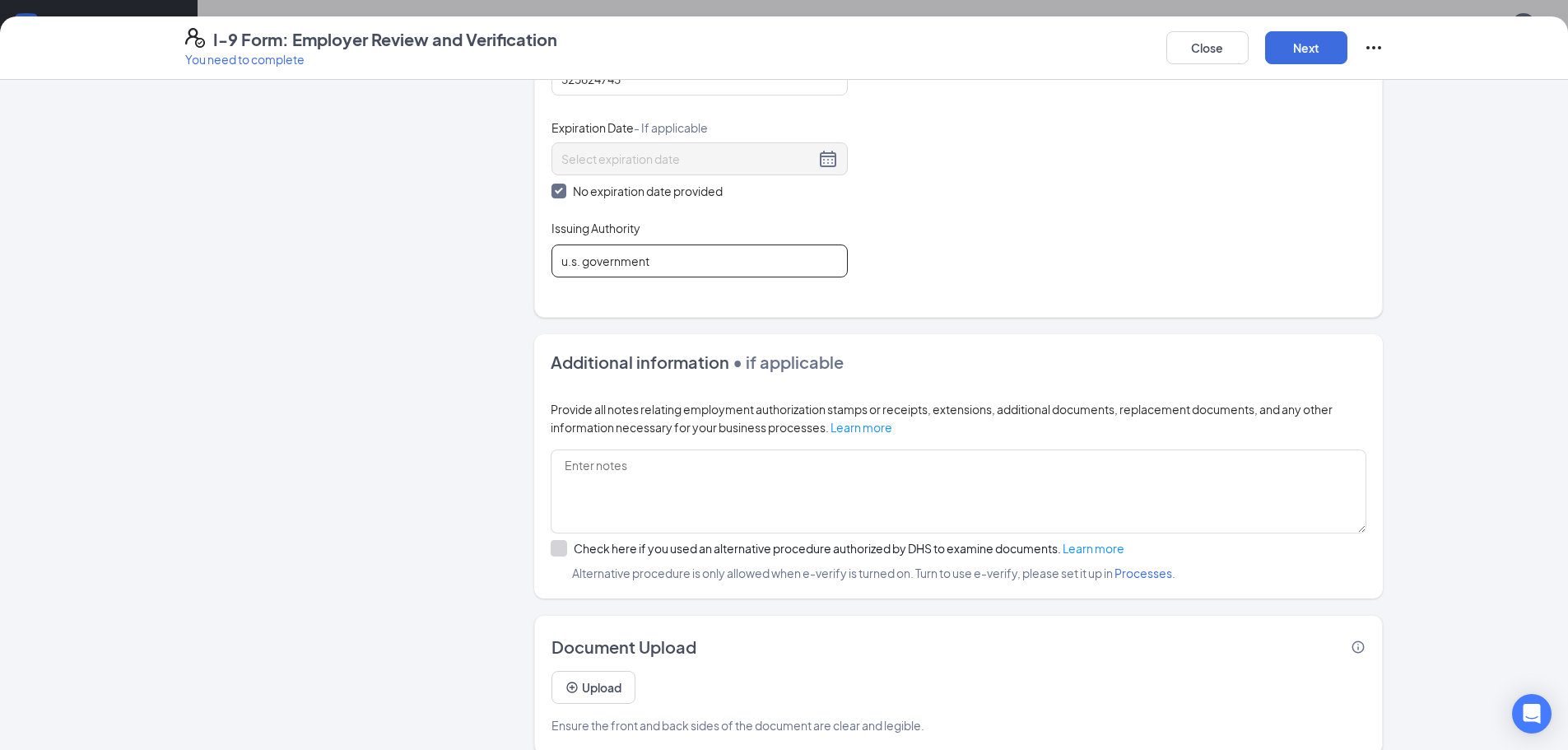
scroll to position [814, 0]
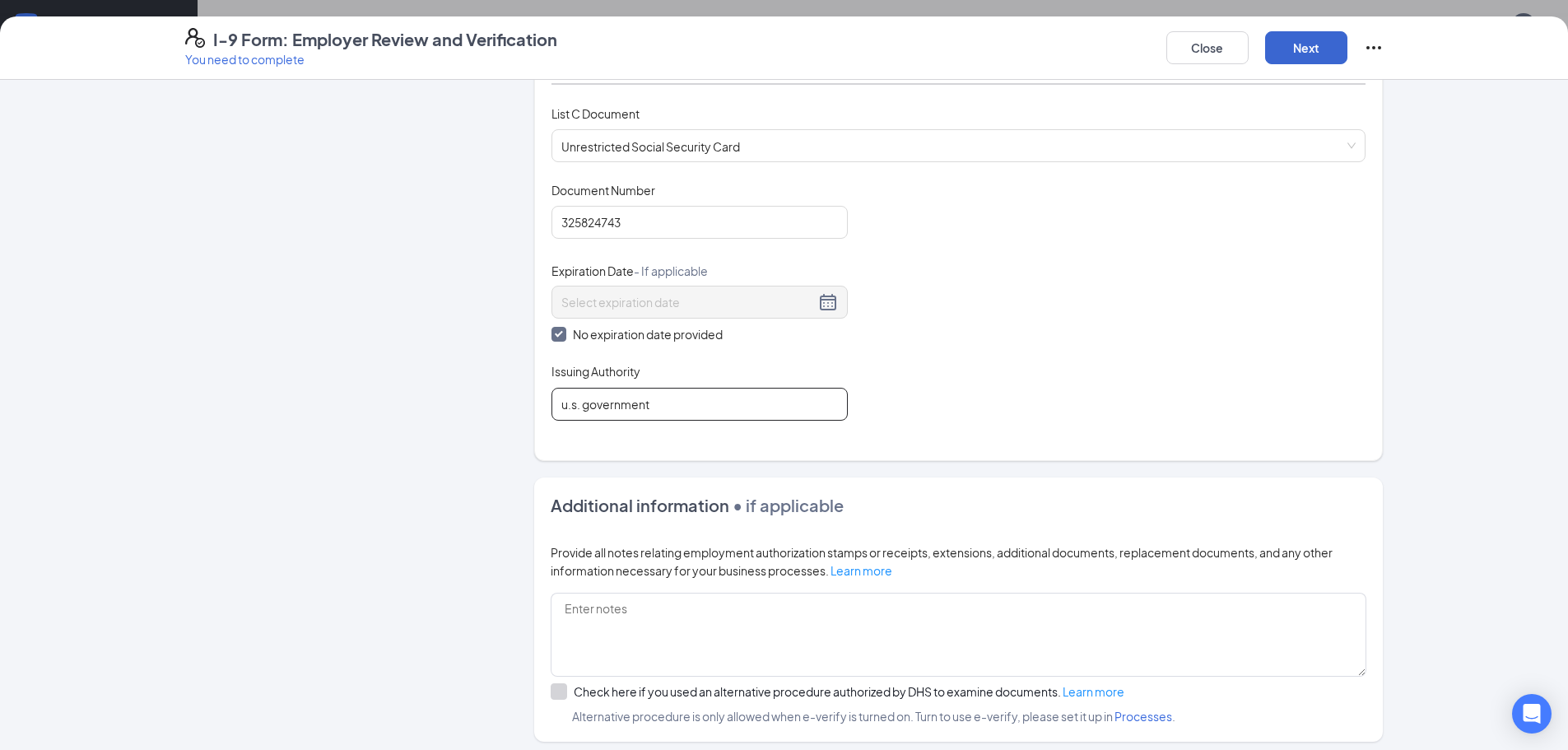
type input "u.s. government"
click at [1325, 64] on button "Next" at bounding box center [1305, 48] width 82 height 33
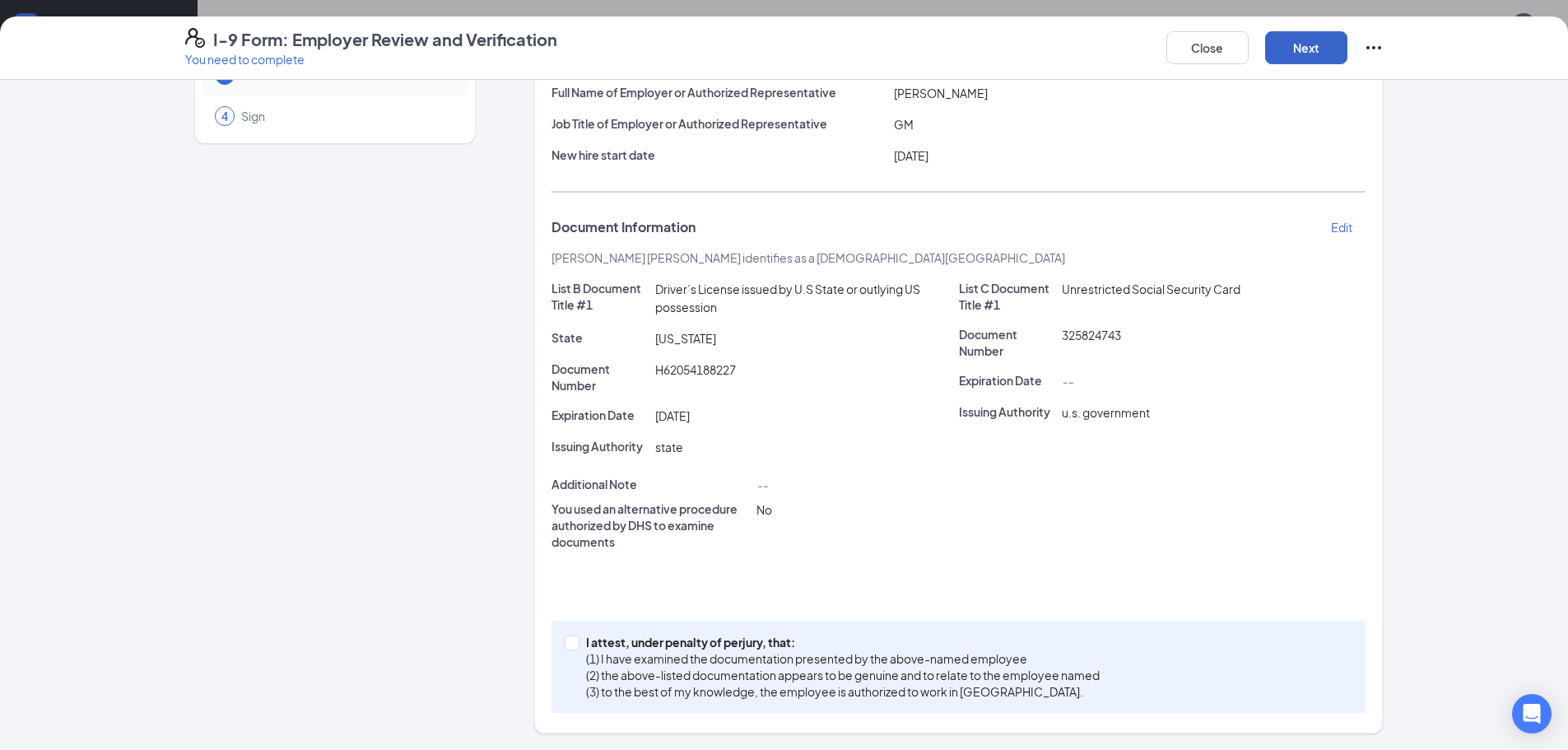
click at [1322, 42] on button "Next" at bounding box center [1305, 48] width 82 height 33
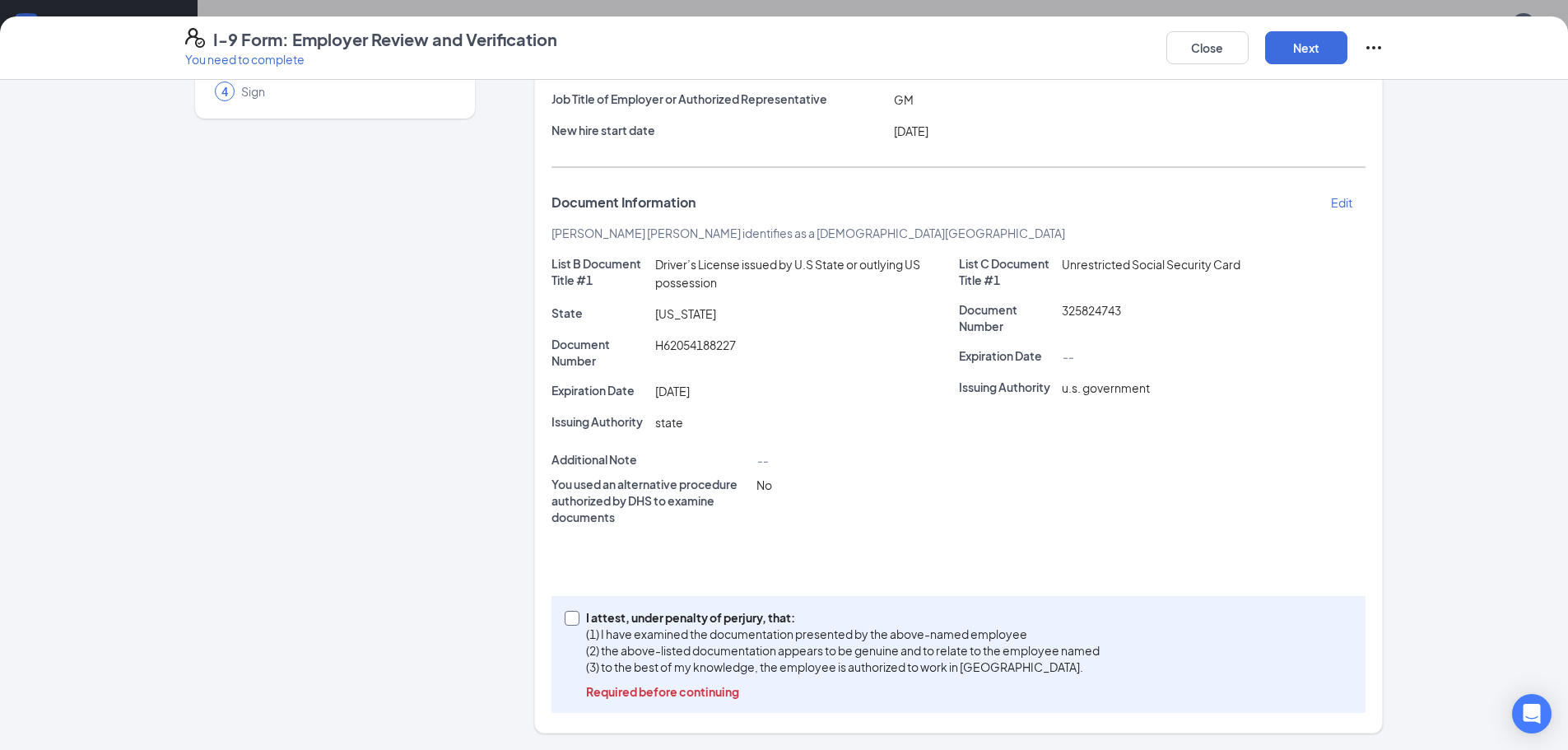
click at [569, 615] on input "I attest, under penalty of perjury, that: (1) I have examined the documentation…" at bounding box center [570, 616] width 11 height 11
checkbox input "true"
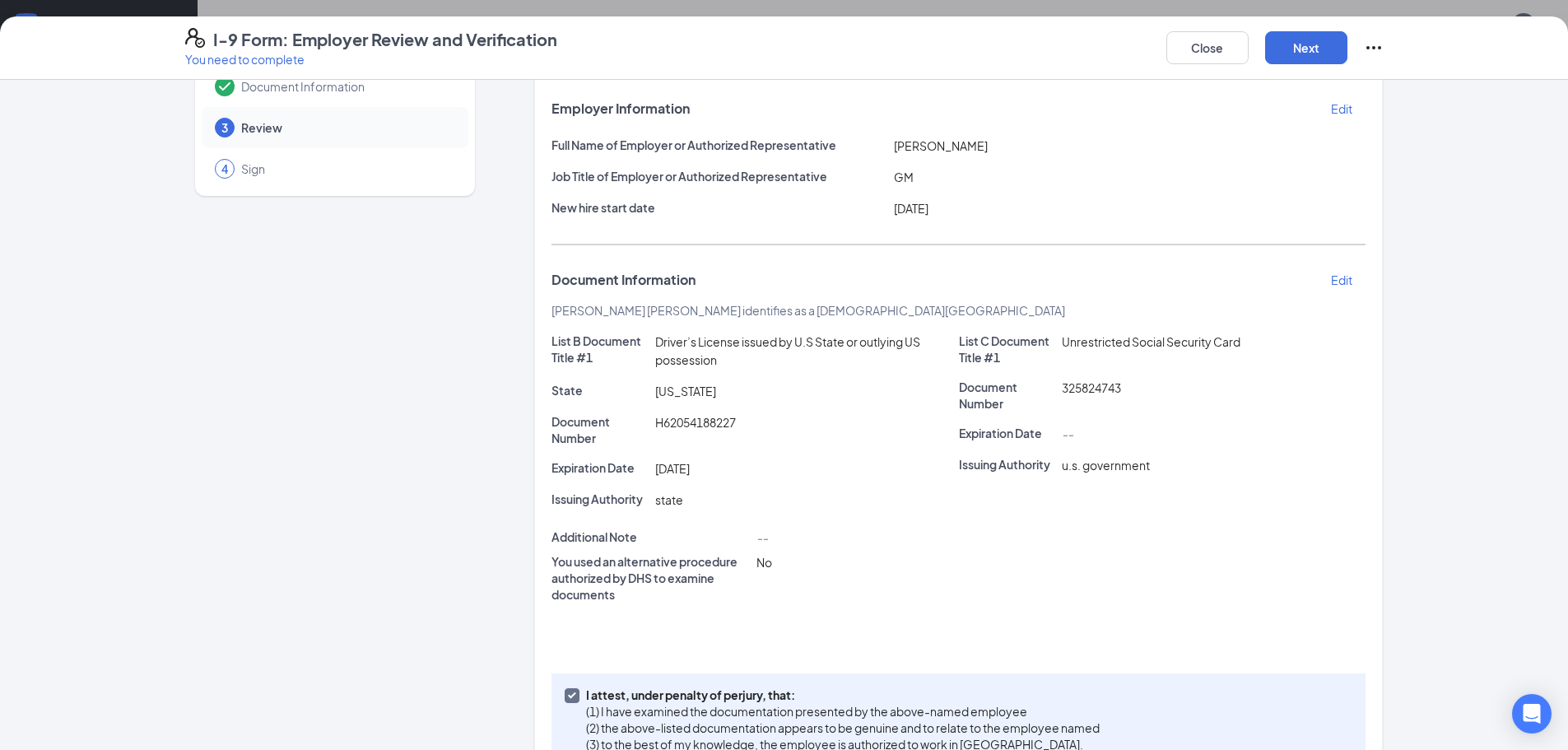
scroll to position [0, 0]
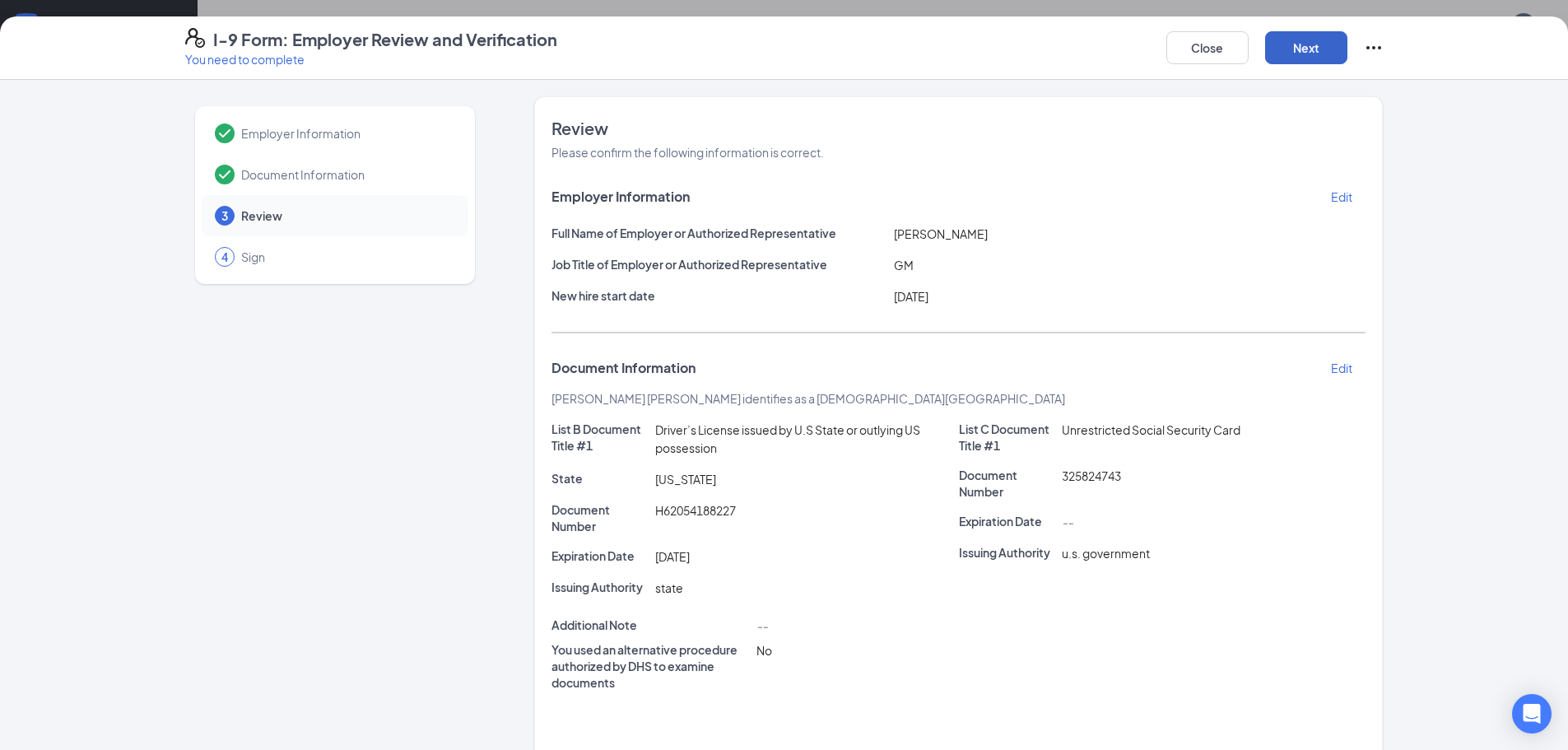
click at [1310, 35] on button "Next" at bounding box center [1305, 48] width 82 height 33
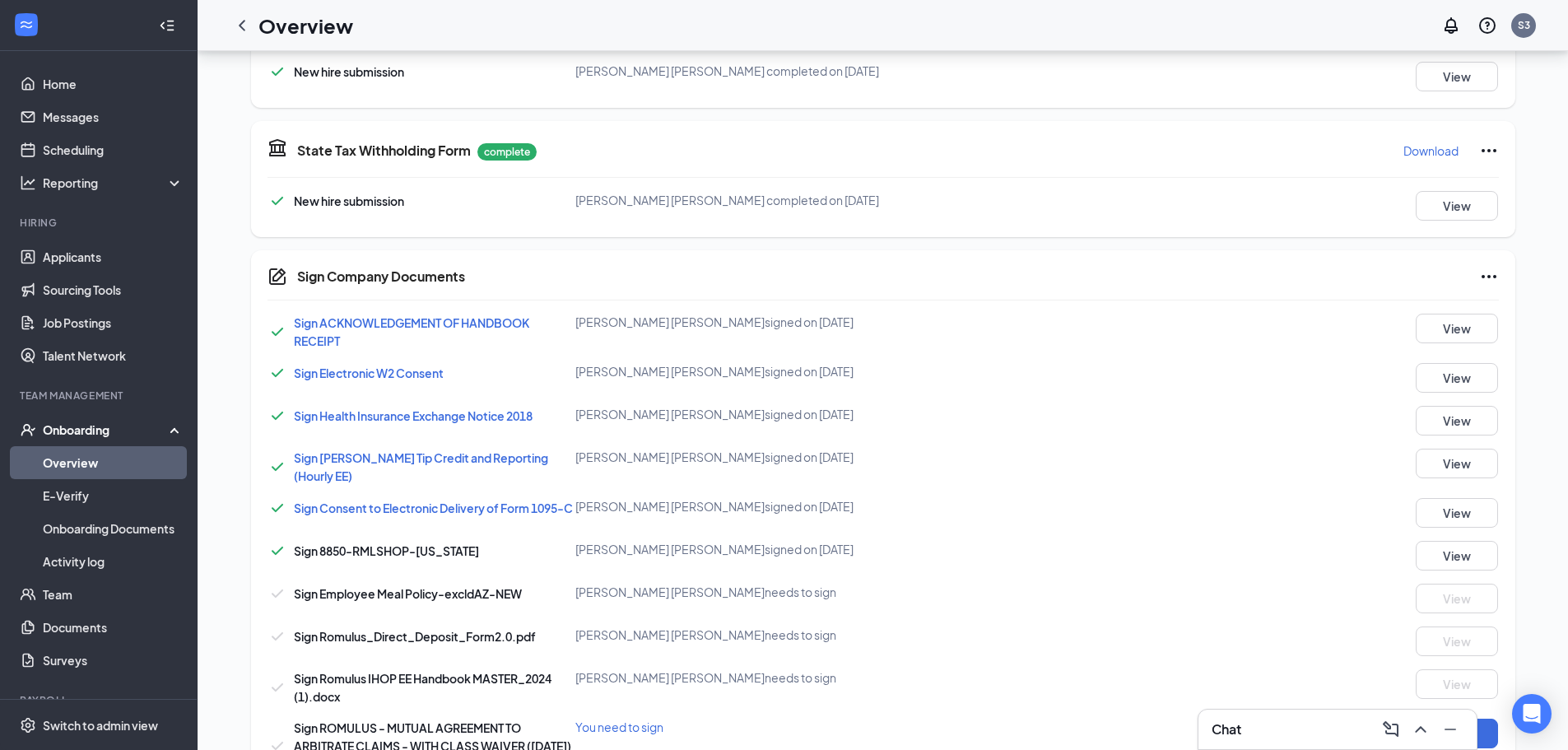
scroll to position [741, 0]
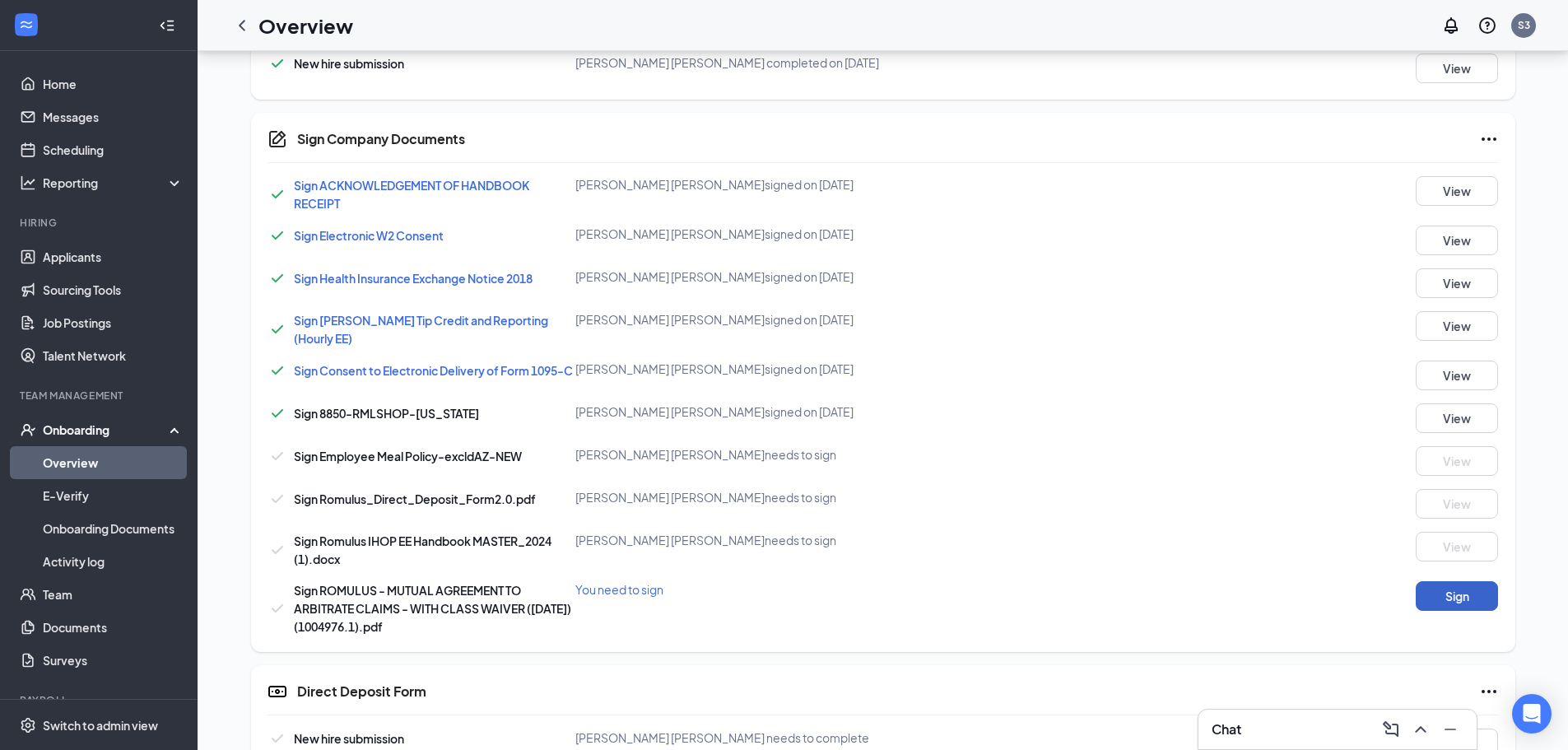
click at [1474, 593] on button "Sign" at bounding box center [1456, 596] width 82 height 30
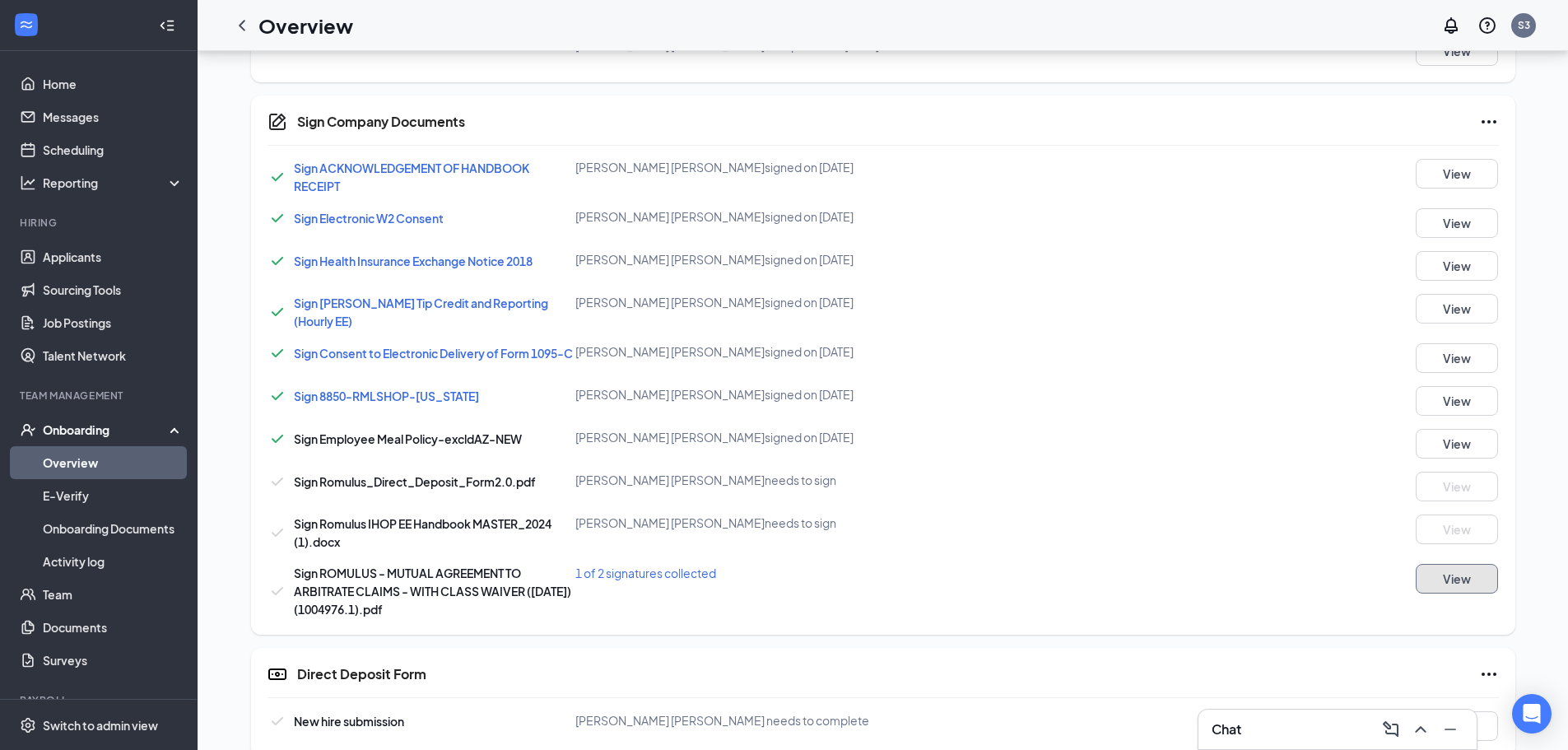
scroll to position [908, 0]
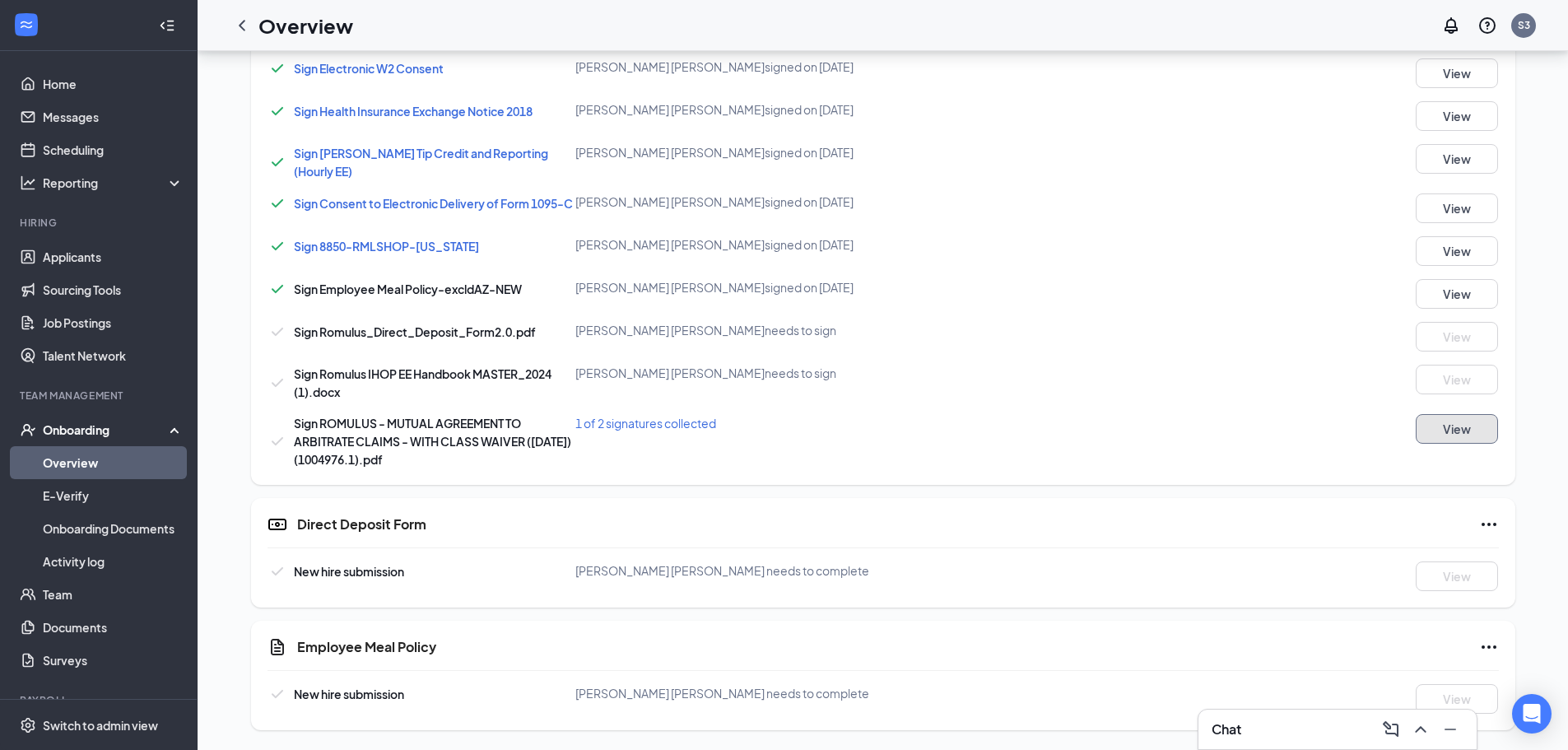
click at [1436, 433] on button "View" at bounding box center [1456, 429] width 82 height 30
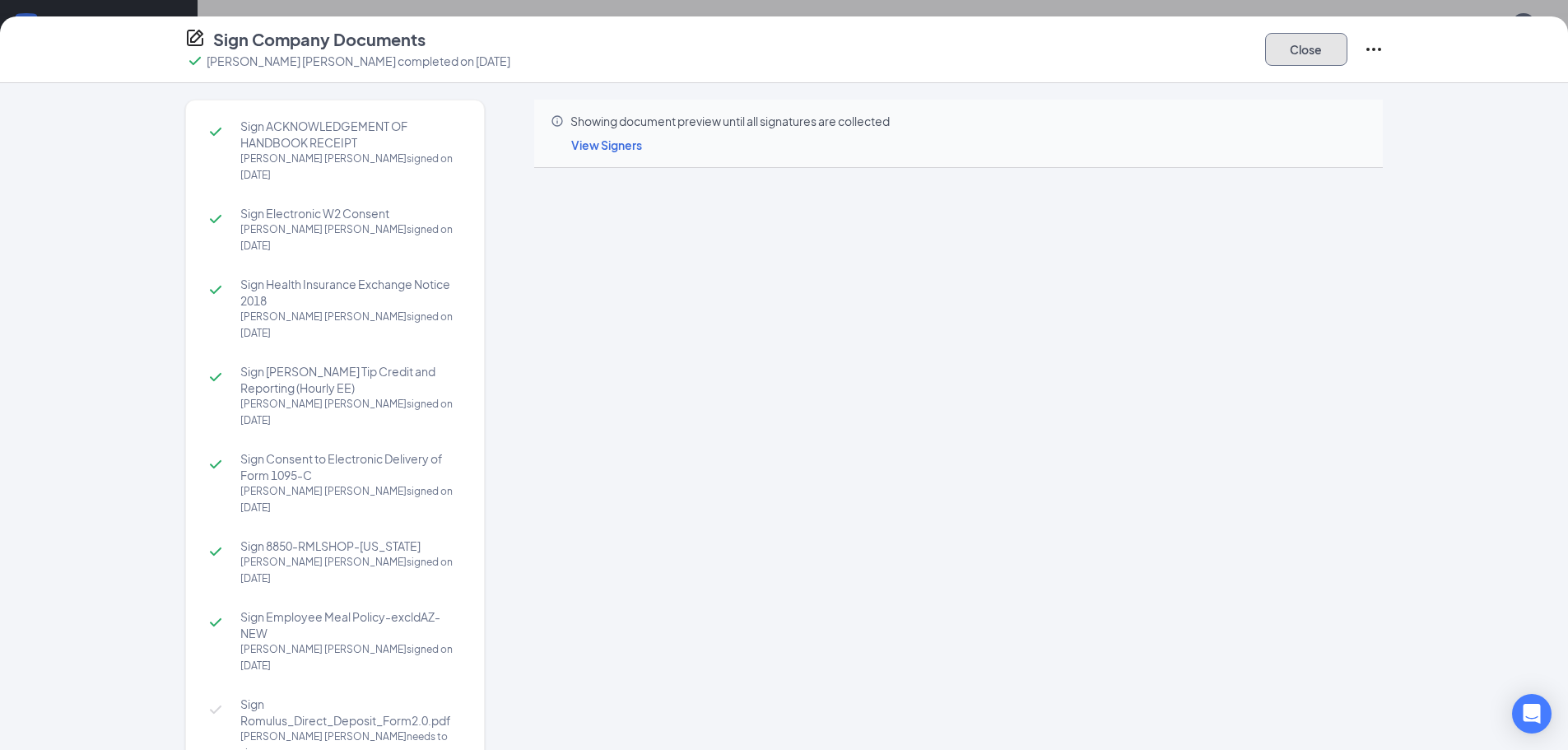
click at [1323, 58] on button "Close" at bounding box center [1305, 50] width 82 height 33
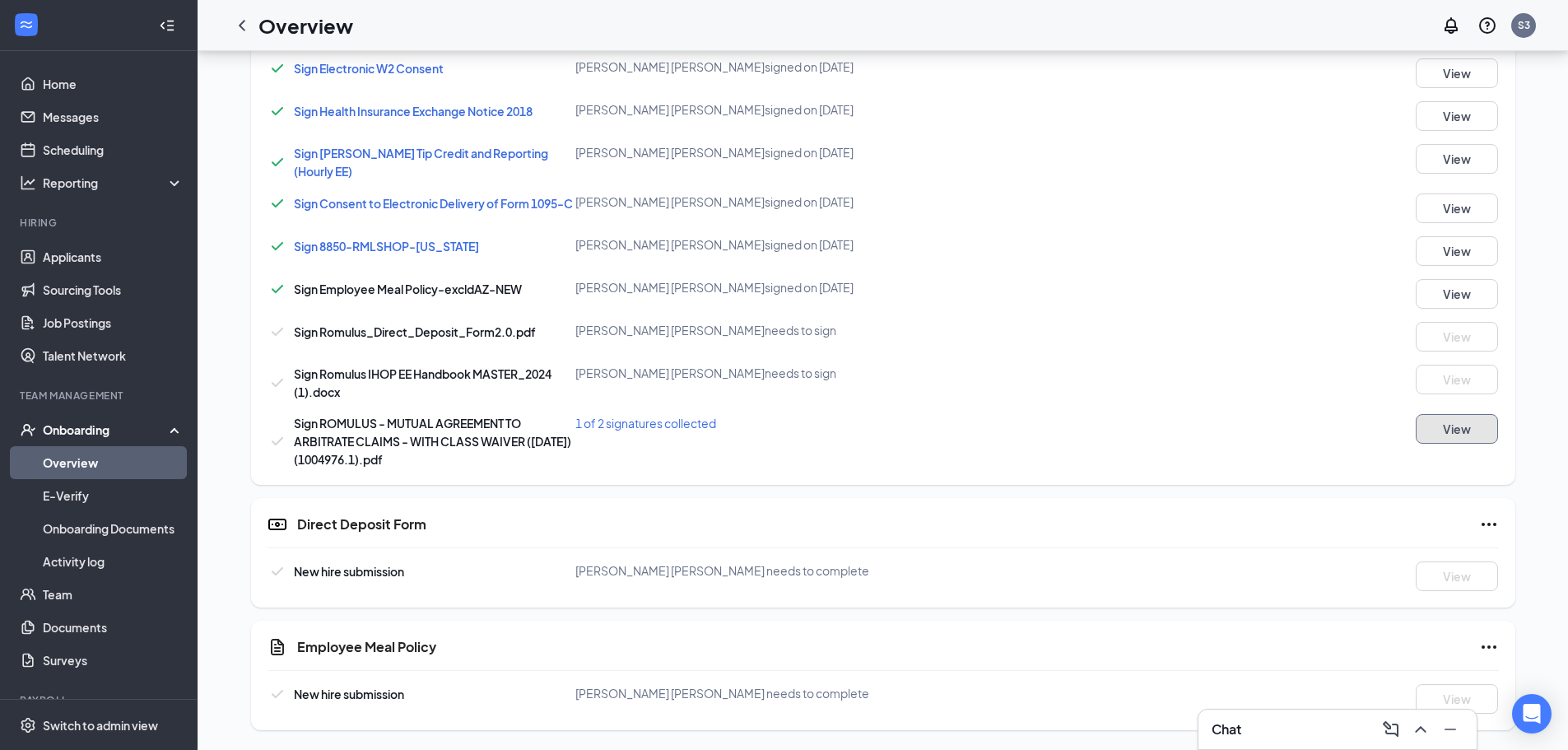
click at [1449, 428] on button "View" at bounding box center [1456, 429] width 82 height 30
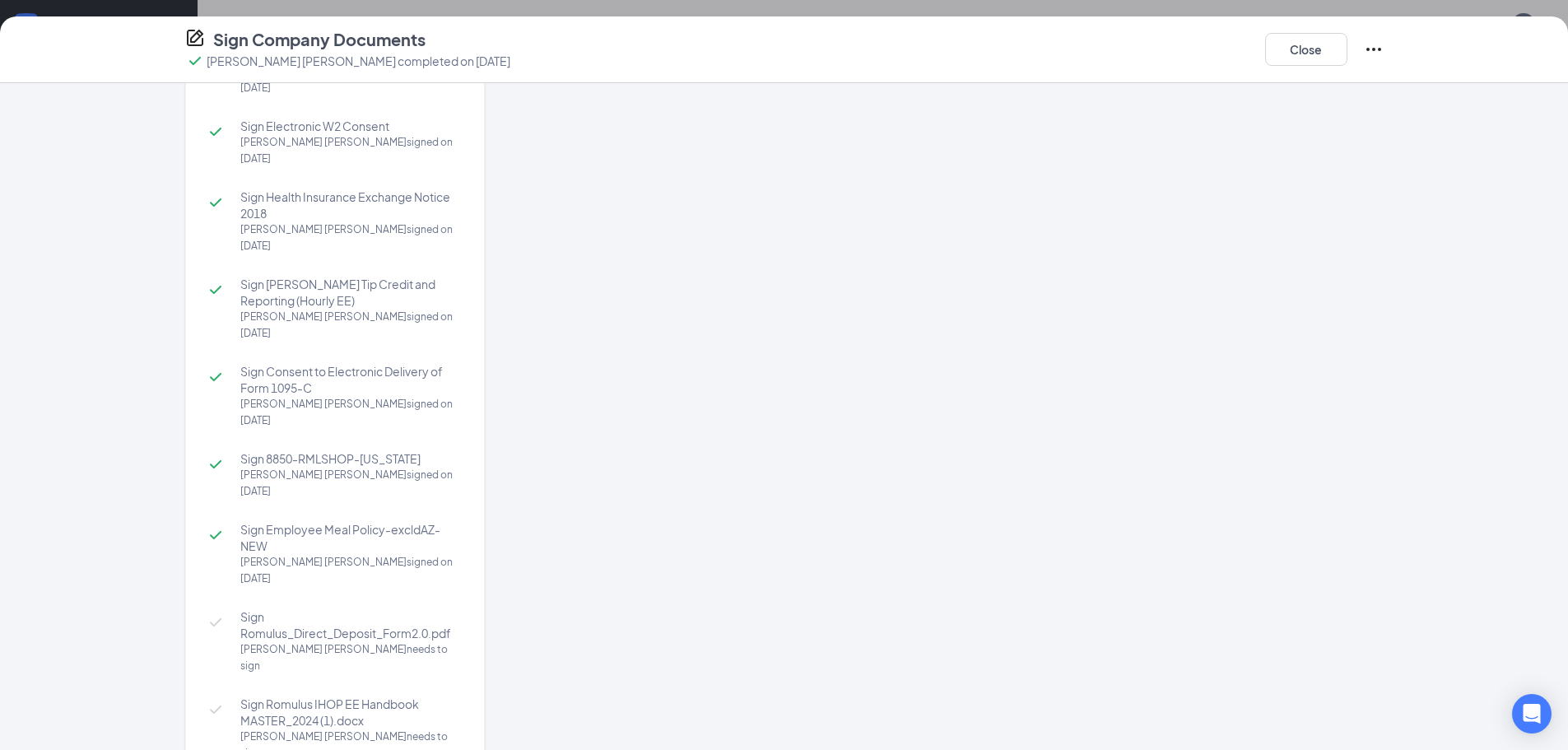
scroll to position [89, 0]
click at [1317, 64] on button "Close" at bounding box center [1305, 50] width 82 height 33
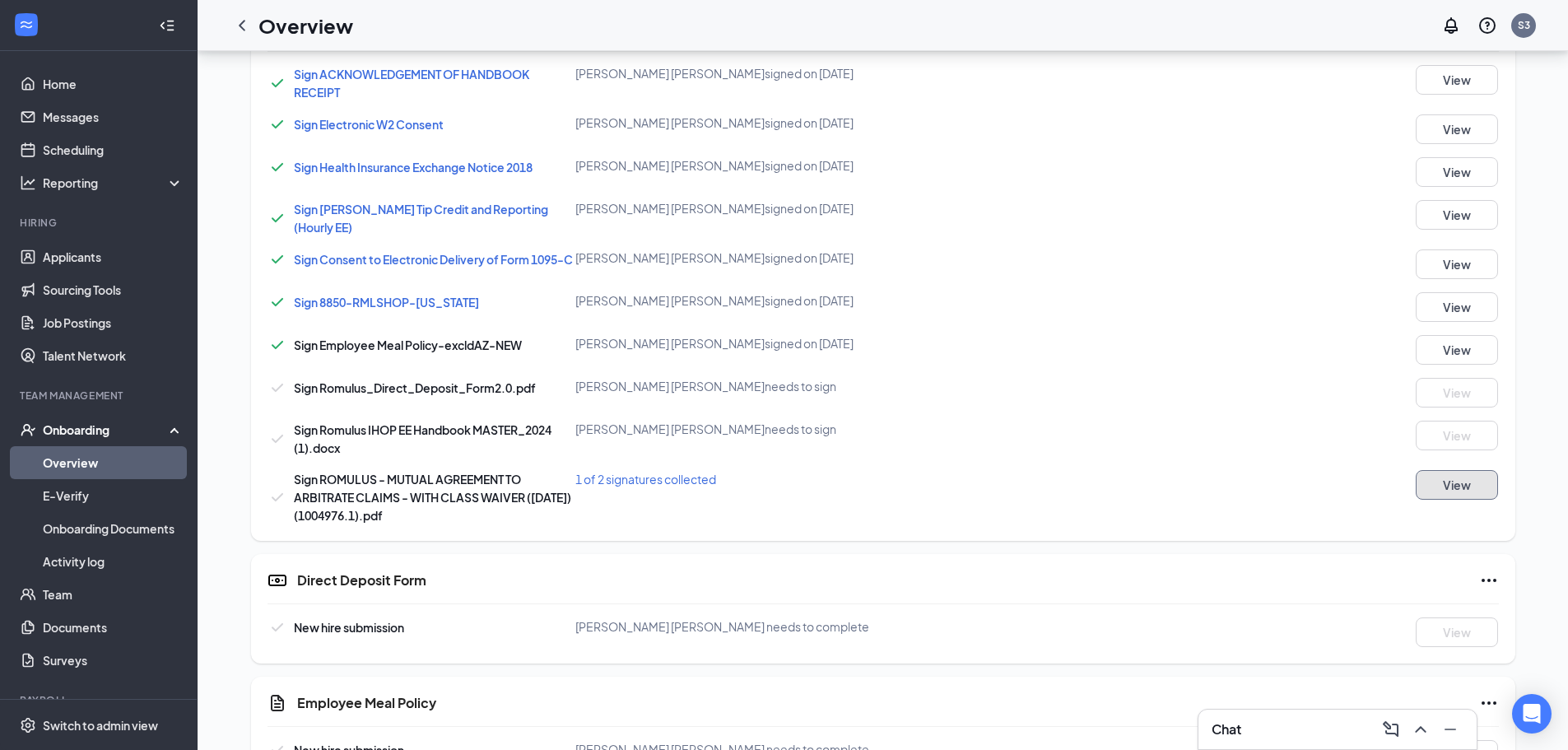
scroll to position [826, 0]
